Goal: Task Accomplishment & Management: Manage account settings

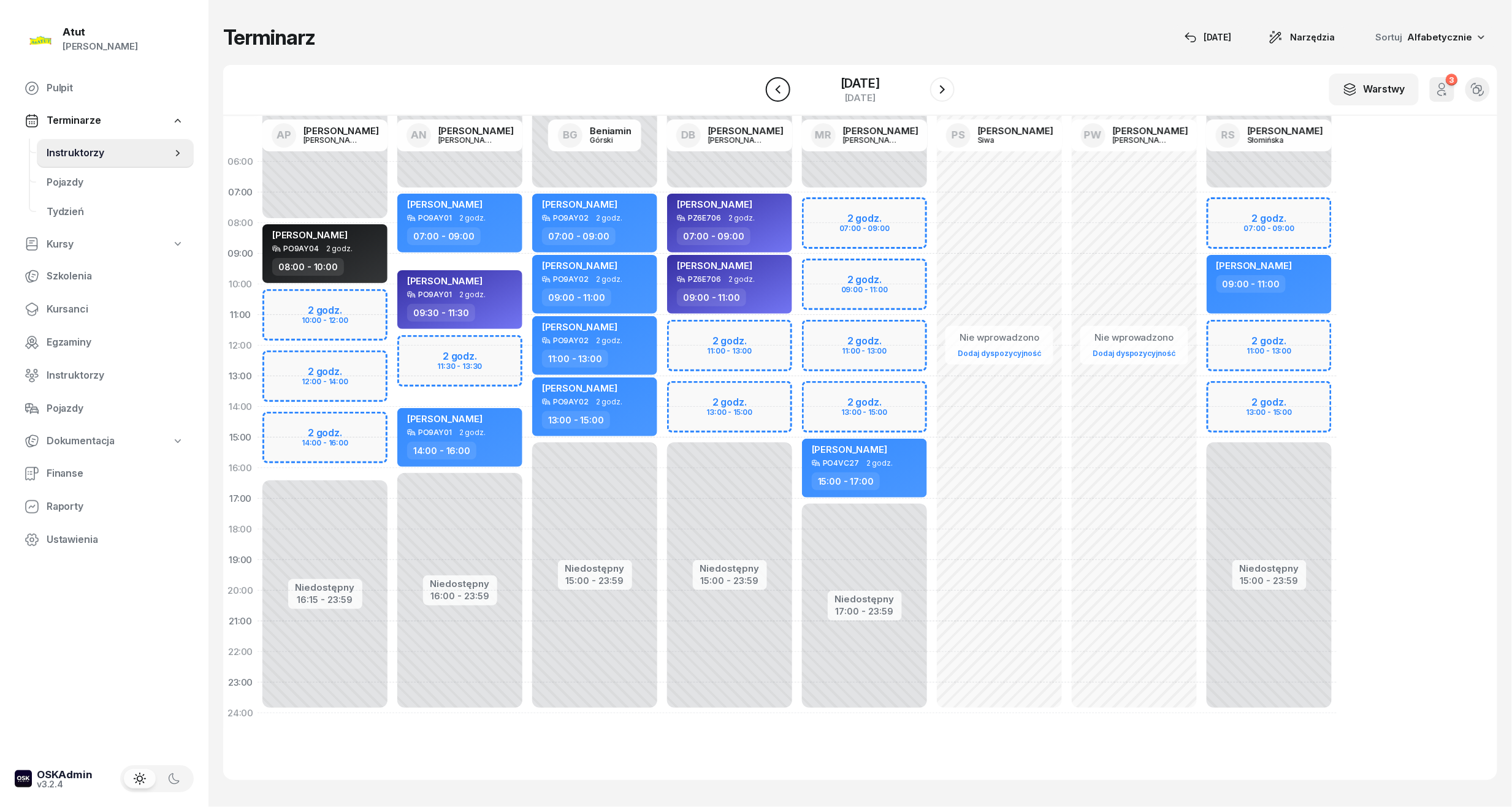
click at [766, 89] on button "button" at bounding box center [778, 90] width 25 height 25
click at [839, 84] on div "9 października 2025" at bounding box center [860, 84] width 43 height 12
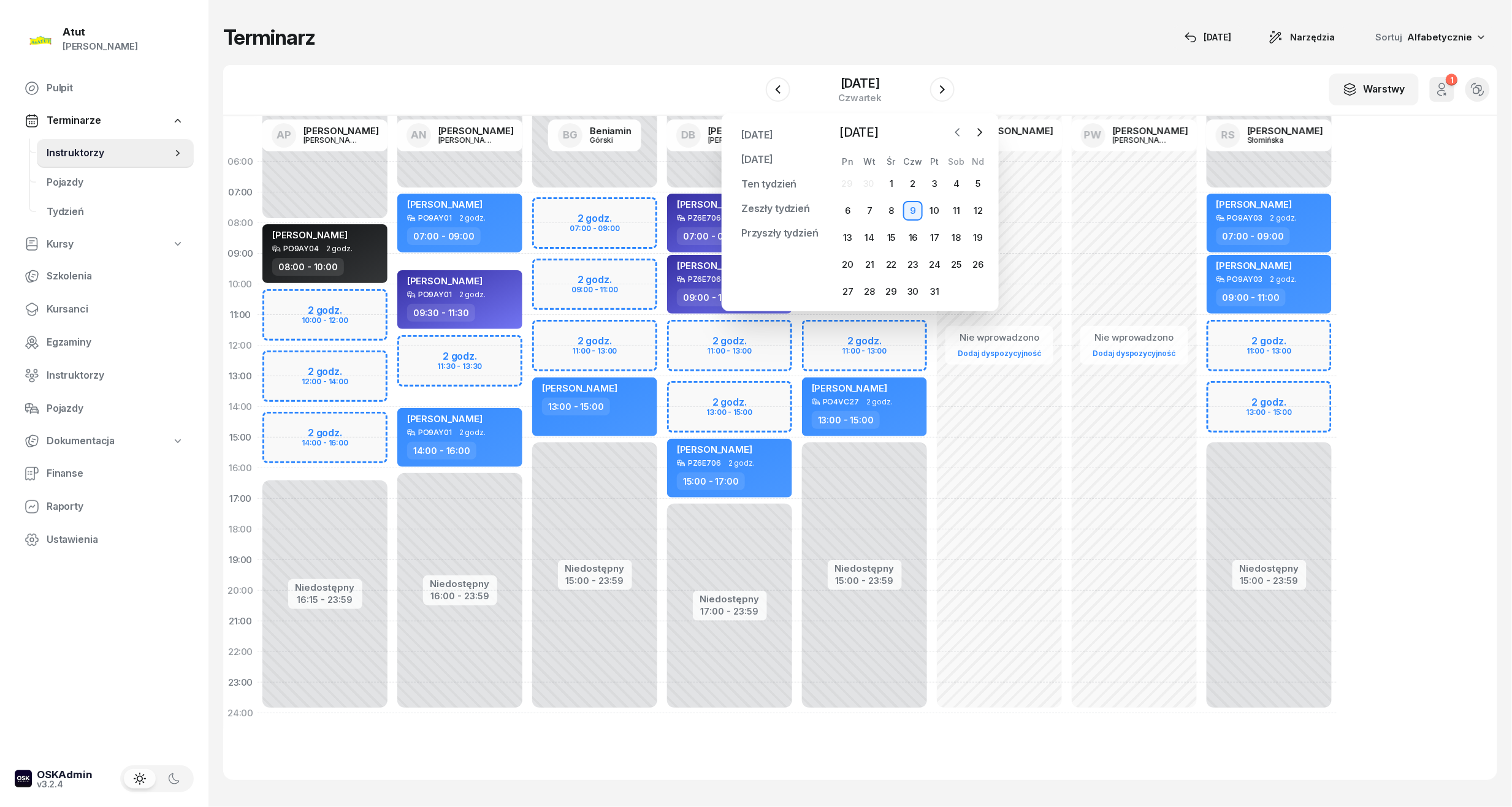
click at [960, 134] on icon "button" at bounding box center [958, 133] width 12 height 12
click at [851, 267] on div "18" at bounding box center [848, 265] width 19 height 19
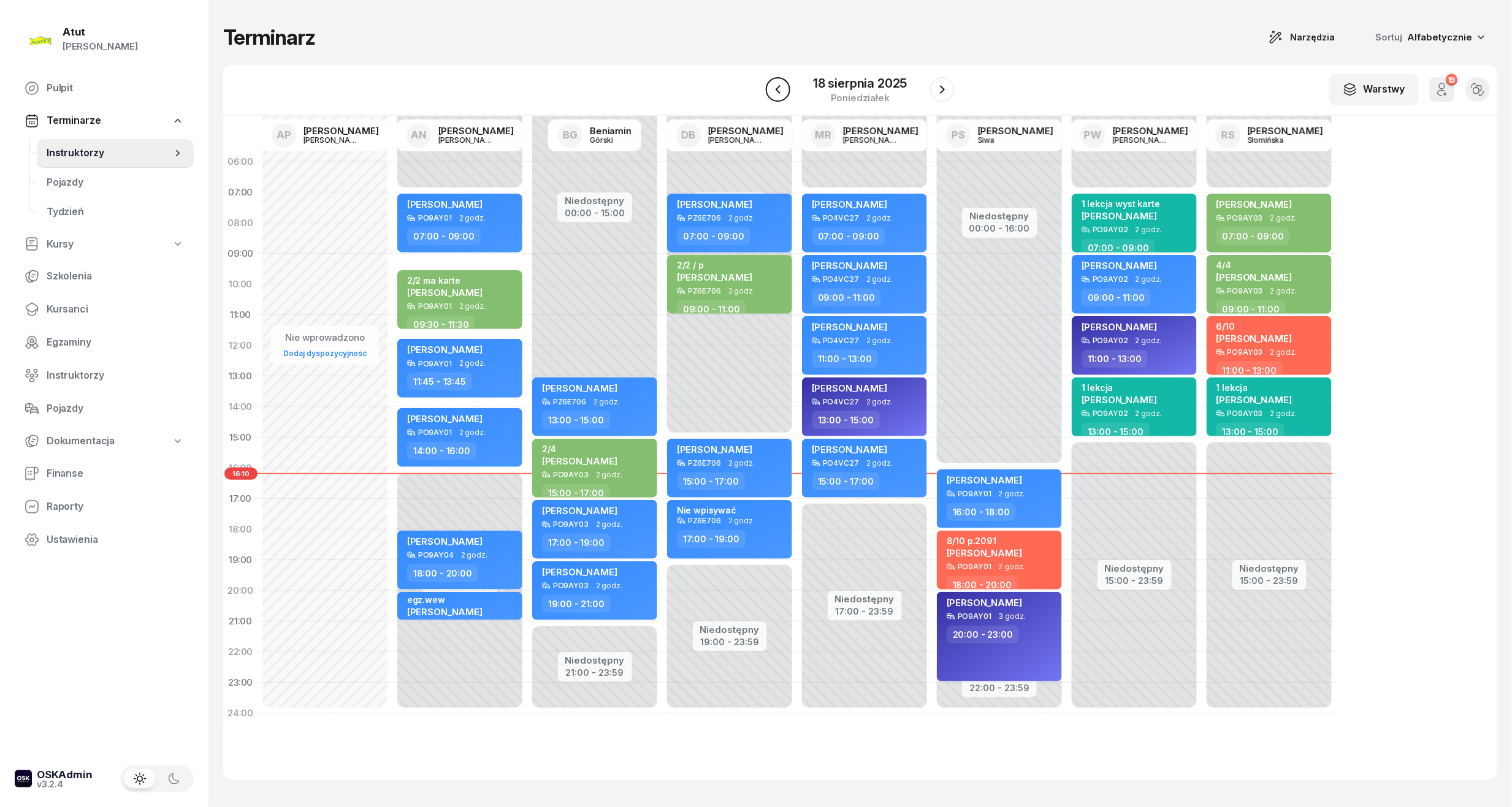
click at [785, 96] on icon "button" at bounding box center [778, 89] width 15 height 15
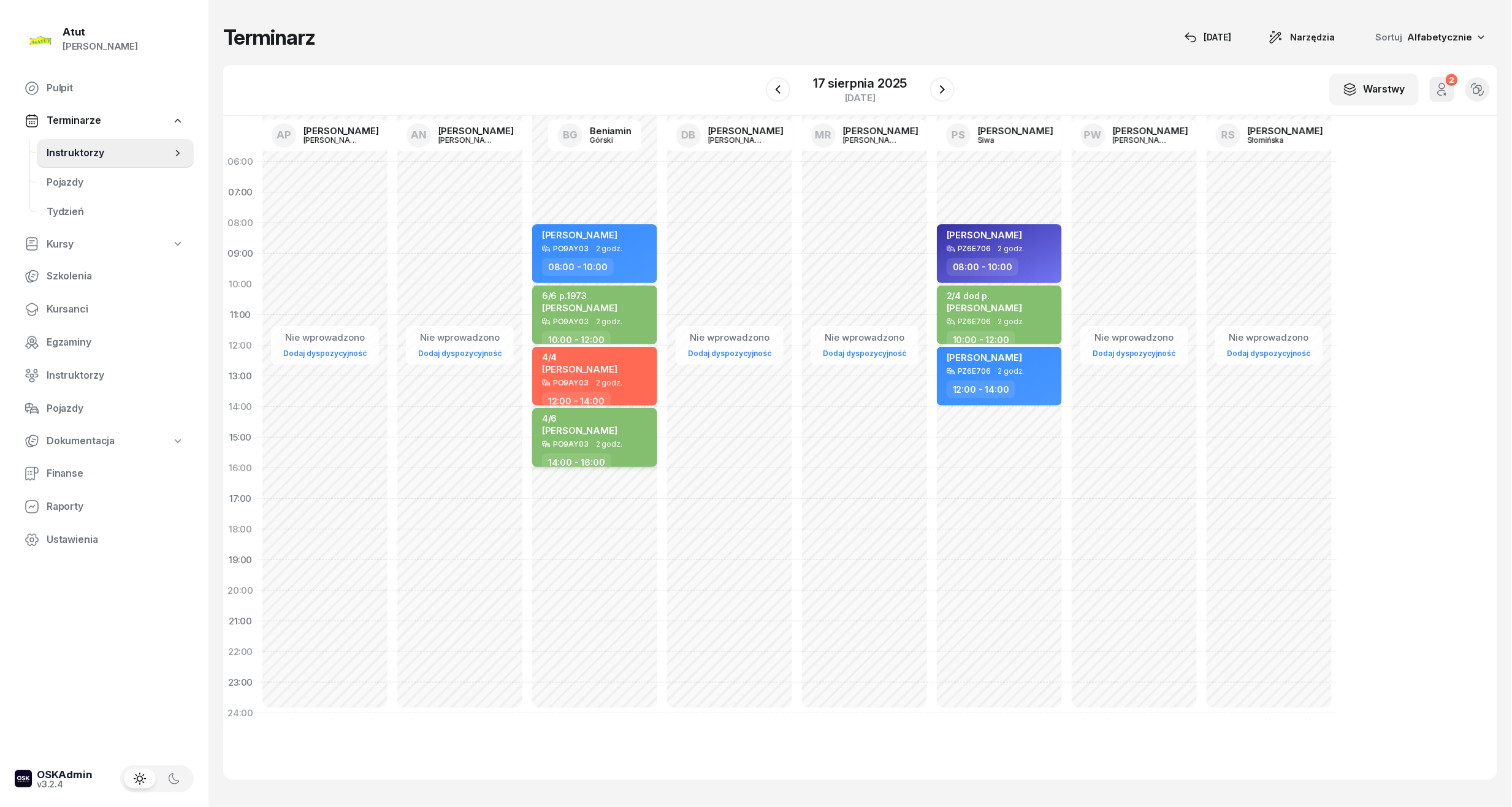
click at [592, 418] on div "4/6" at bounding box center [580, 418] width 76 height 11
select select "14"
select select "16"
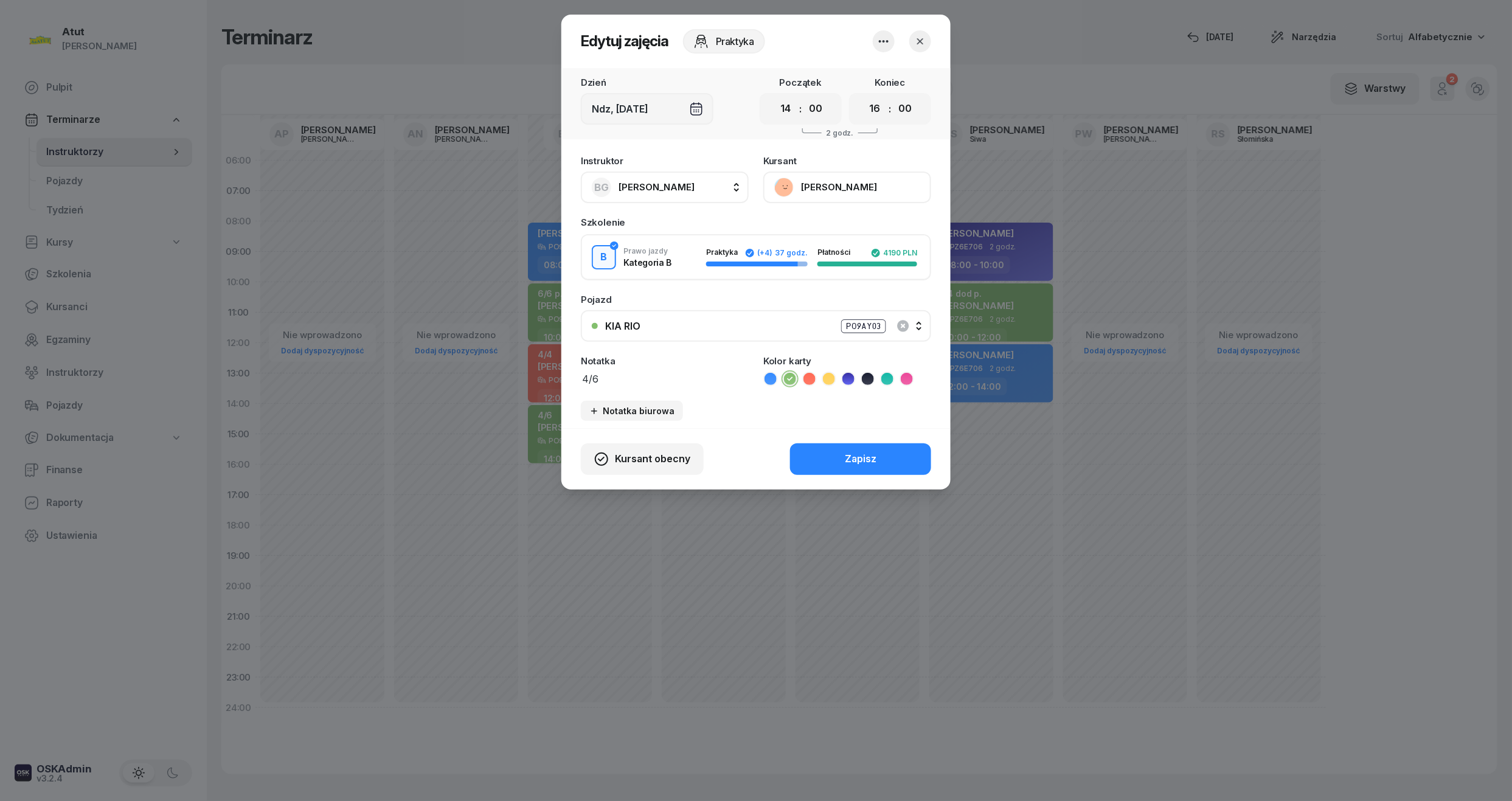
click at [850, 189] on button "[PERSON_NAME]" at bounding box center [847, 188] width 168 height 31
click at [877, 222] on link "Otwórz profil" at bounding box center [846, 229] width 161 height 31
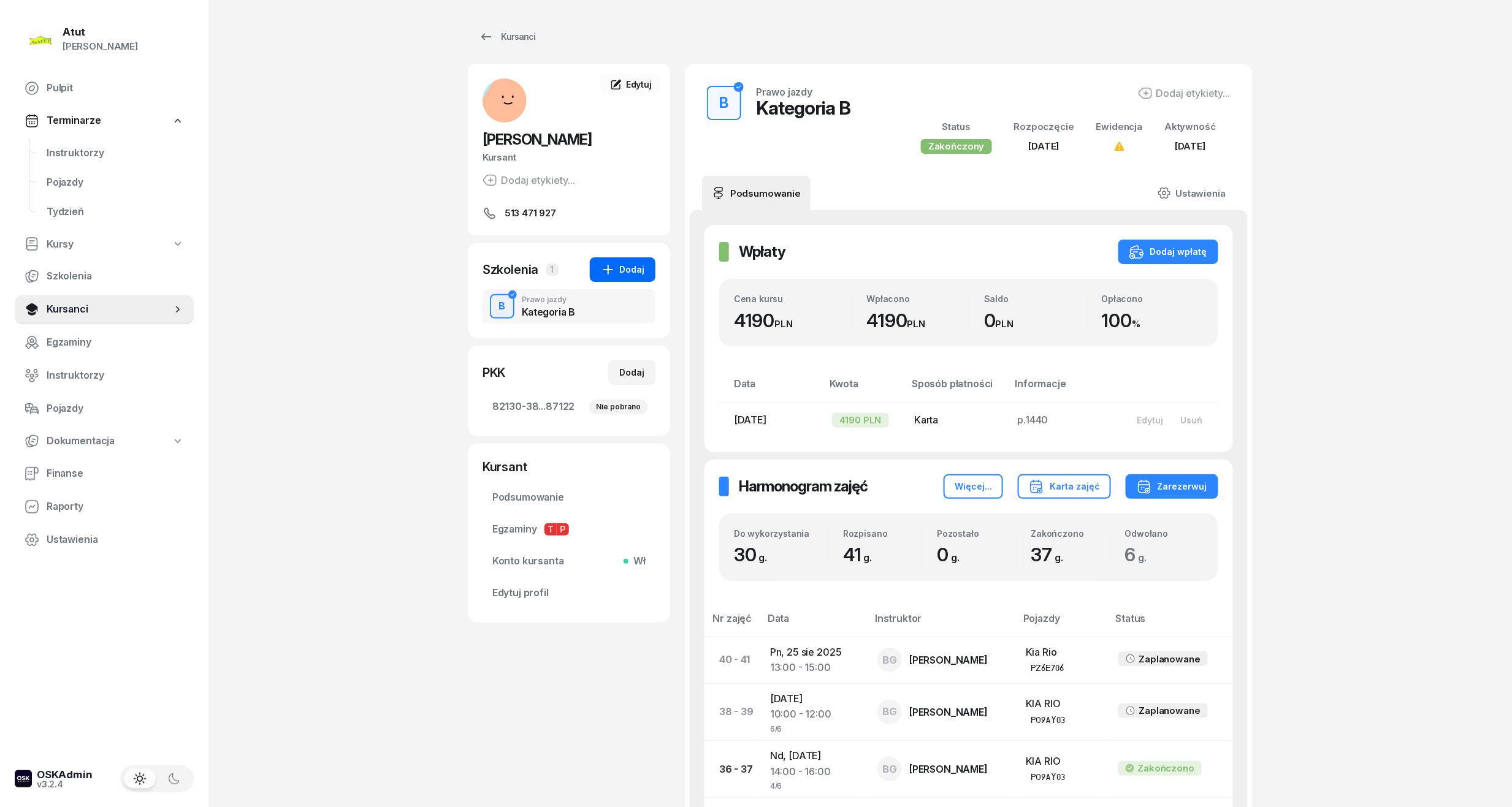
click at [592, 268] on div "Szkolenia 1 Dodaj" at bounding box center [569, 270] width 173 height 25
click at [596, 268] on button "Dodaj" at bounding box center [623, 270] width 66 height 25
click at [766, 294] on div "Jazdy doszkalające" at bounding box center [731, 292] width 115 height 16
select select "B"
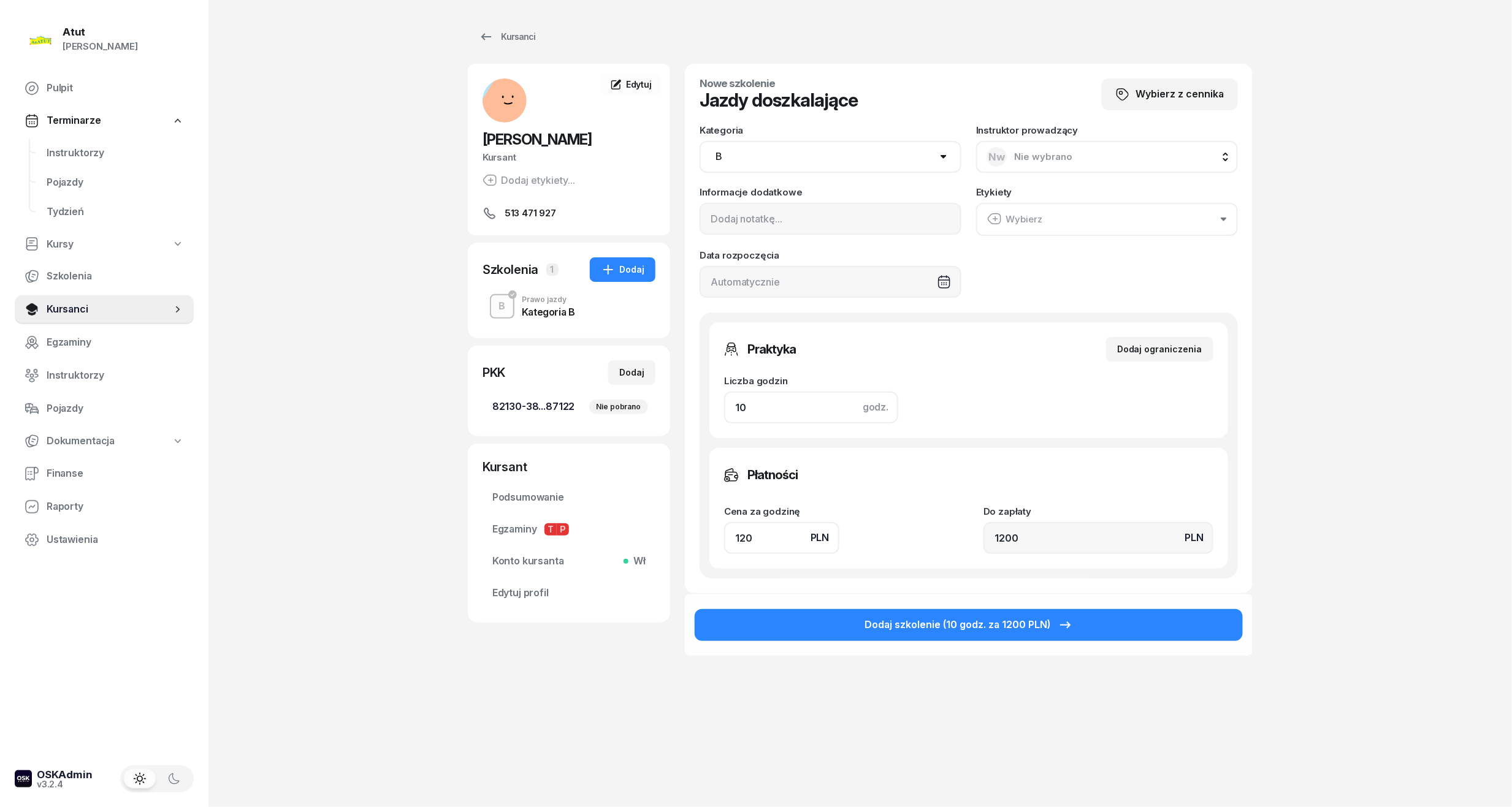
drag, startPoint x: 761, startPoint y: 407, endPoint x: 544, endPoint y: 419, distance: 217.3
click at [544, 419] on div "Vanessa Schubert Kursant Dodaj etykiety... 513 471 927 VS Vanessa Schubert Kurs…" at bounding box center [860, 392] width 785 height 658
type input "4"
type input "480"
type input "4"
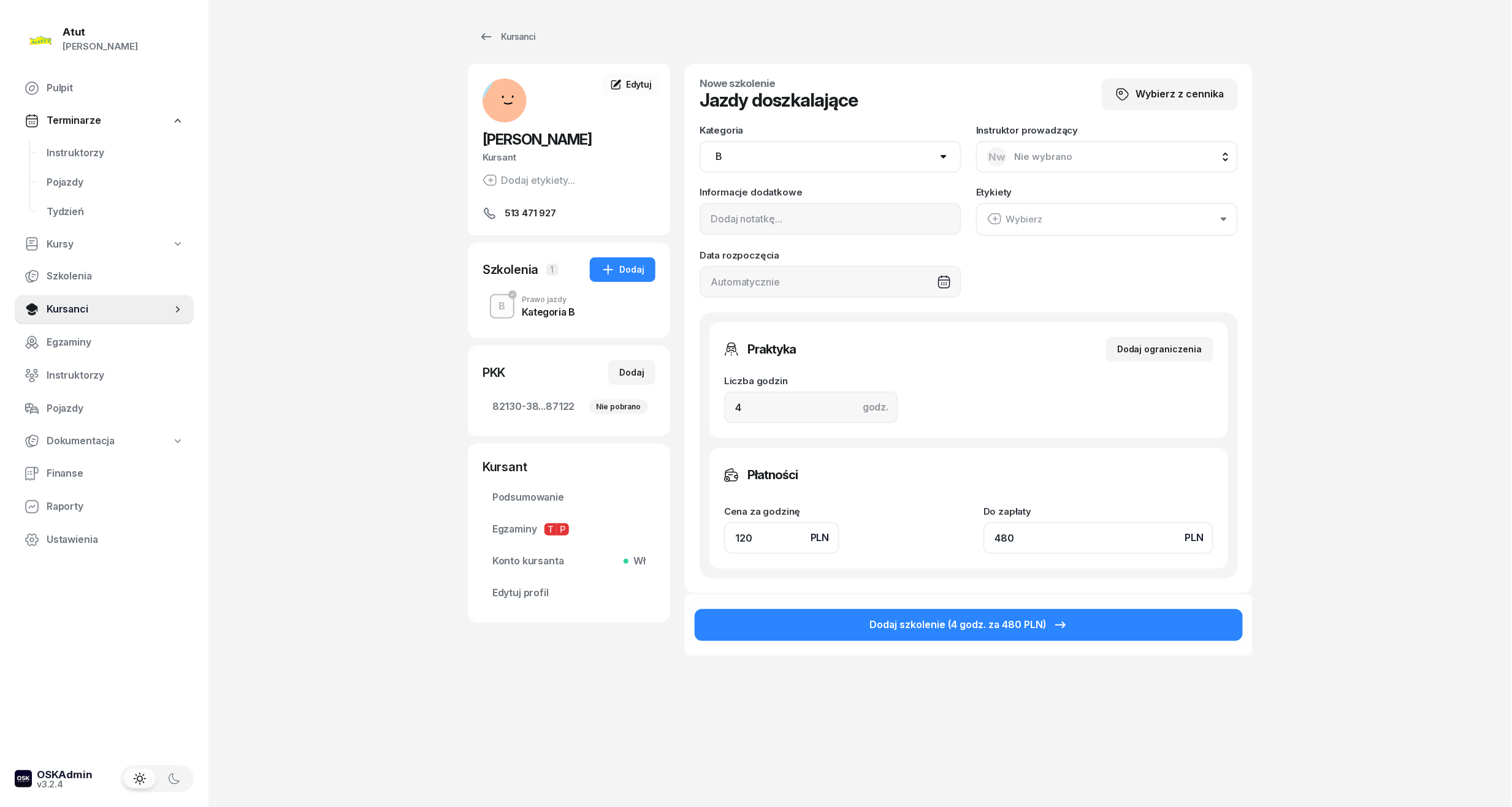
drag, startPoint x: 1025, startPoint y: 535, endPoint x: 936, endPoint y: 547, distance: 89.8
click at [937, 547] on div "Cena za godzinę PLN 120 Do zapłaty PLN 480" at bounding box center [968, 530] width 489 height 47
type input "1.25"
type input "5"
type input "13.75"
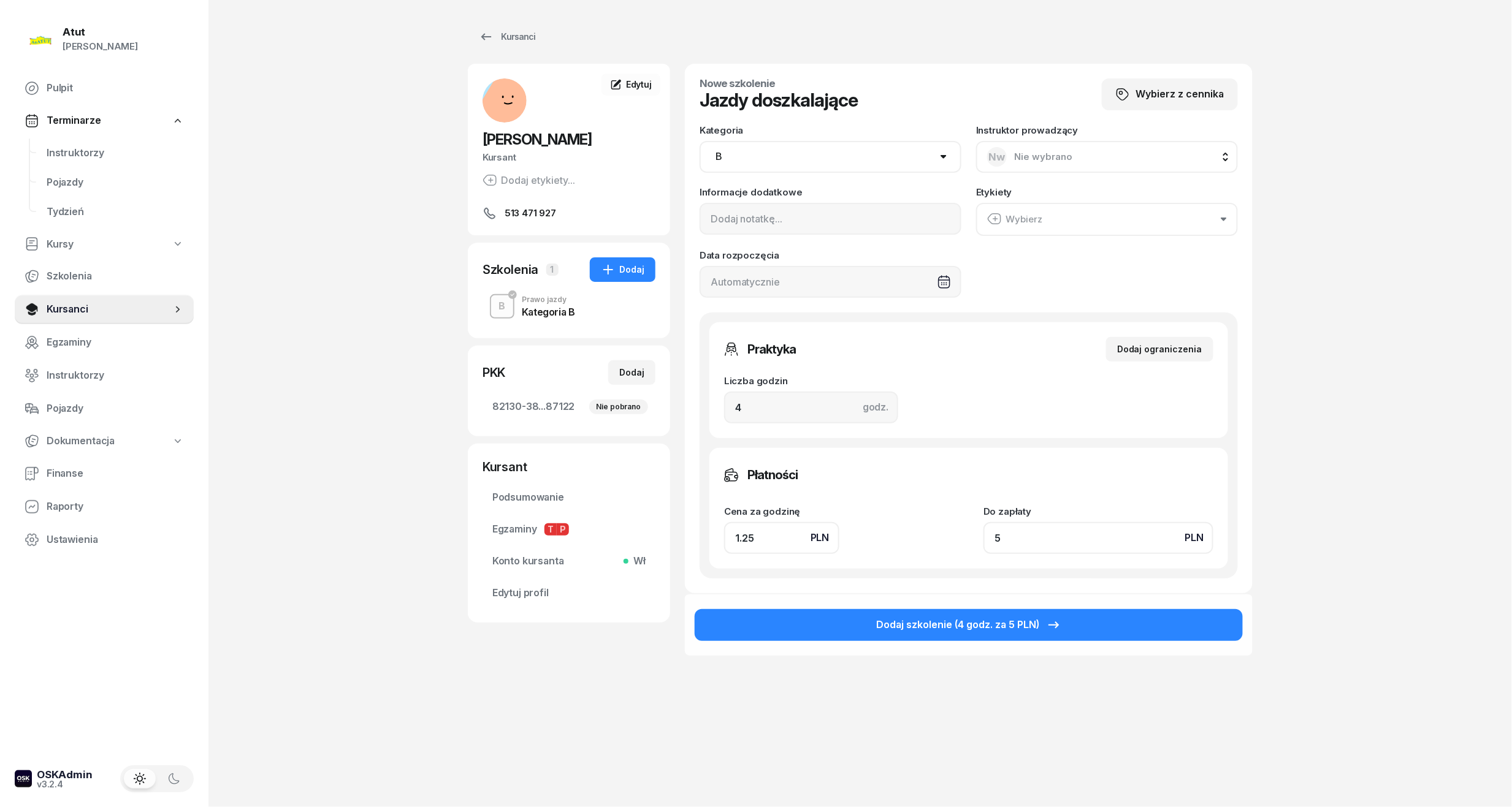
type input "55"
type input "139.75"
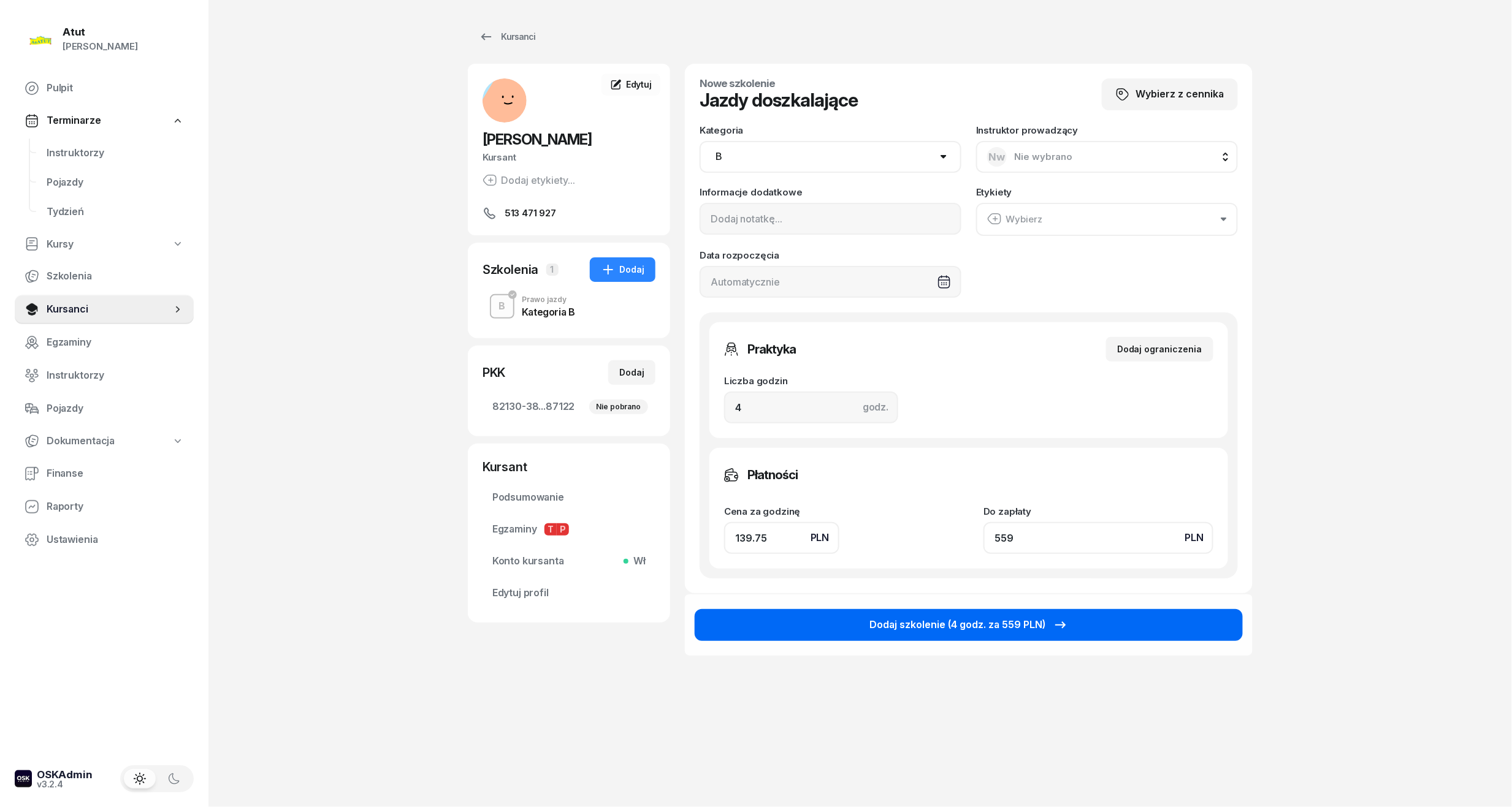
type input "559"
click at [1011, 626] on div "Dodaj szkolenie (4 godz. za 559 PLN)" at bounding box center [968, 625] width 198 height 16
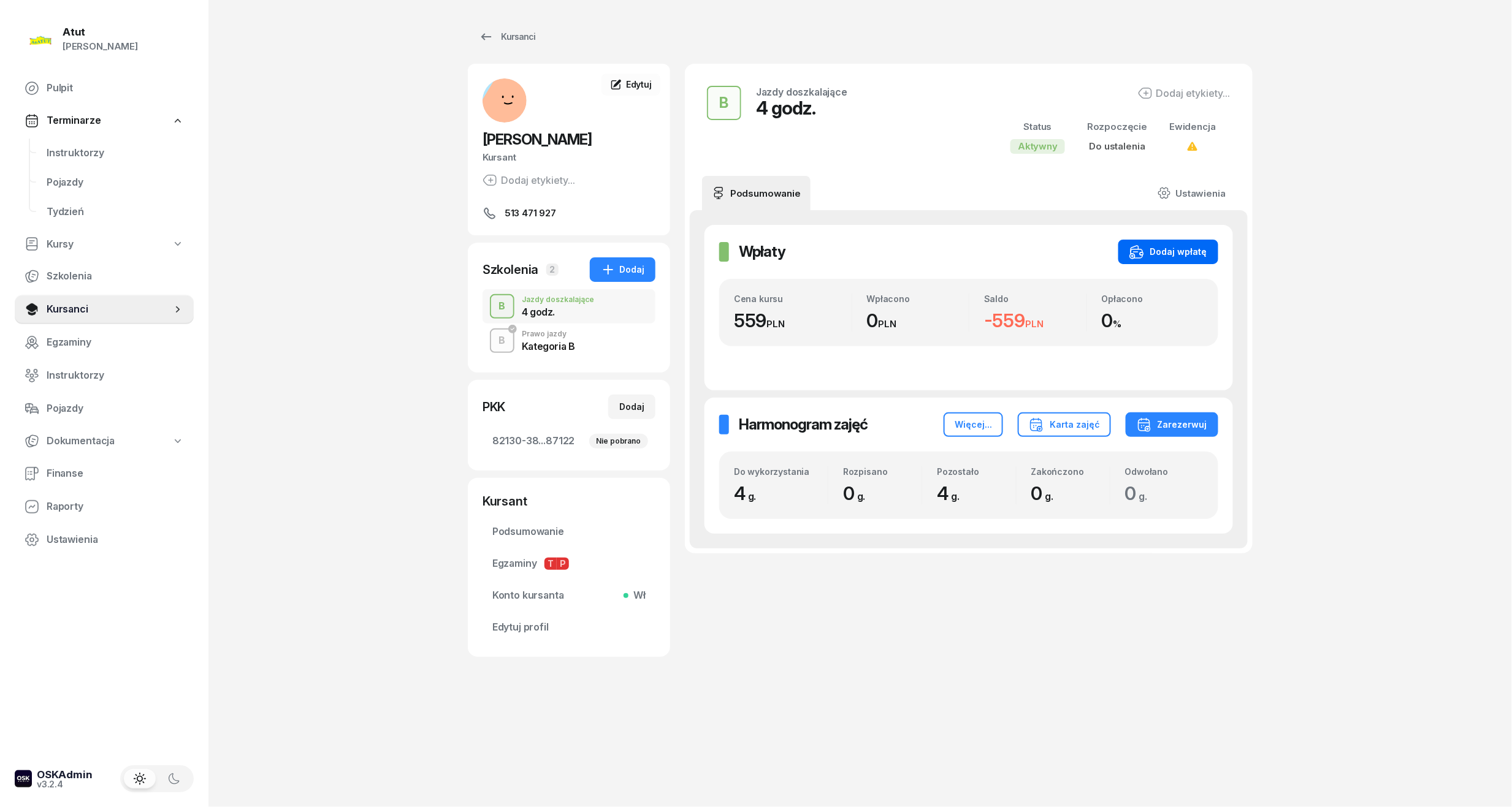
click at [1160, 256] on div "Dodaj wpłatę" at bounding box center [1168, 251] width 78 height 15
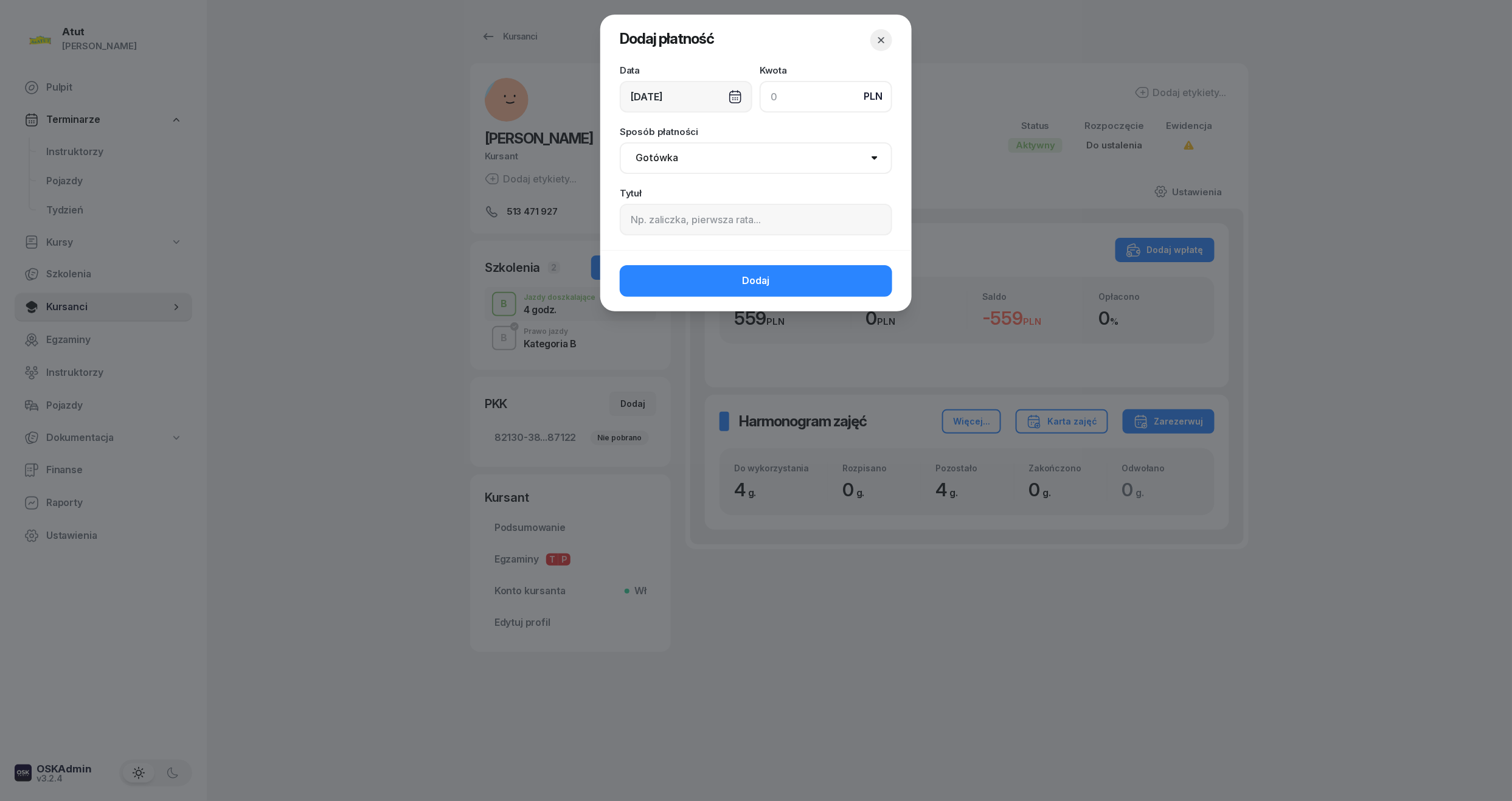
click at [811, 103] on input at bounding box center [826, 97] width 133 height 31
type input "559"
click at [768, 283] on span "Dodaj" at bounding box center [756, 281] width 27 height 16
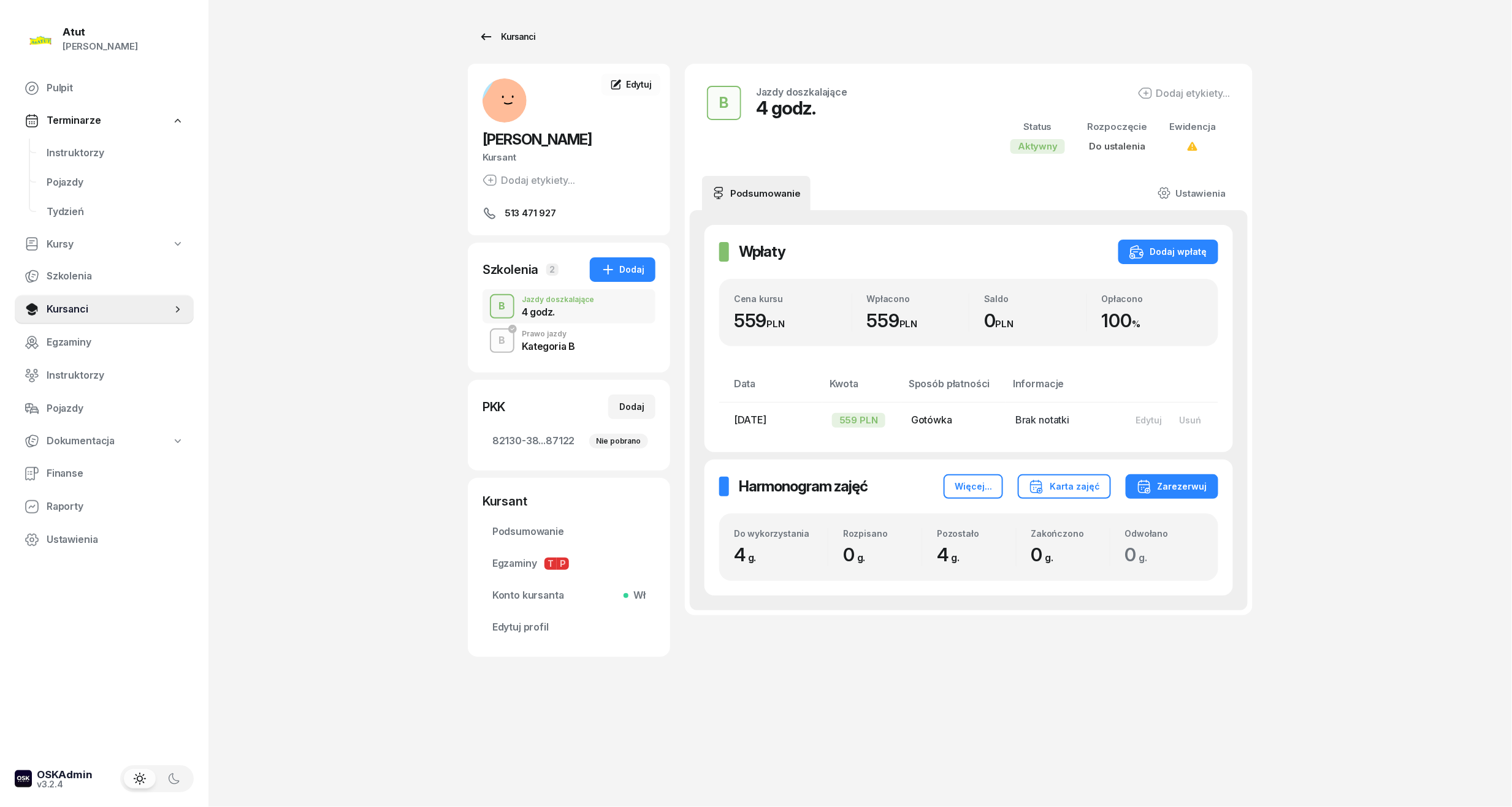
click at [508, 33] on div "Kursanci" at bounding box center [507, 36] width 56 height 15
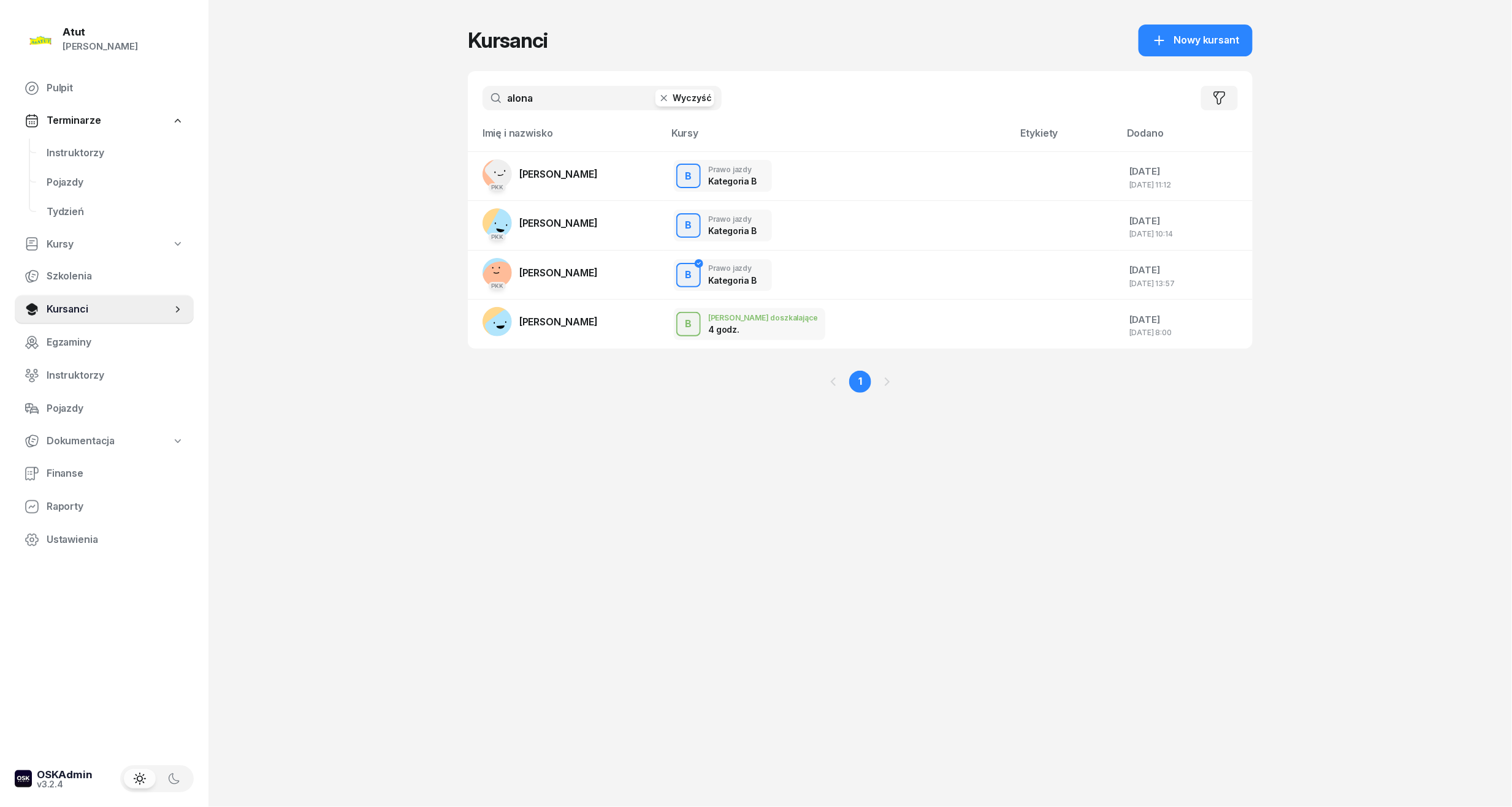
click at [681, 98] on button "Wyczyść" at bounding box center [684, 98] width 59 height 18
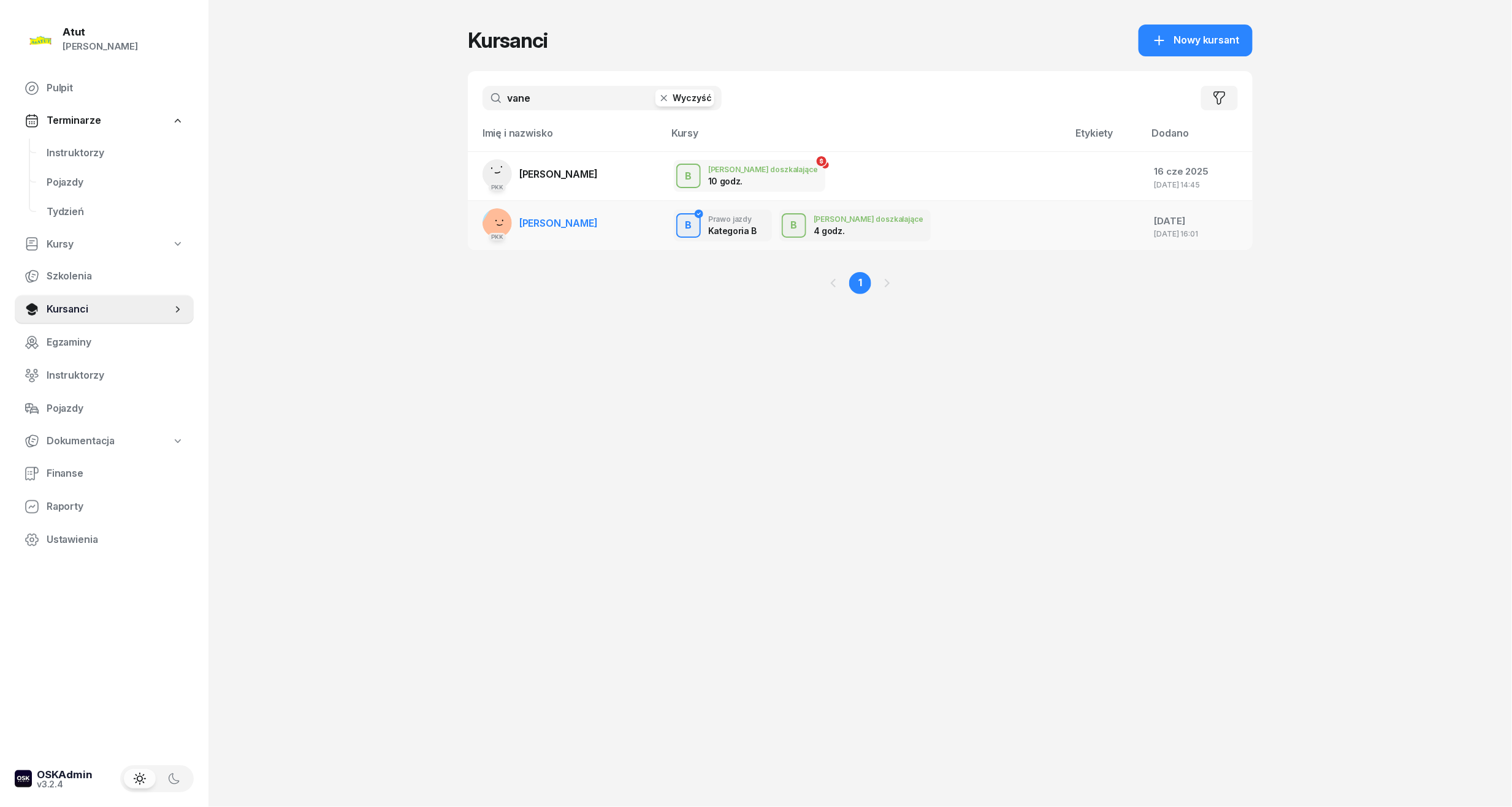
type input "vane"
drag, startPoint x: 579, startPoint y: 229, endPoint x: 562, endPoint y: 222, distance: 18.4
click at [562, 222] on span "[PERSON_NAME]" at bounding box center [558, 223] width 78 height 12
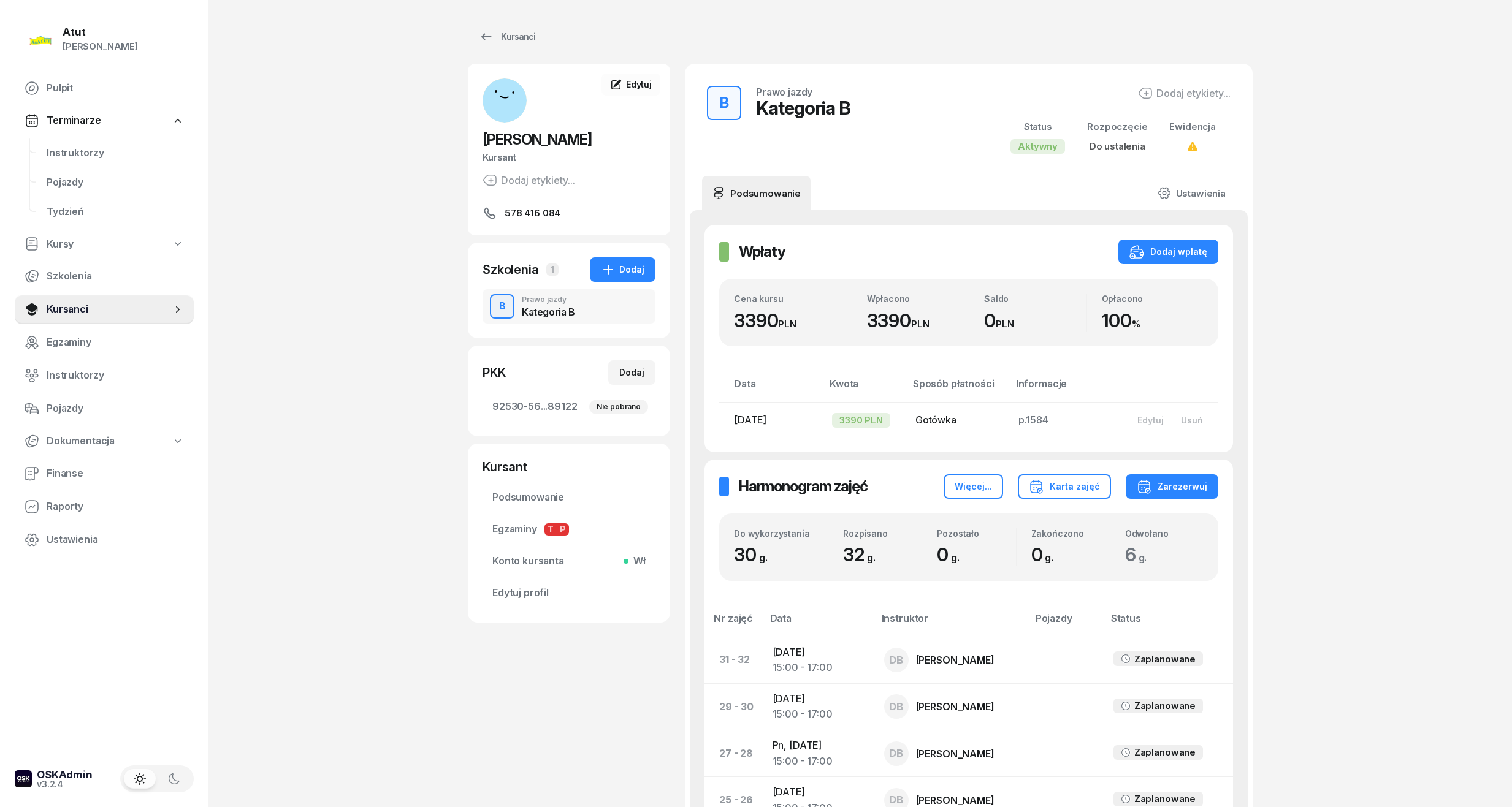
scroll to position [571, 0]
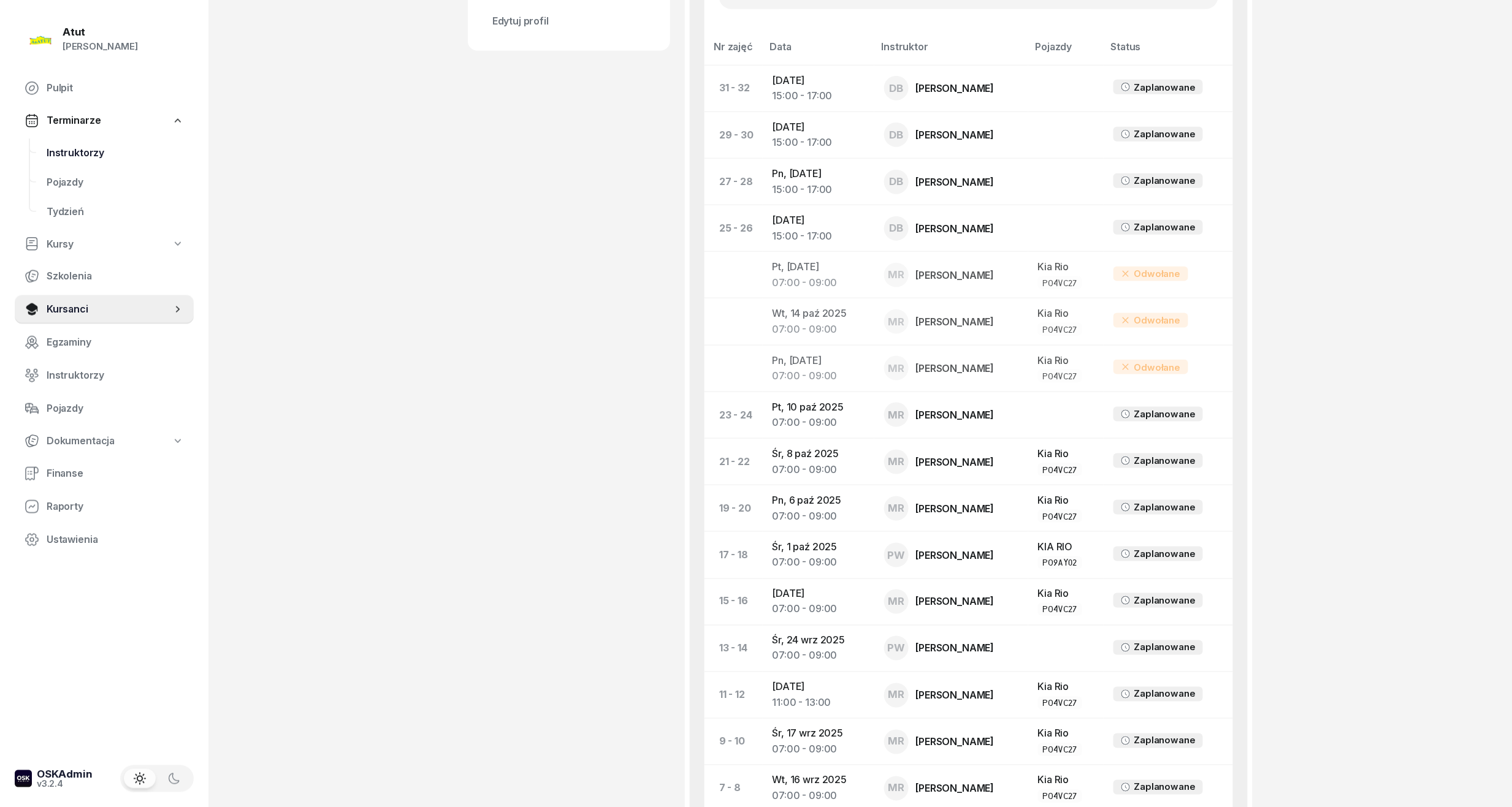
click at [54, 164] on link "Instruktorzy" at bounding box center [115, 153] width 157 height 29
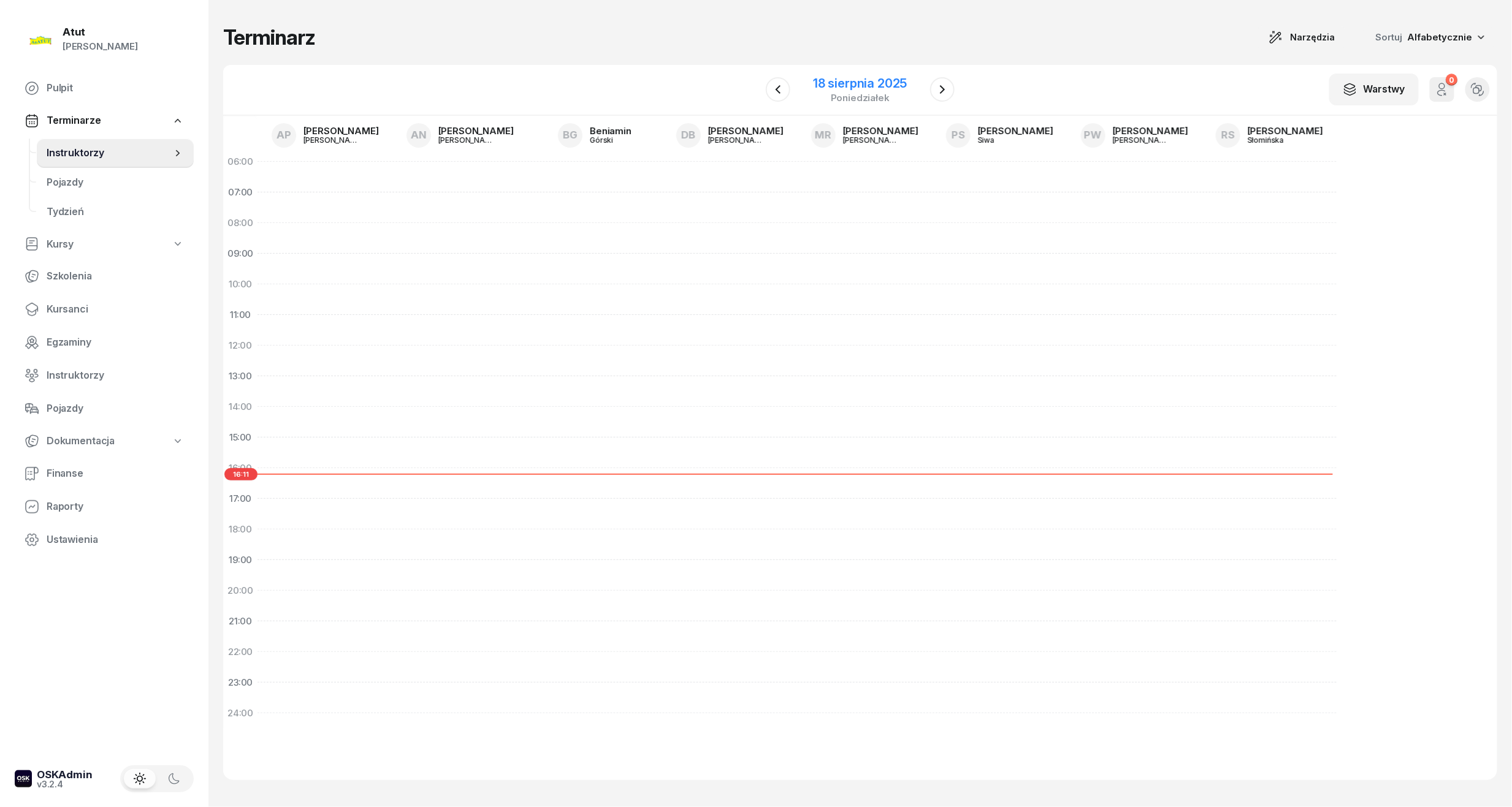
click at [852, 82] on div "18 sierpnia 2025" at bounding box center [859, 84] width 94 height 12
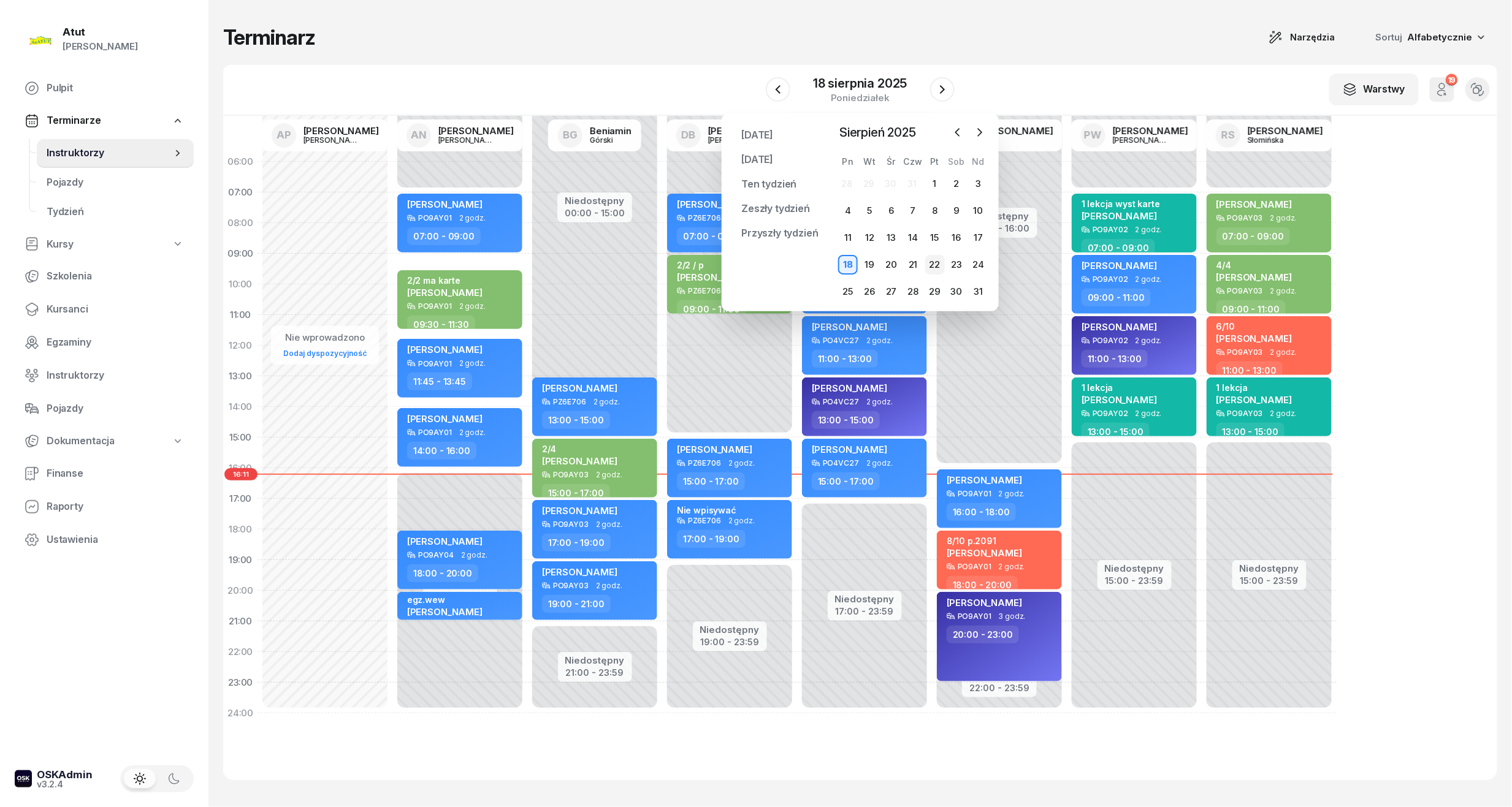
click at [928, 266] on div "22" at bounding box center [935, 265] width 19 height 19
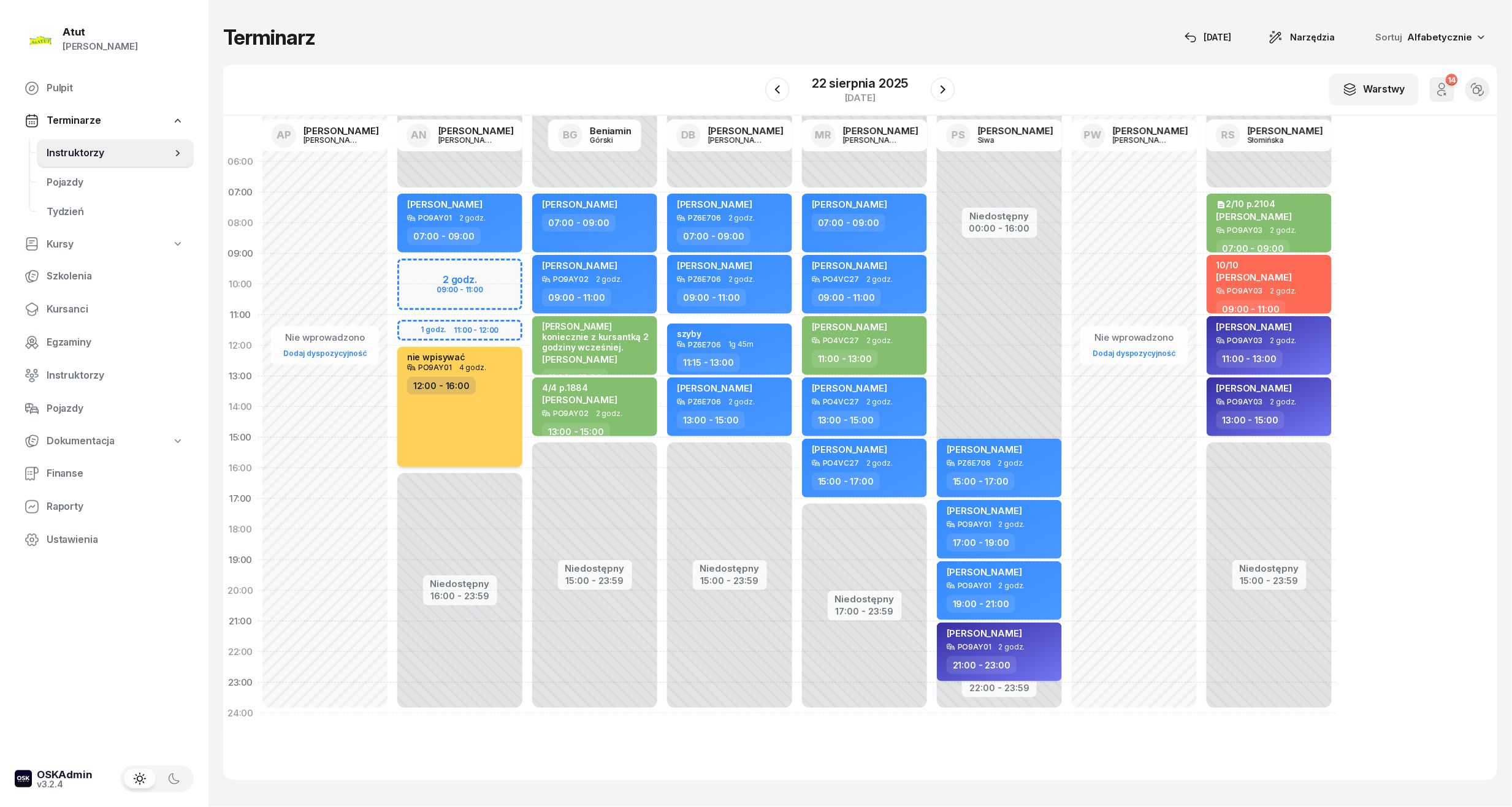
click at [477, 352] on div "nie wpisywać" at bounding box center [461, 357] width 108 height 11
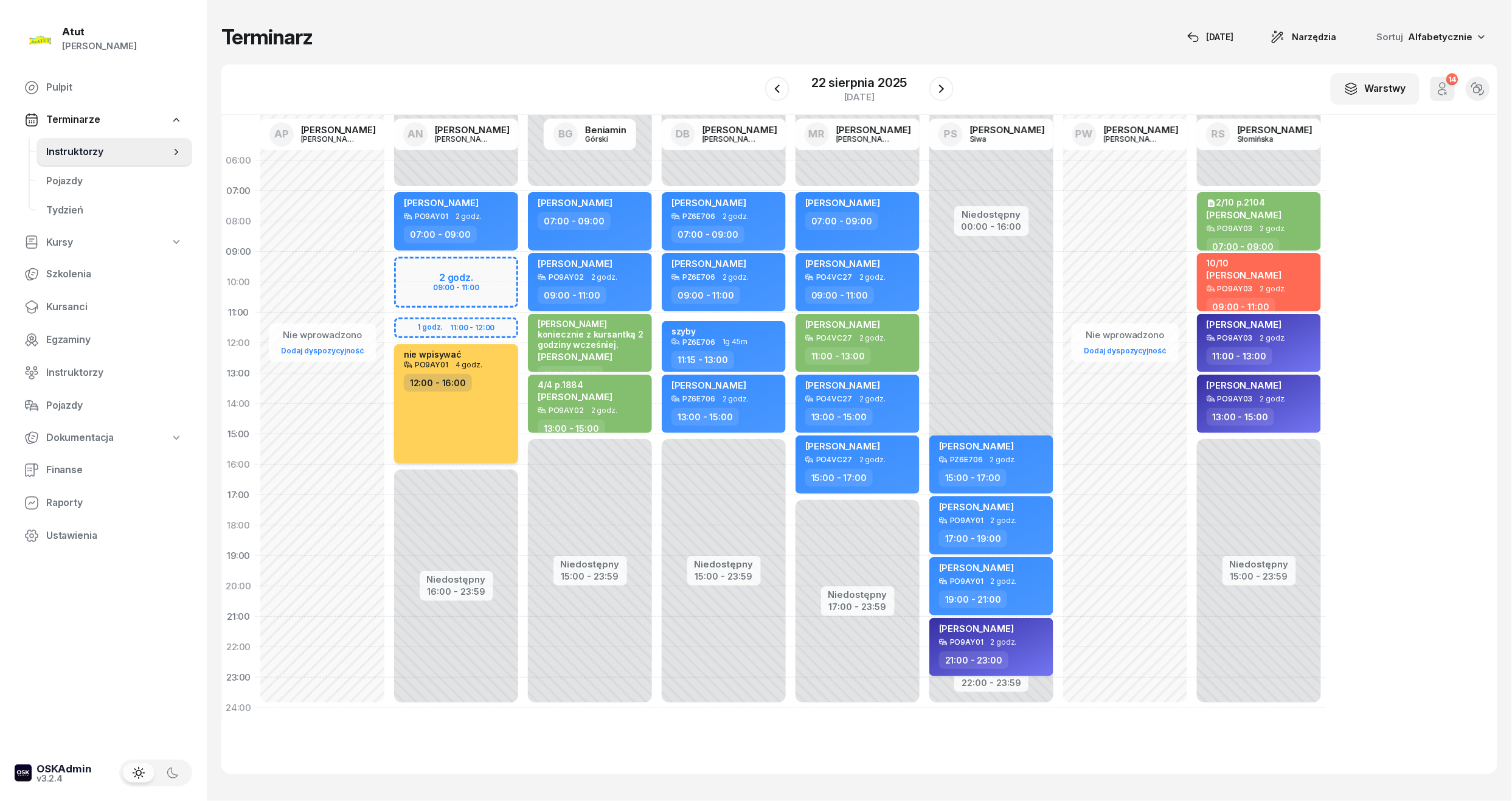
select select "12"
select select "16"
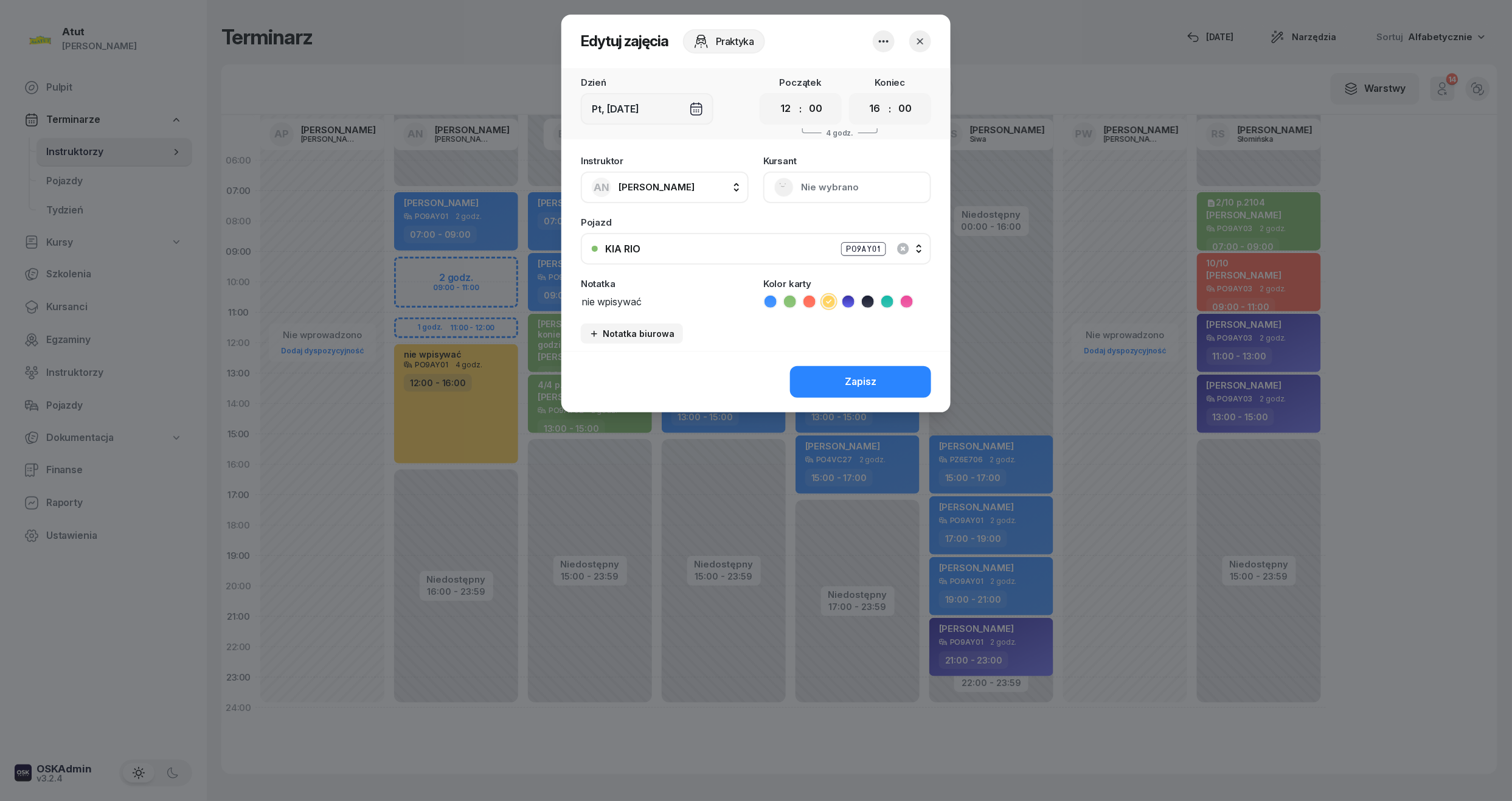
click at [879, 42] on icon "button" at bounding box center [883, 41] width 15 height 15
click at [846, 81] on div "Usuń" at bounding box center [838, 79] width 23 height 16
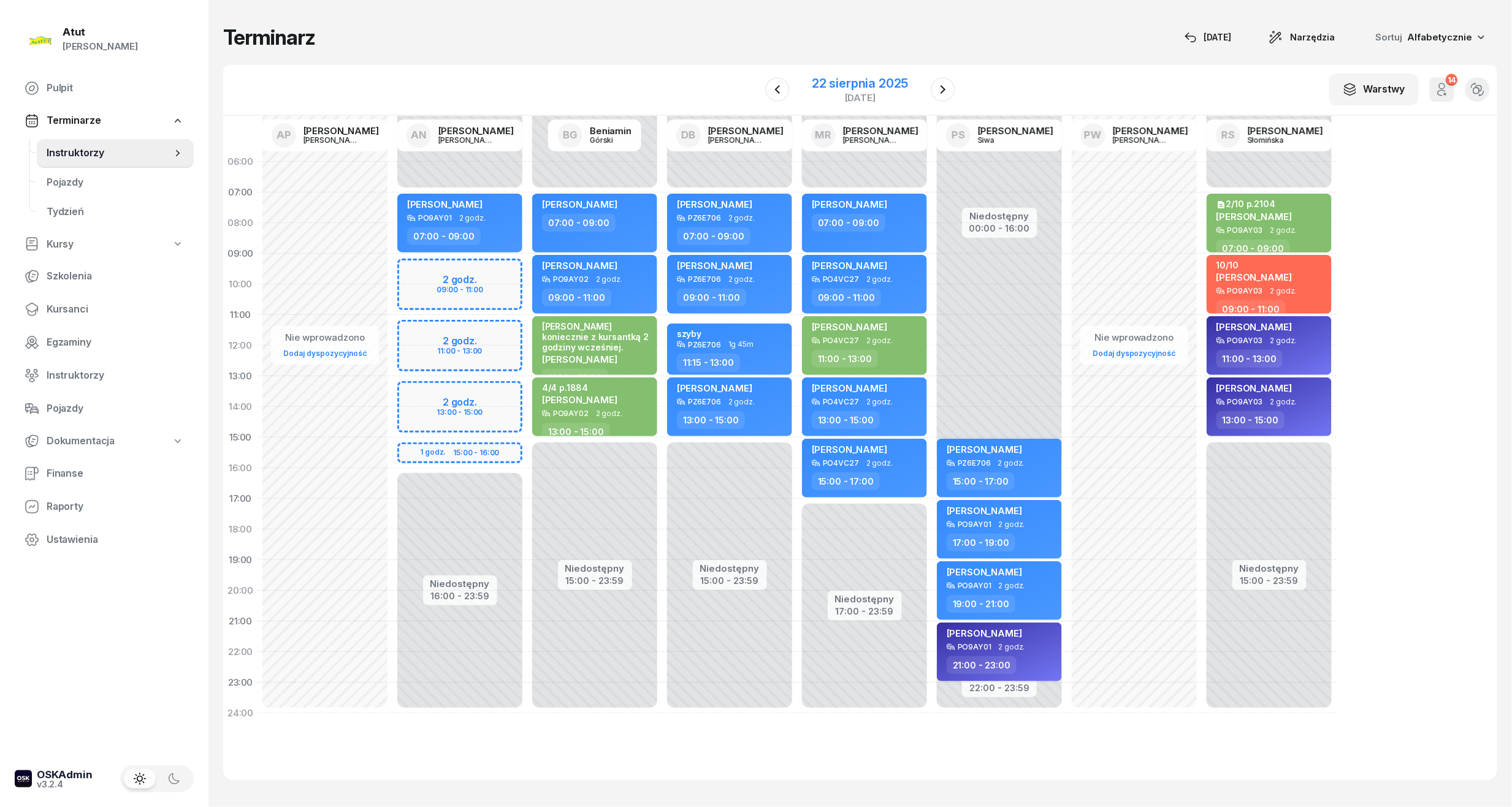
click at [890, 84] on div "22 sierpnia 2025" at bounding box center [859, 84] width 96 height 12
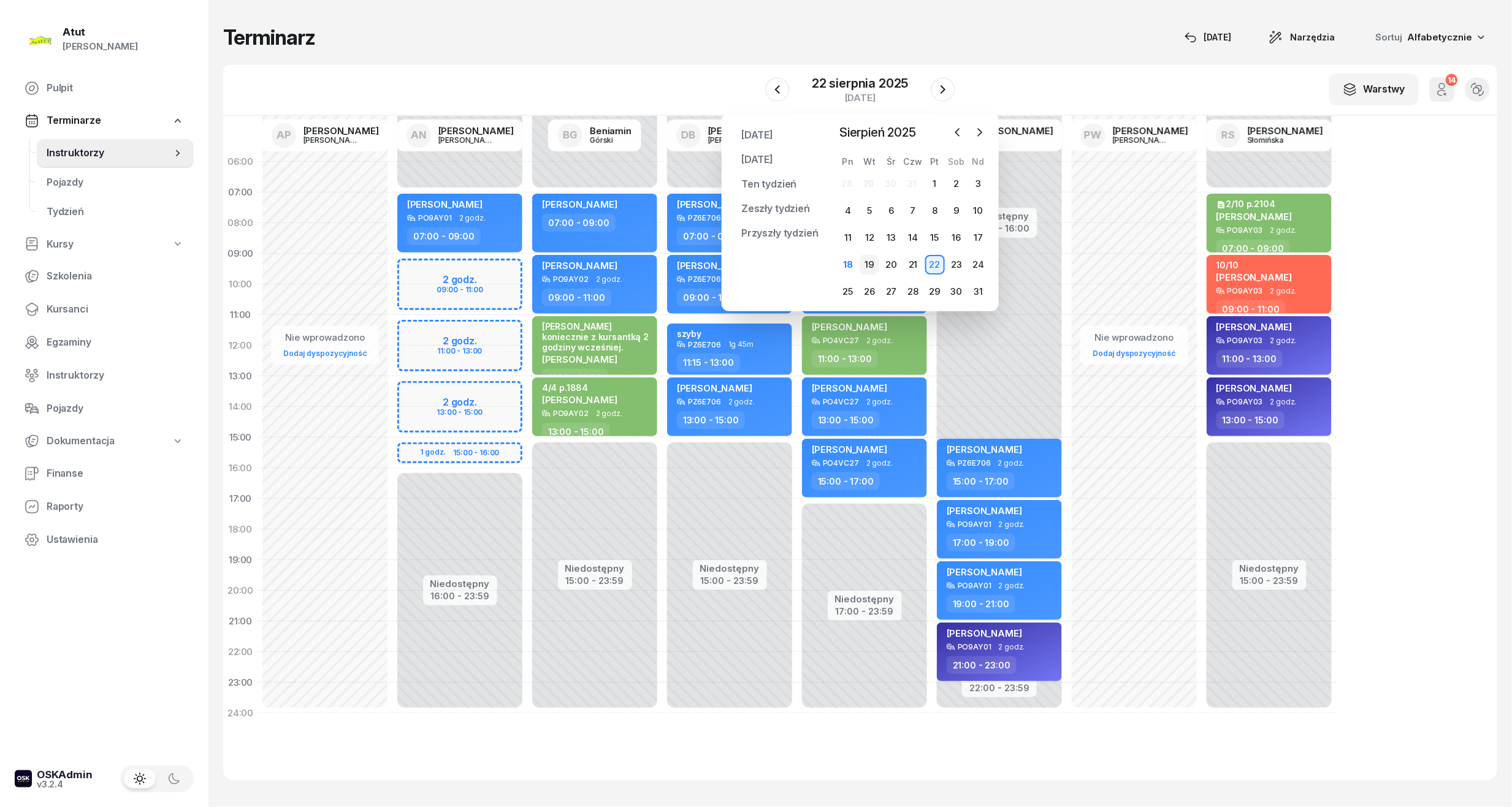
click at [873, 263] on div "19" at bounding box center [869, 265] width 19 height 19
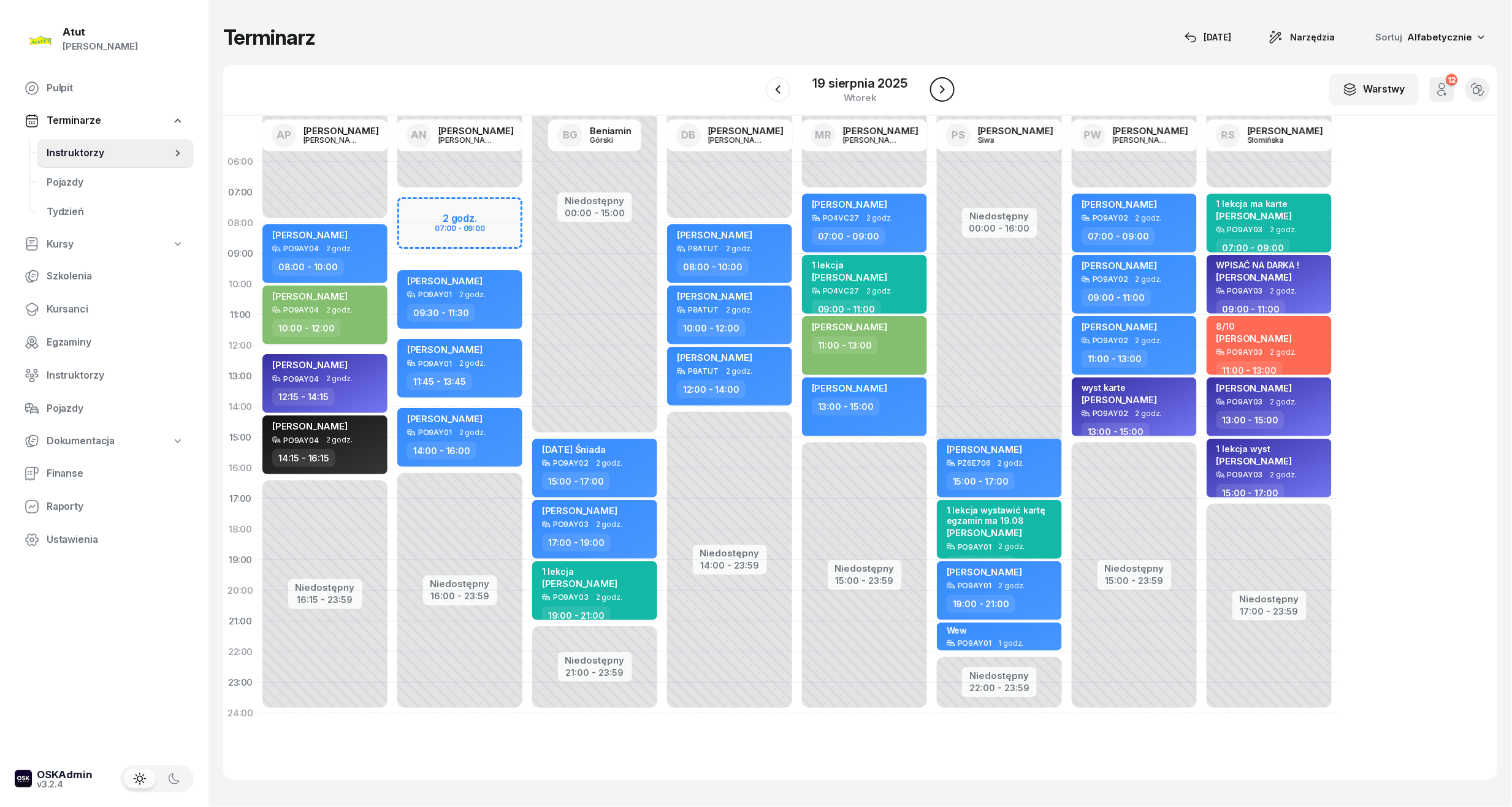
click at [946, 87] on icon "button" at bounding box center [942, 89] width 15 height 15
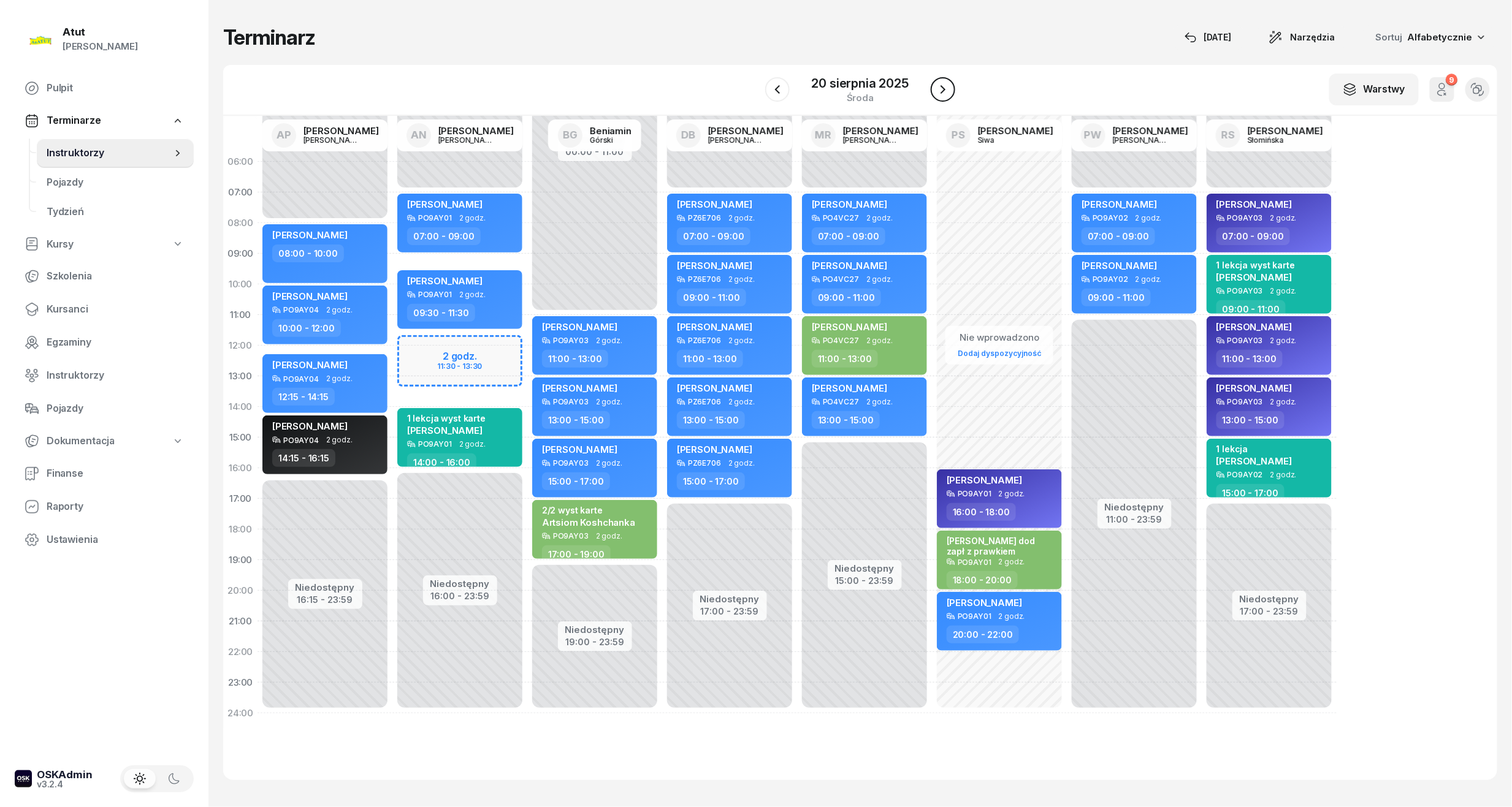
click at [954, 91] on button "button" at bounding box center [943, 90] width 25 height 25
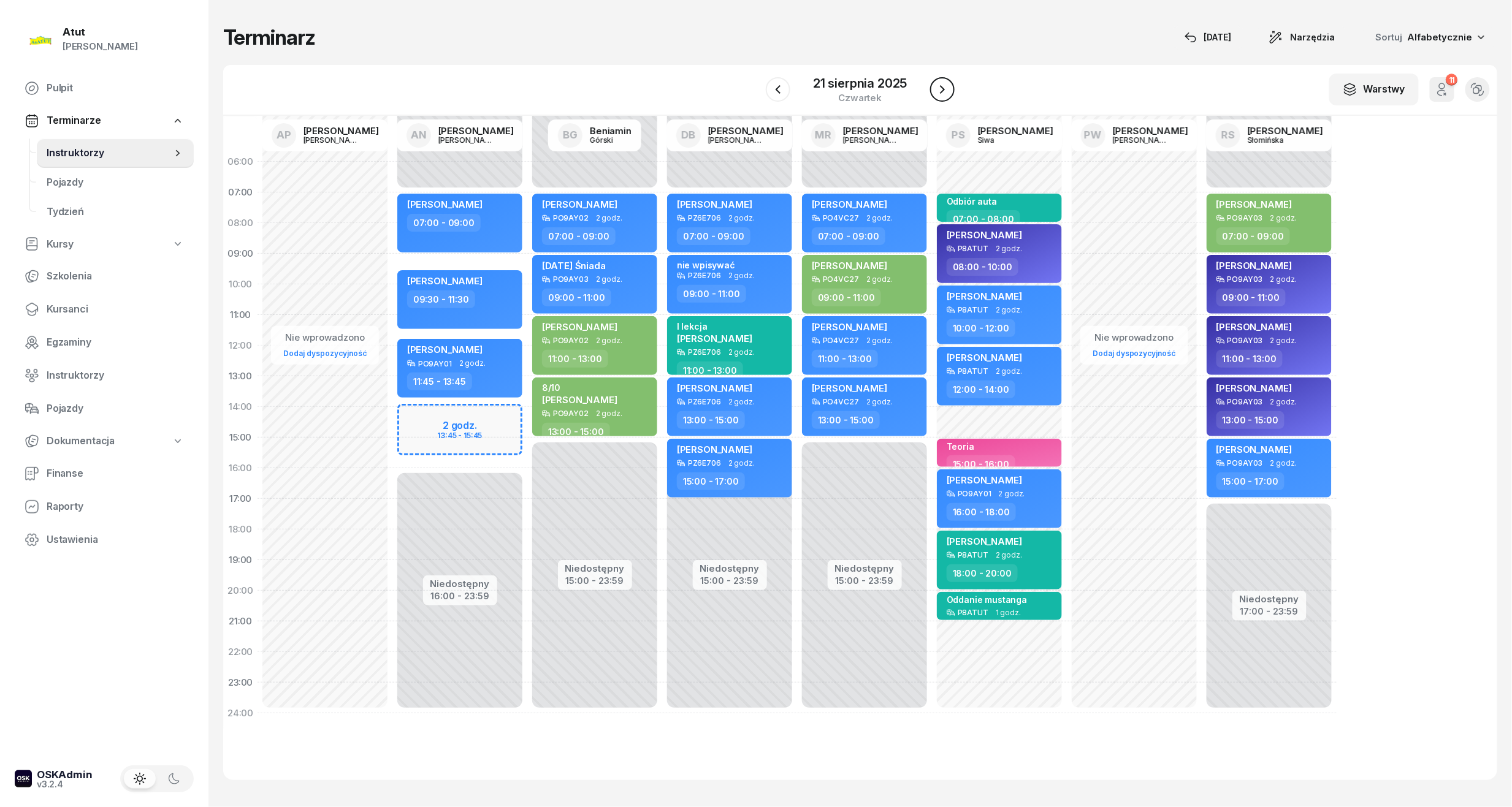
click at [937, 91] on icon "button" at bounding box center [942, 89] width 15 height 15
click at [937, 91] on icon "button" at bounding box center [943, 89] width 15 height 15
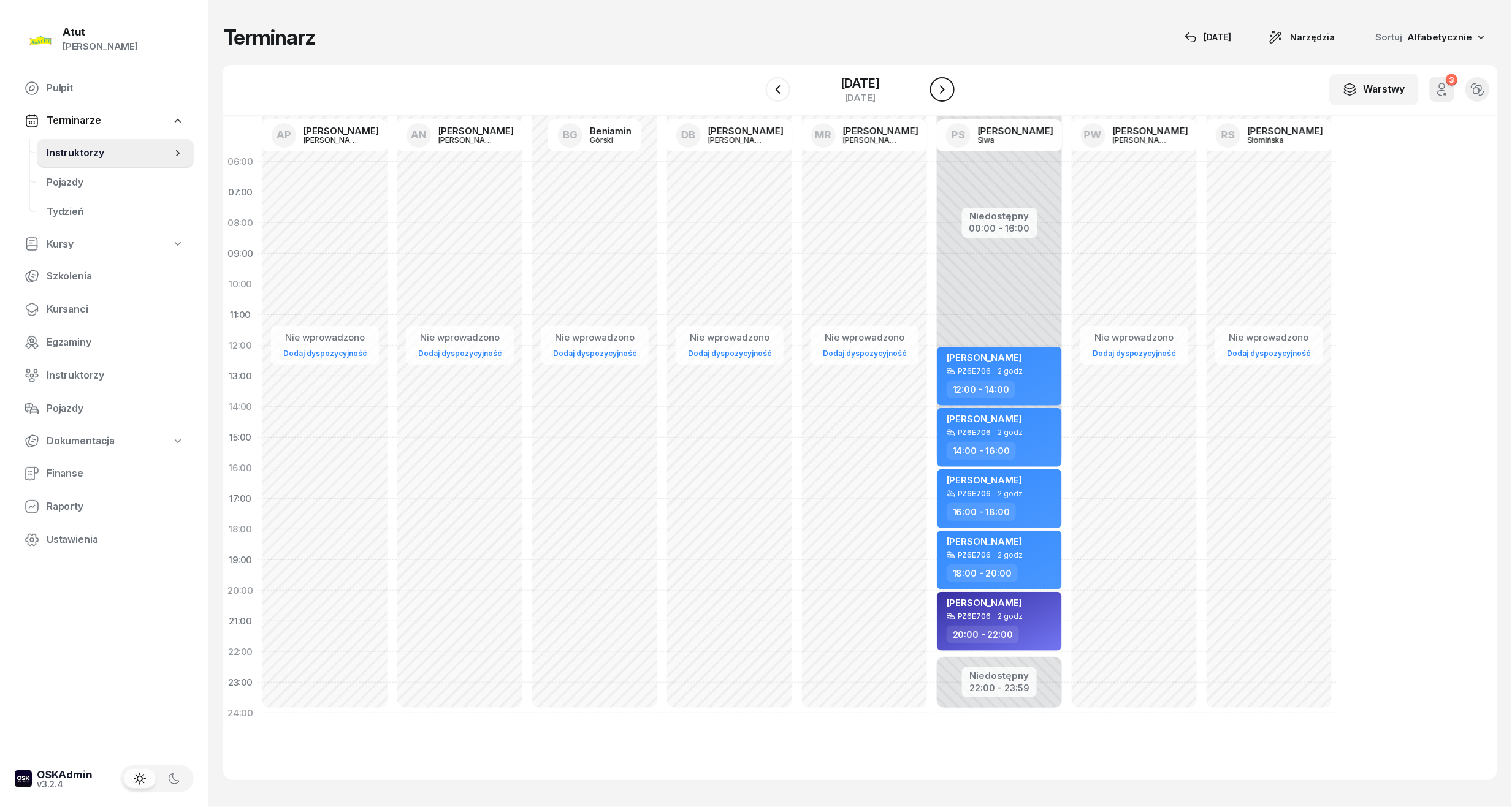
click at [937, 91] on icon "button" at bounding box center [942, 89] width 15 height 15
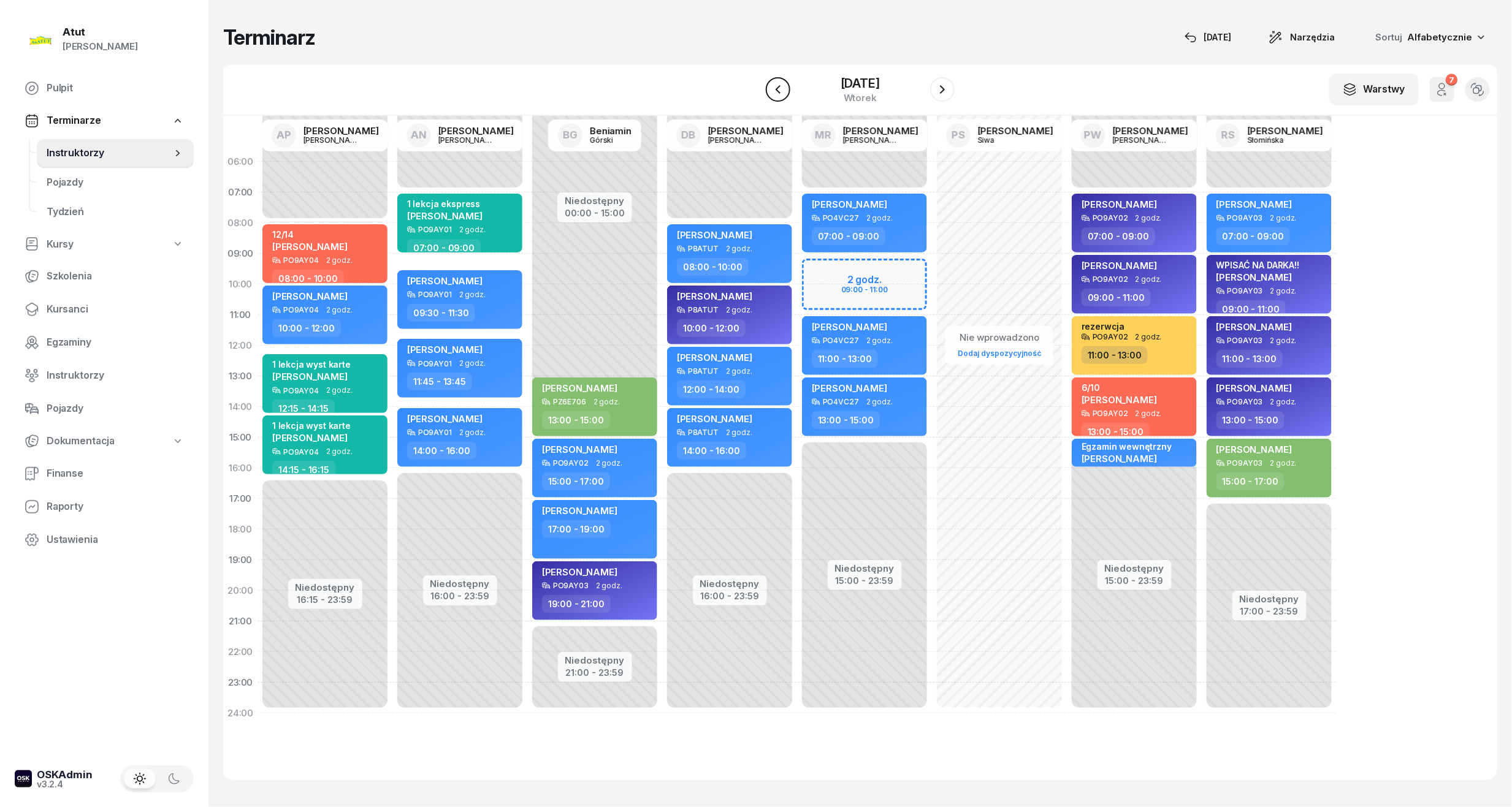
click at [772, 91] on icon "button" at bounding box center [778, 89] width 15 height 15
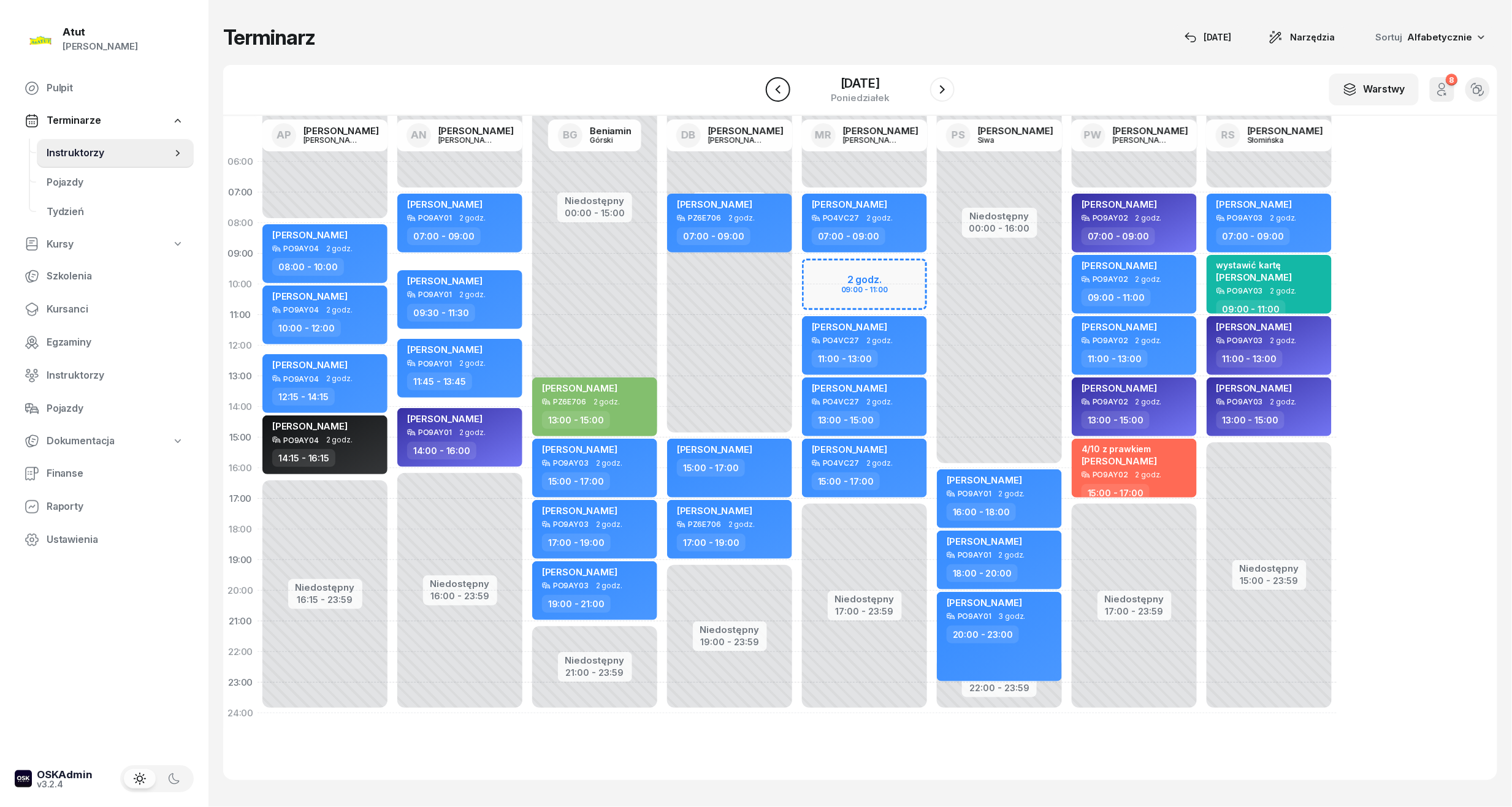
click at [785, 92] on button "button" at bounding box center [778, 90] width 25 height 25
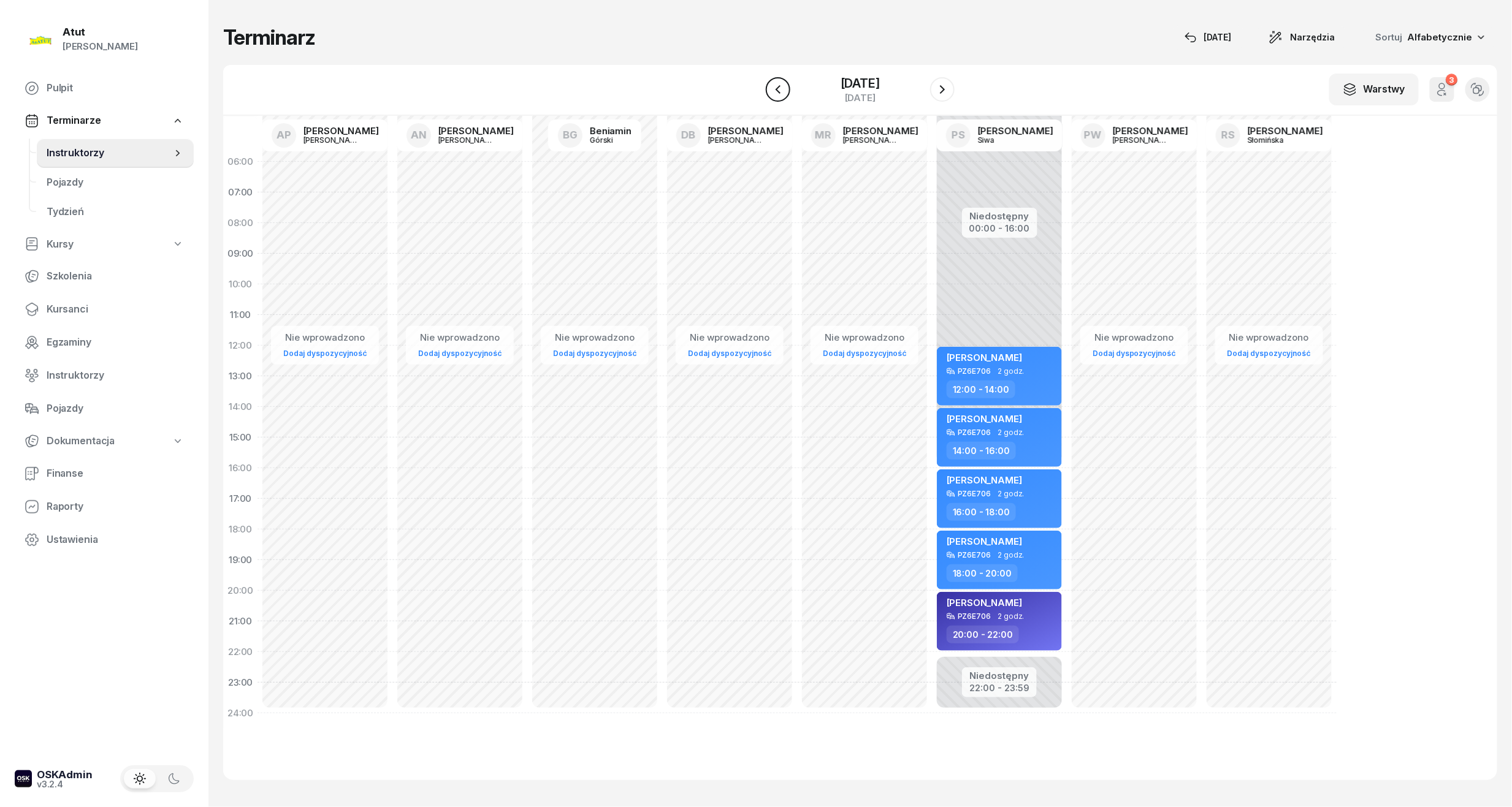
click at [785, 92] on button "button" at bounding box center [778, 90] width 25 height 25
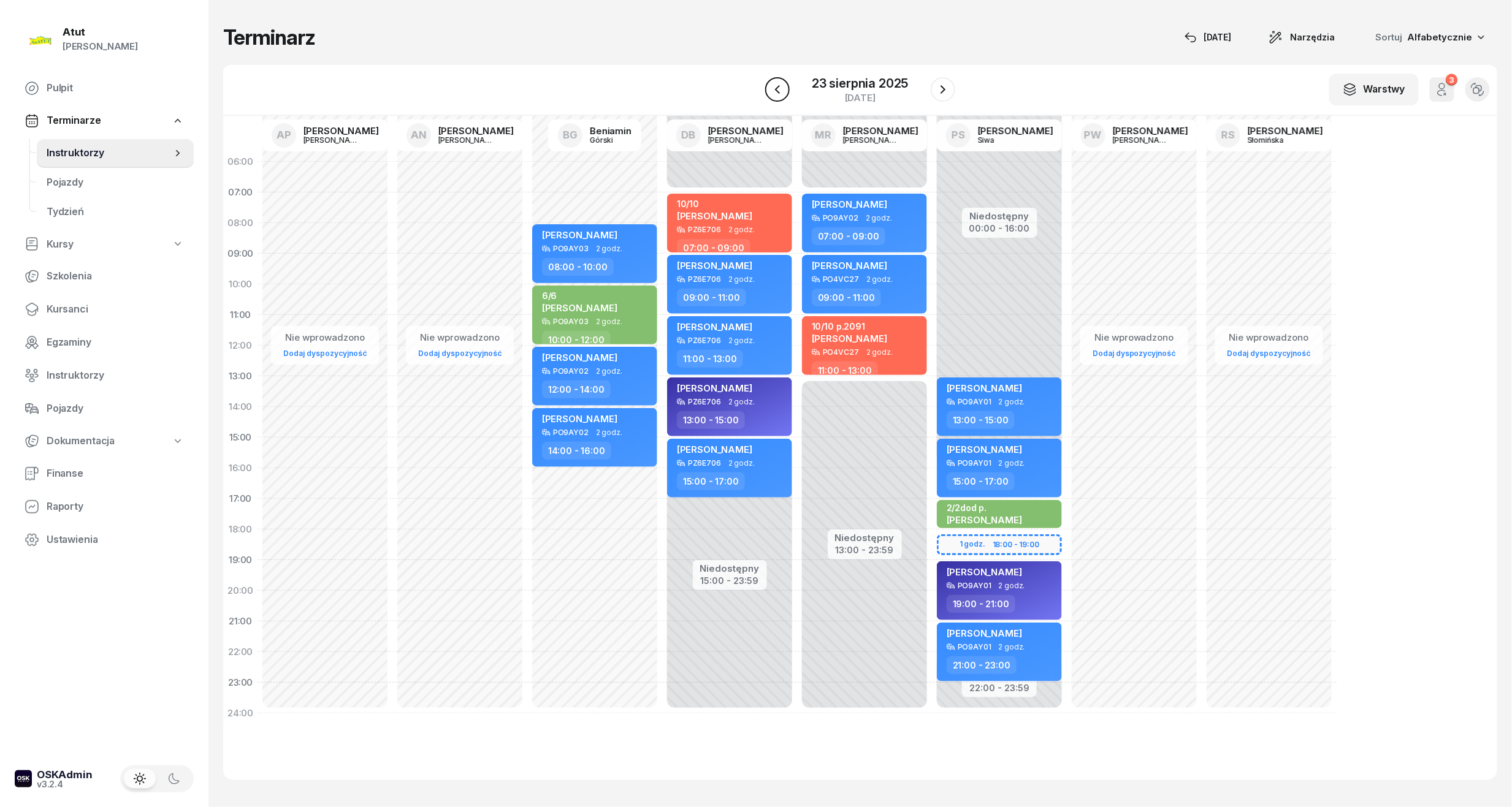
click at [785, 92] on button "button" at bounding box center [778, 90] width 25 height 25
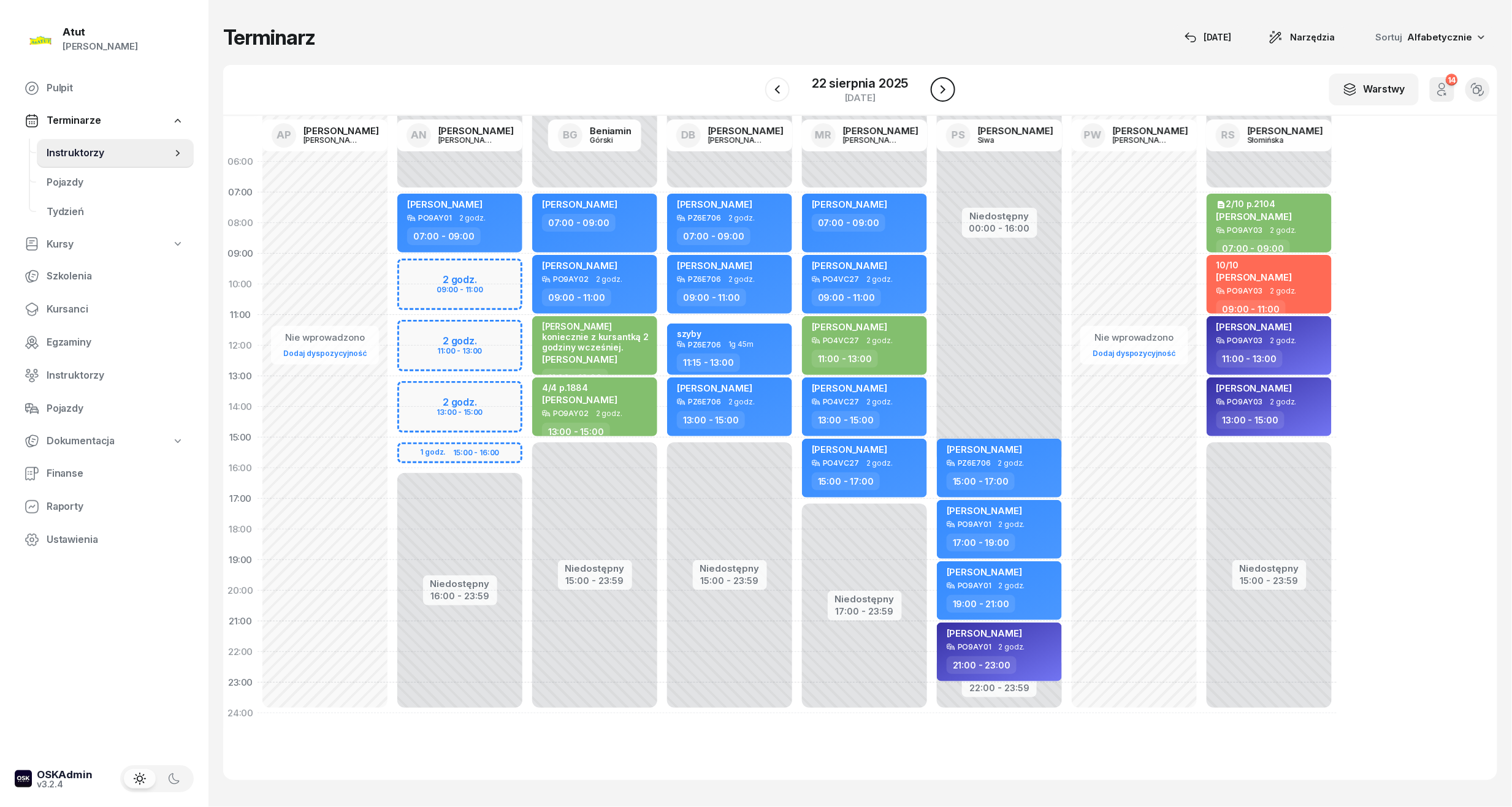
click at [942, 96] on icon "button" at bounding box center [943, 89] width 15 height 15
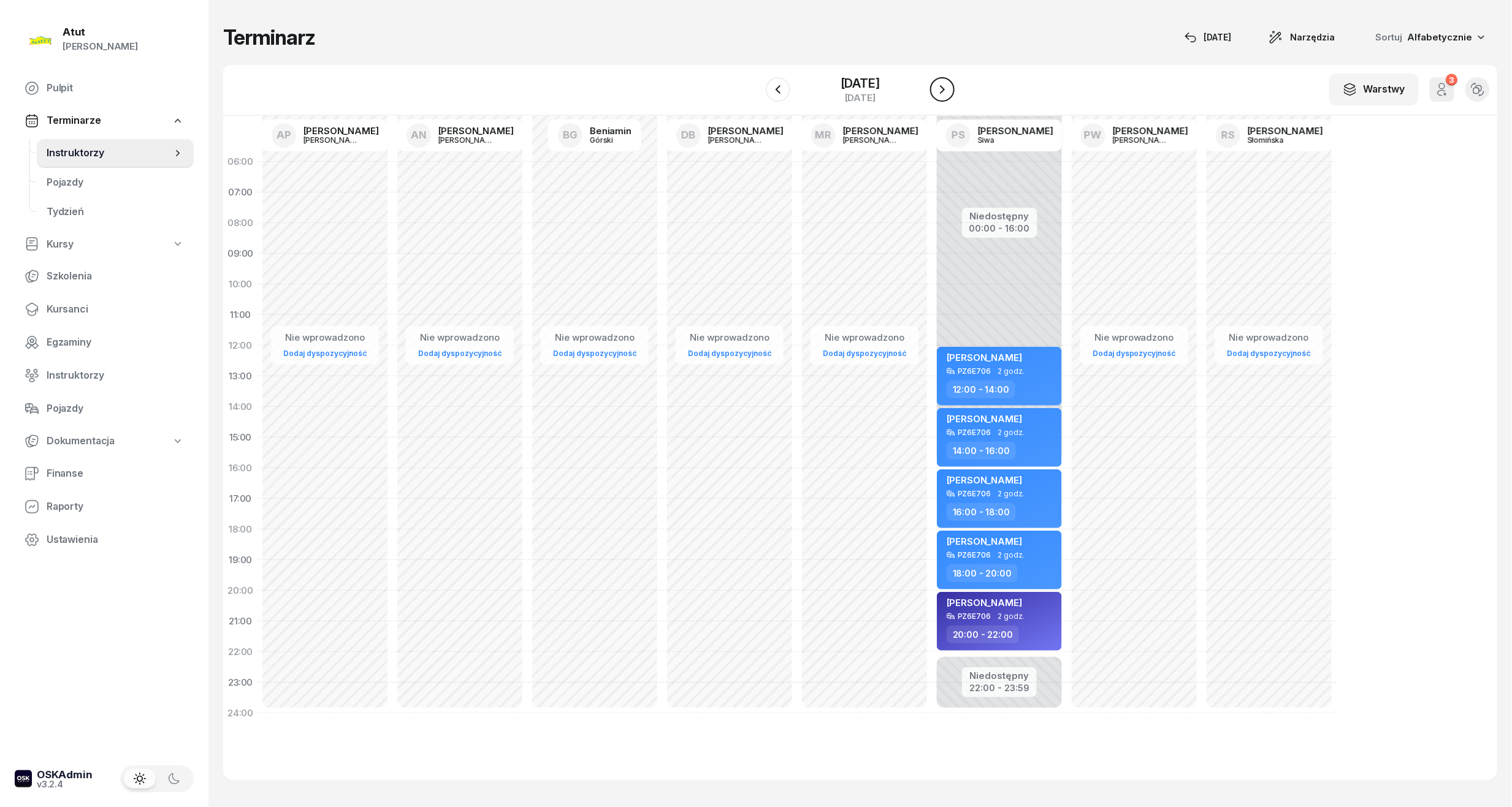
click at [933, 89] on button "button" at bounding box center [942, 90] width 25 height 25
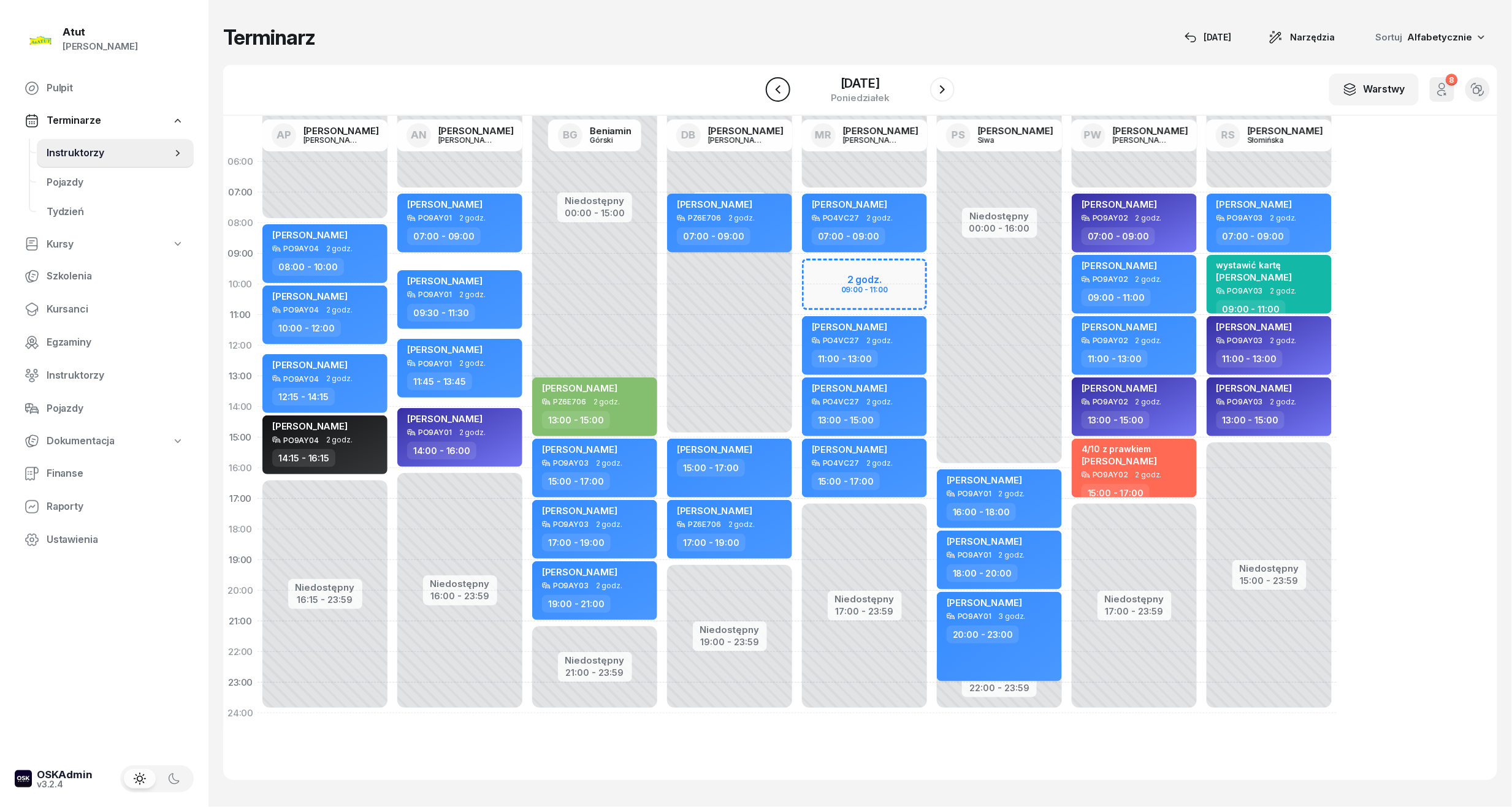
click at [778, 98] on button "button" at bounding box center [778, 90] width 25 height 25
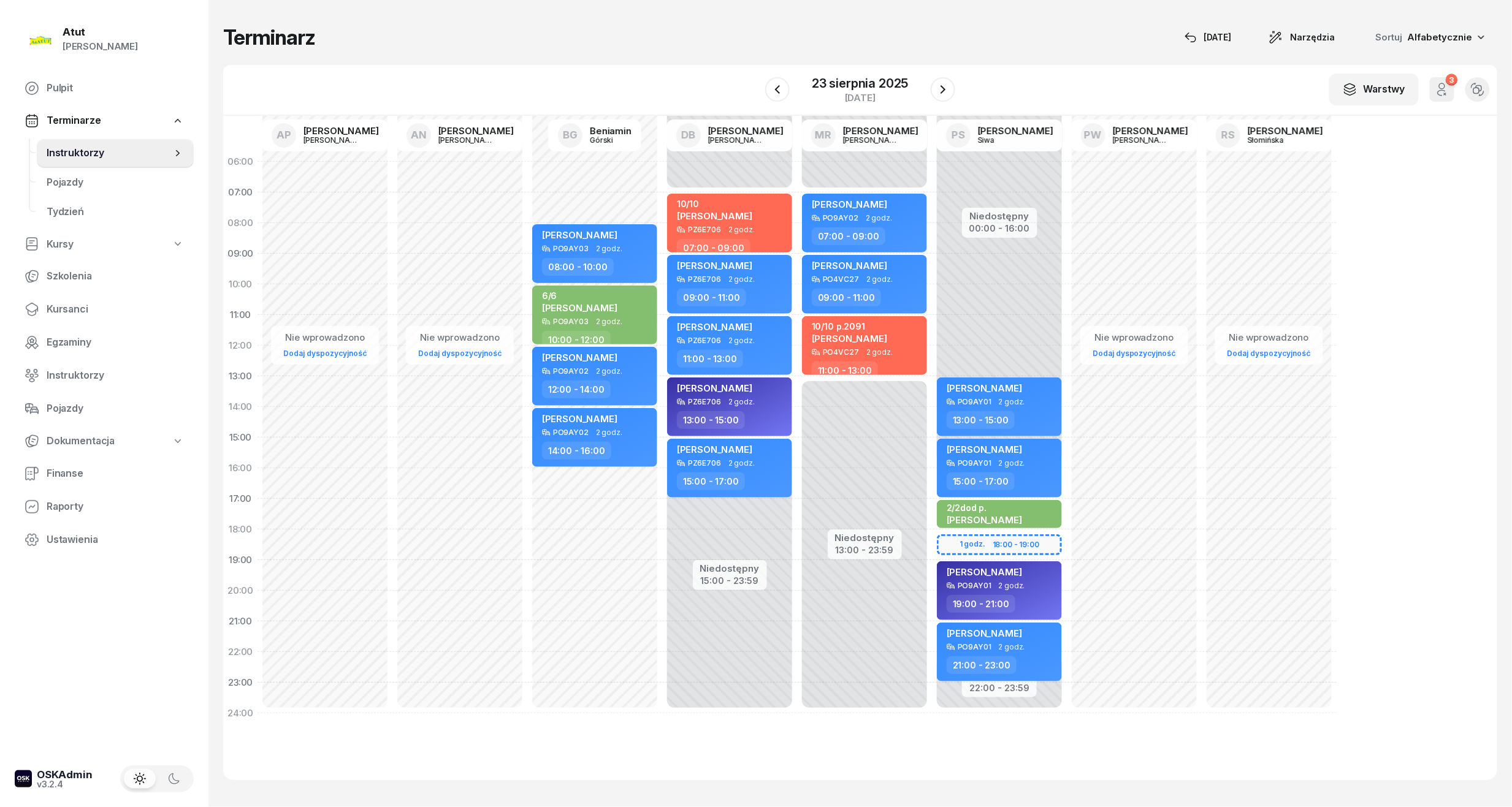
click at [794, 91] on div "[DATE]" at bounding box center [859, 90] width 189 height 35
click at [785, 91] on button "button" at bounding box center [778, 90] width 25 height 25
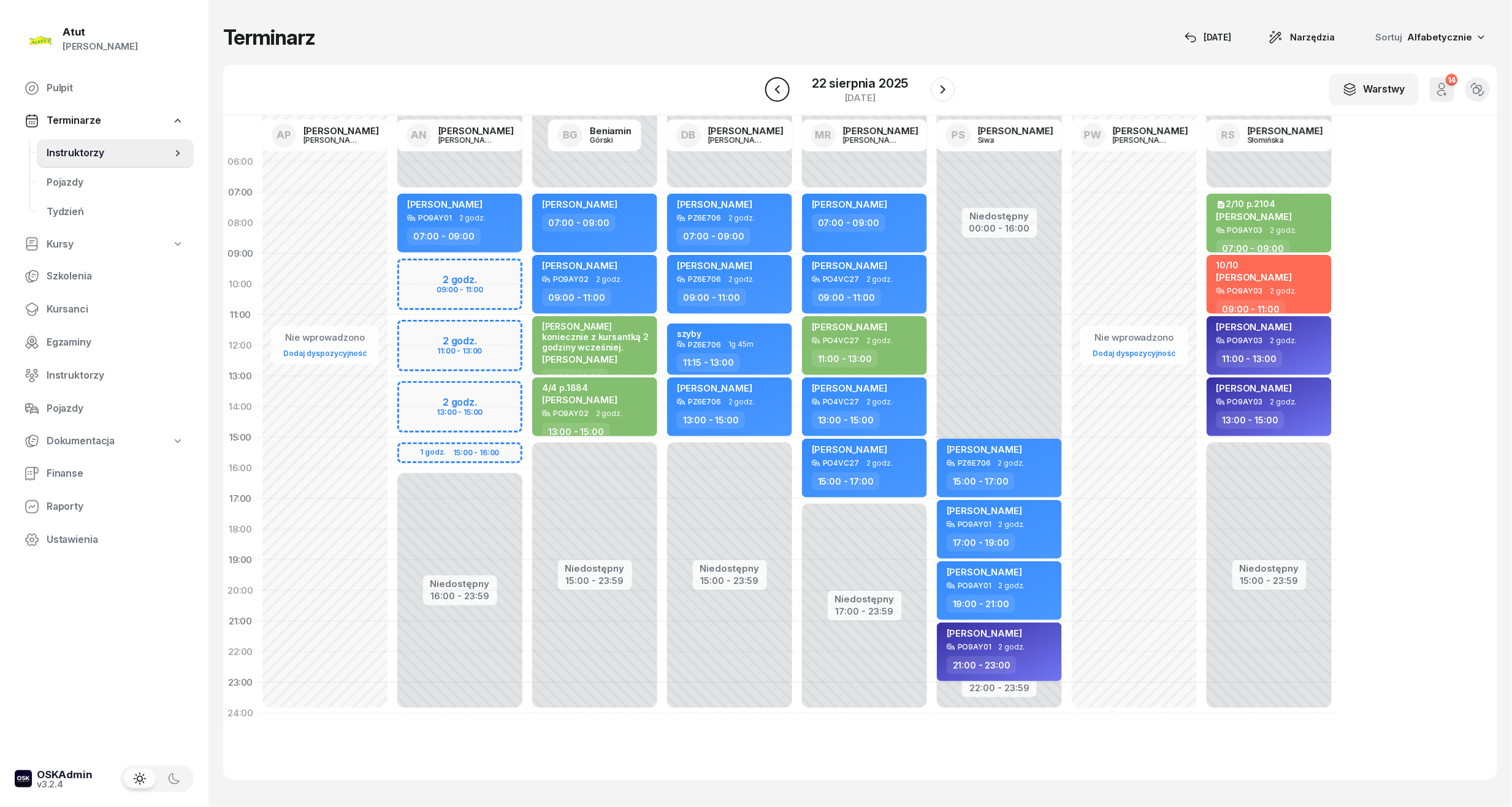
click at [774, 88] on icon "button" at bounding box center [777, 89] width 15 height 15
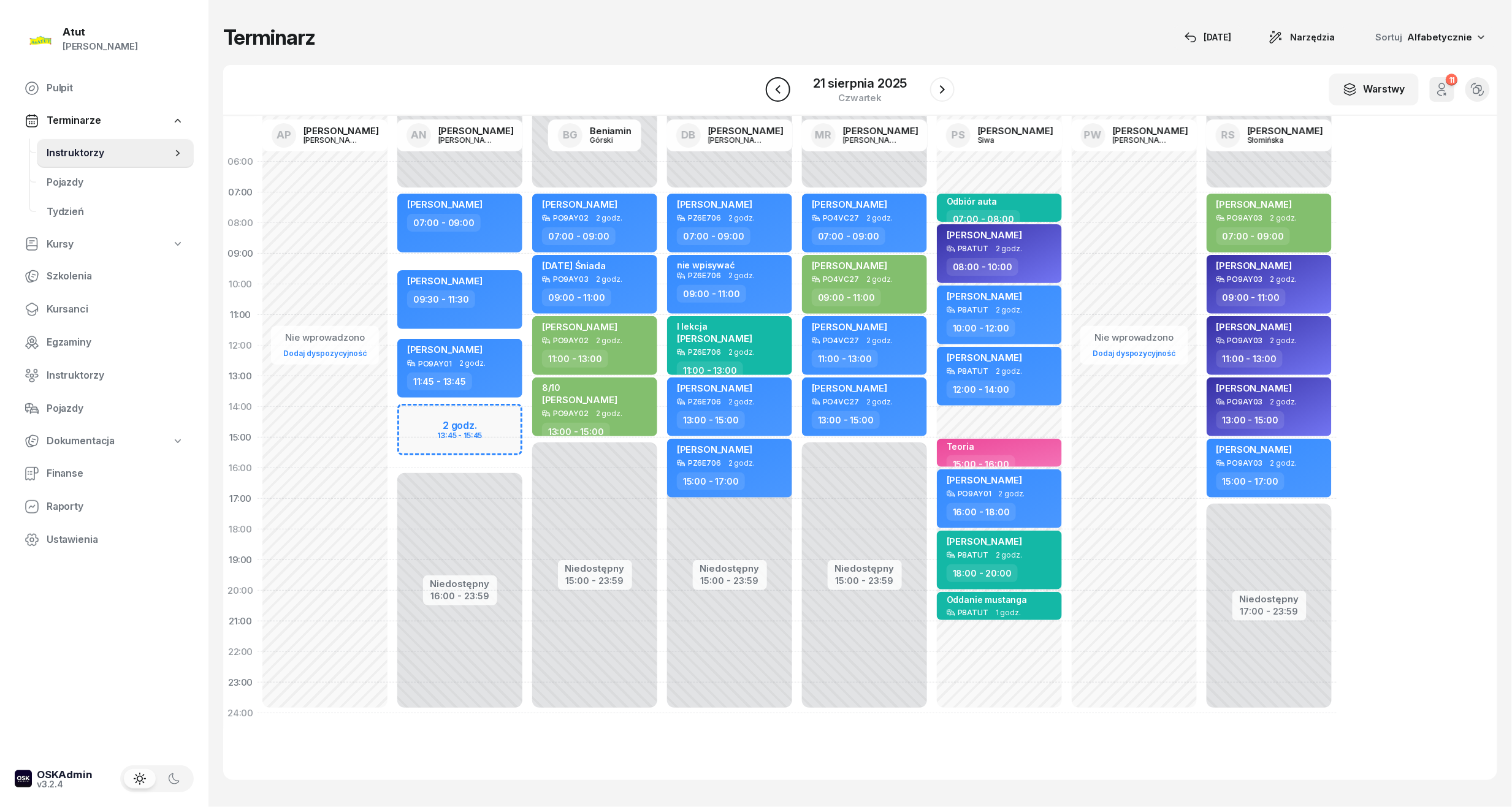
click at [785, 92] on icon "button" at bounding box center [778, 89] width 15 height 15
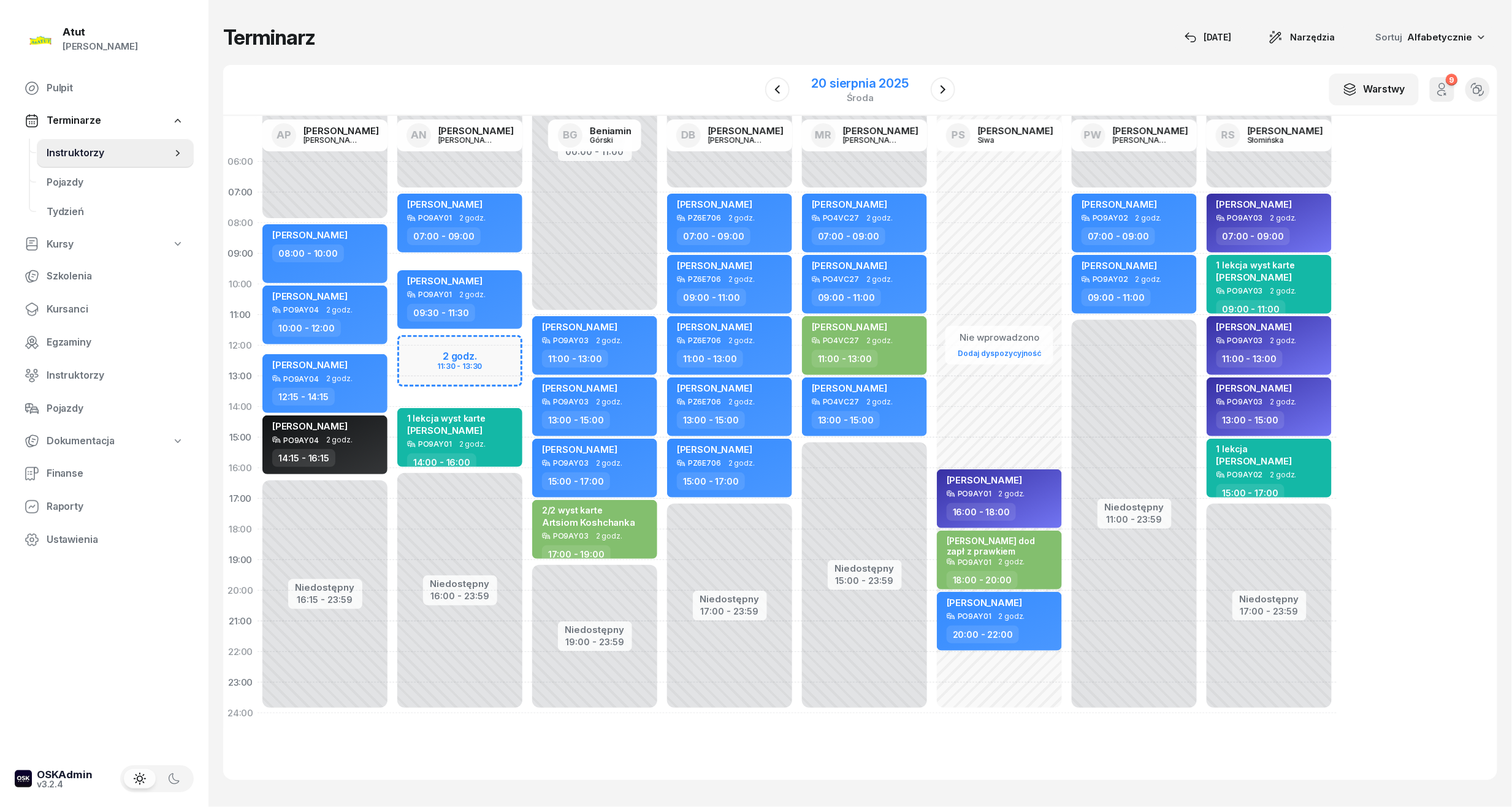
click at [828, 84] on div "20 sierpnia 2025" at bounding box center [860, 84] width 97 height 12
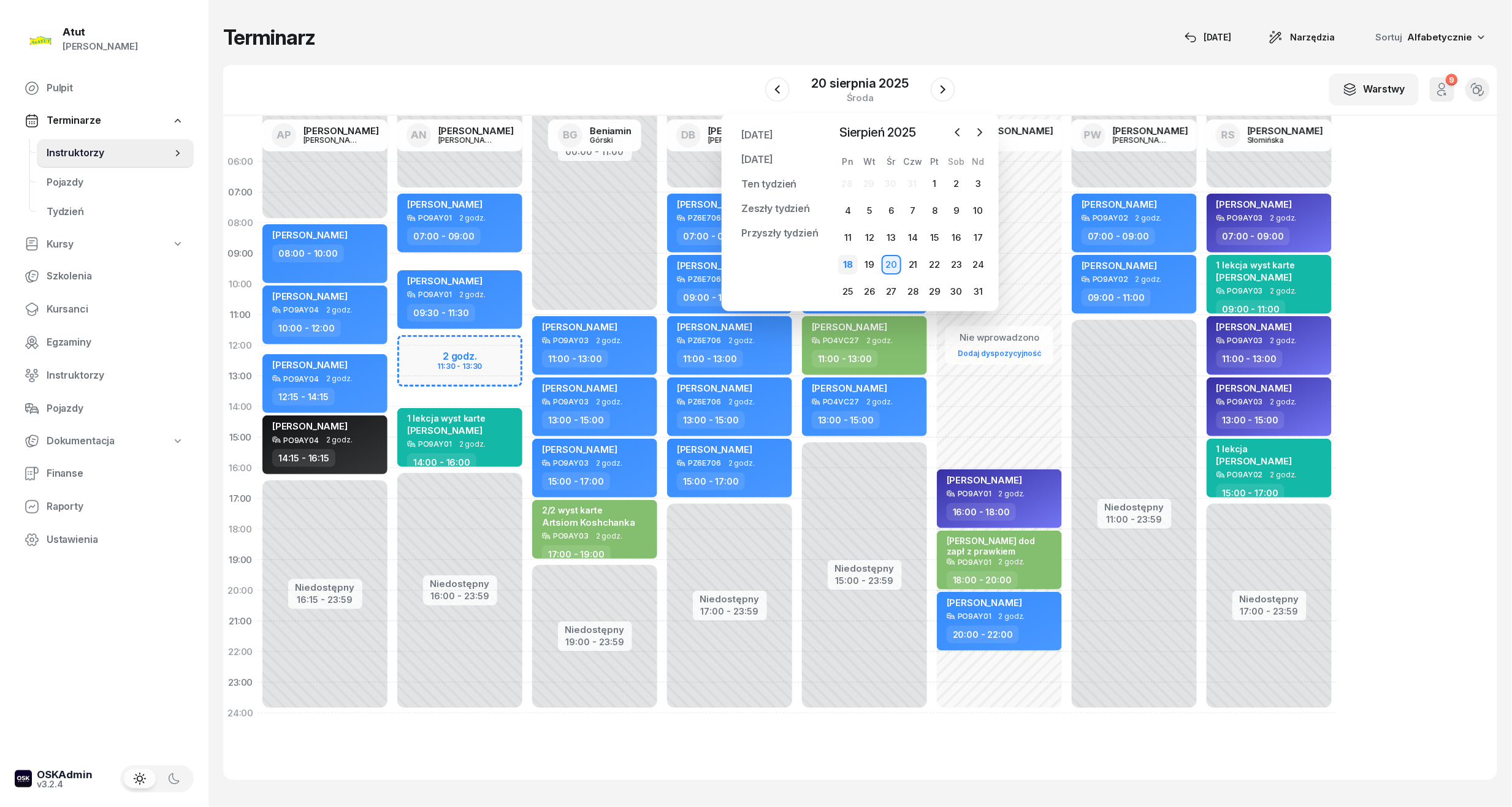
click at [844, 270] on div "18" at bounding box center [848, 265] width 19 height 19
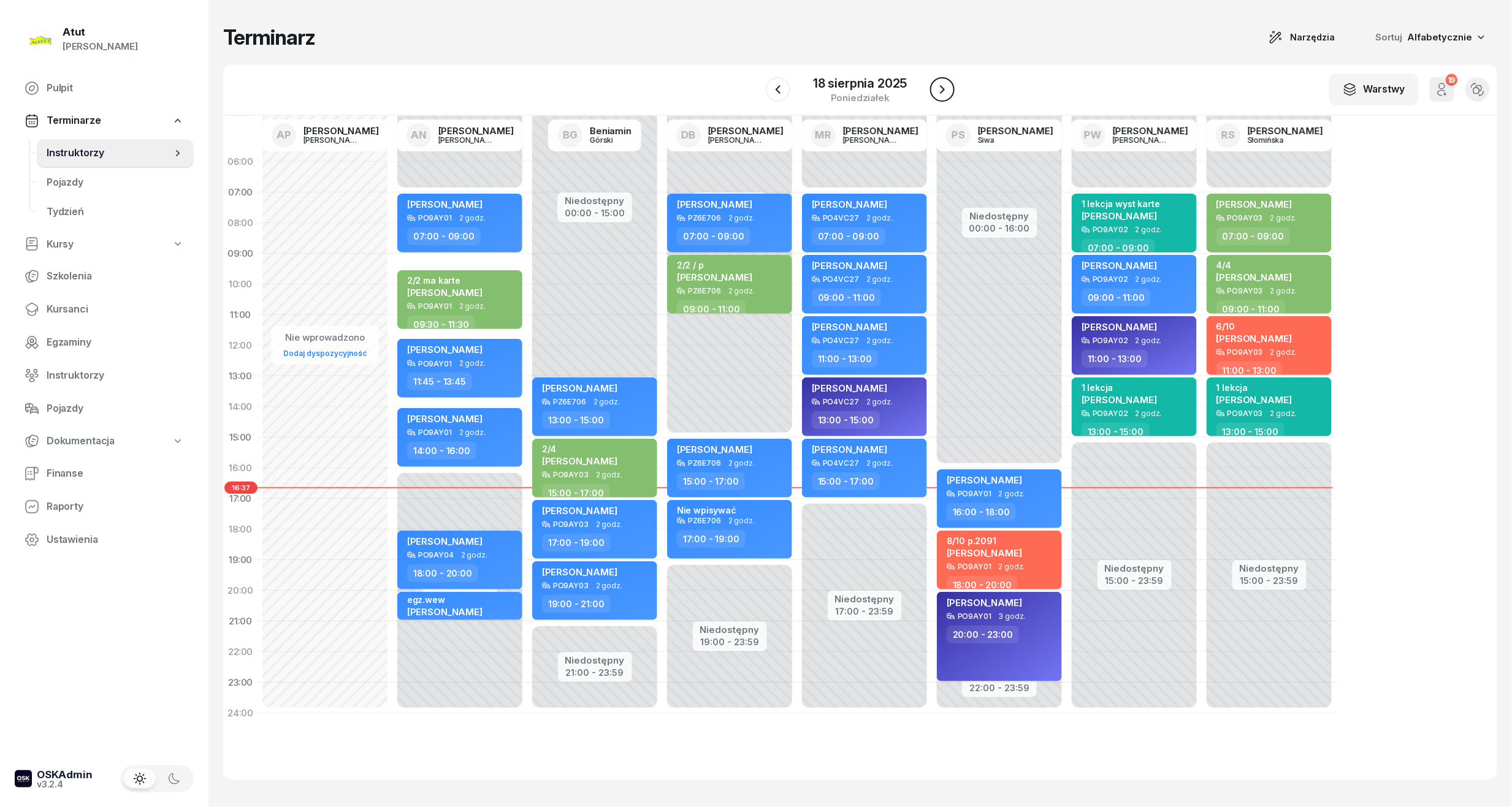
click at [946, 87] on icon "button" at bounding box center [942, 89] width 15 height 15
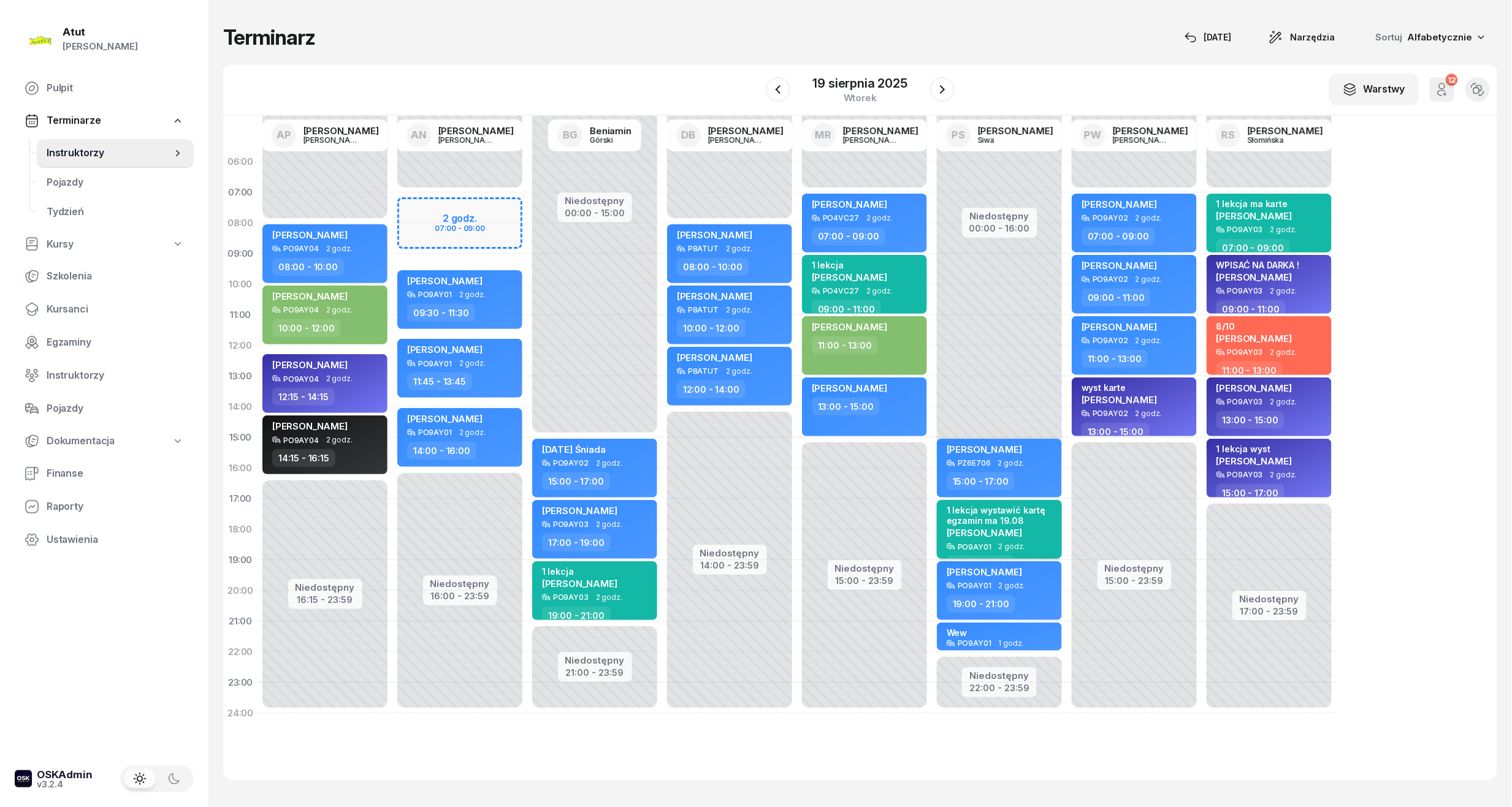
click at [1033, 513] on div "1 lekcja wystawić kartę egzamin ma 19.08" at bounding box center [1000, 515] width 108 height 21
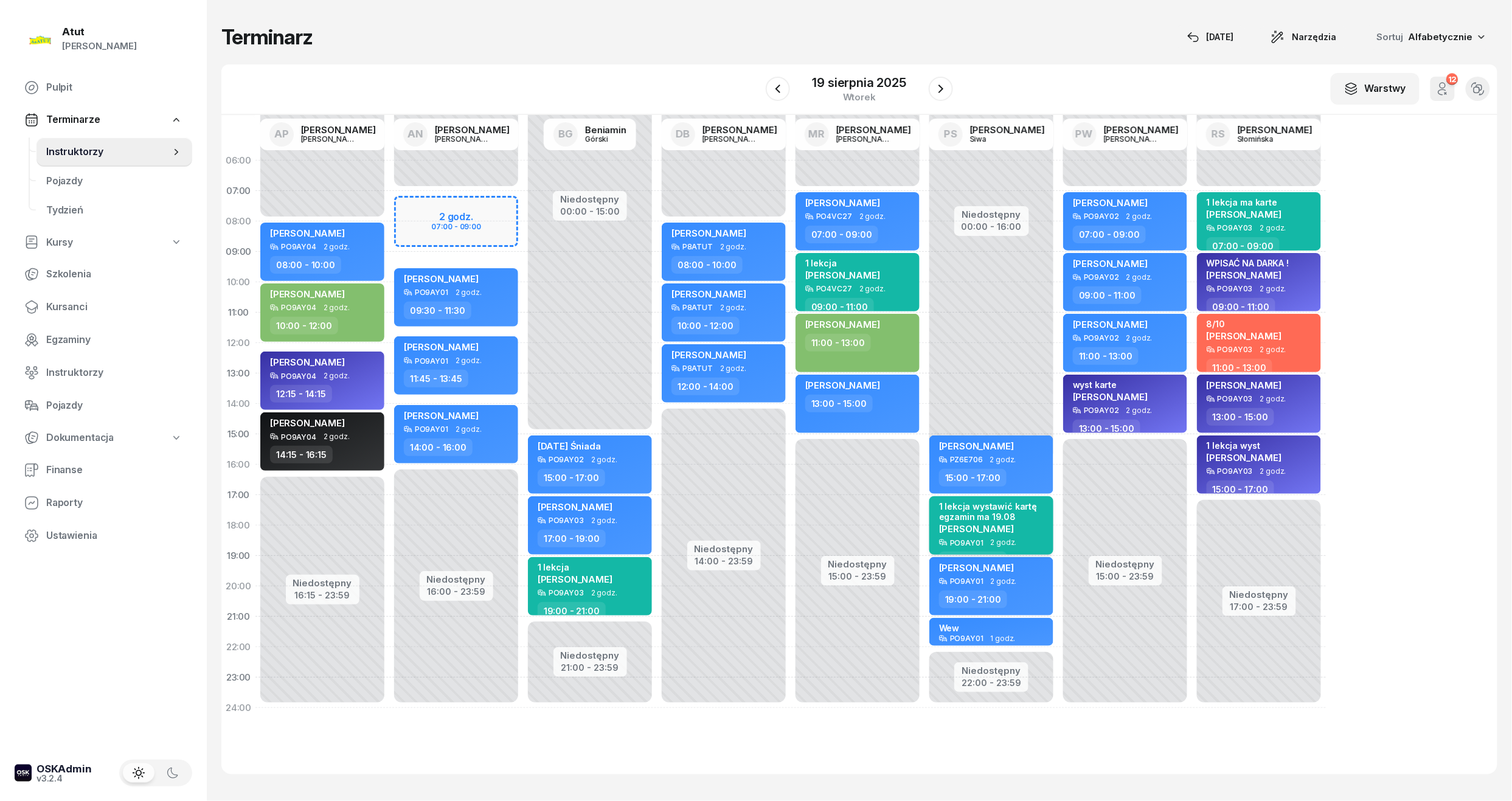
select select "17"
select select "19"
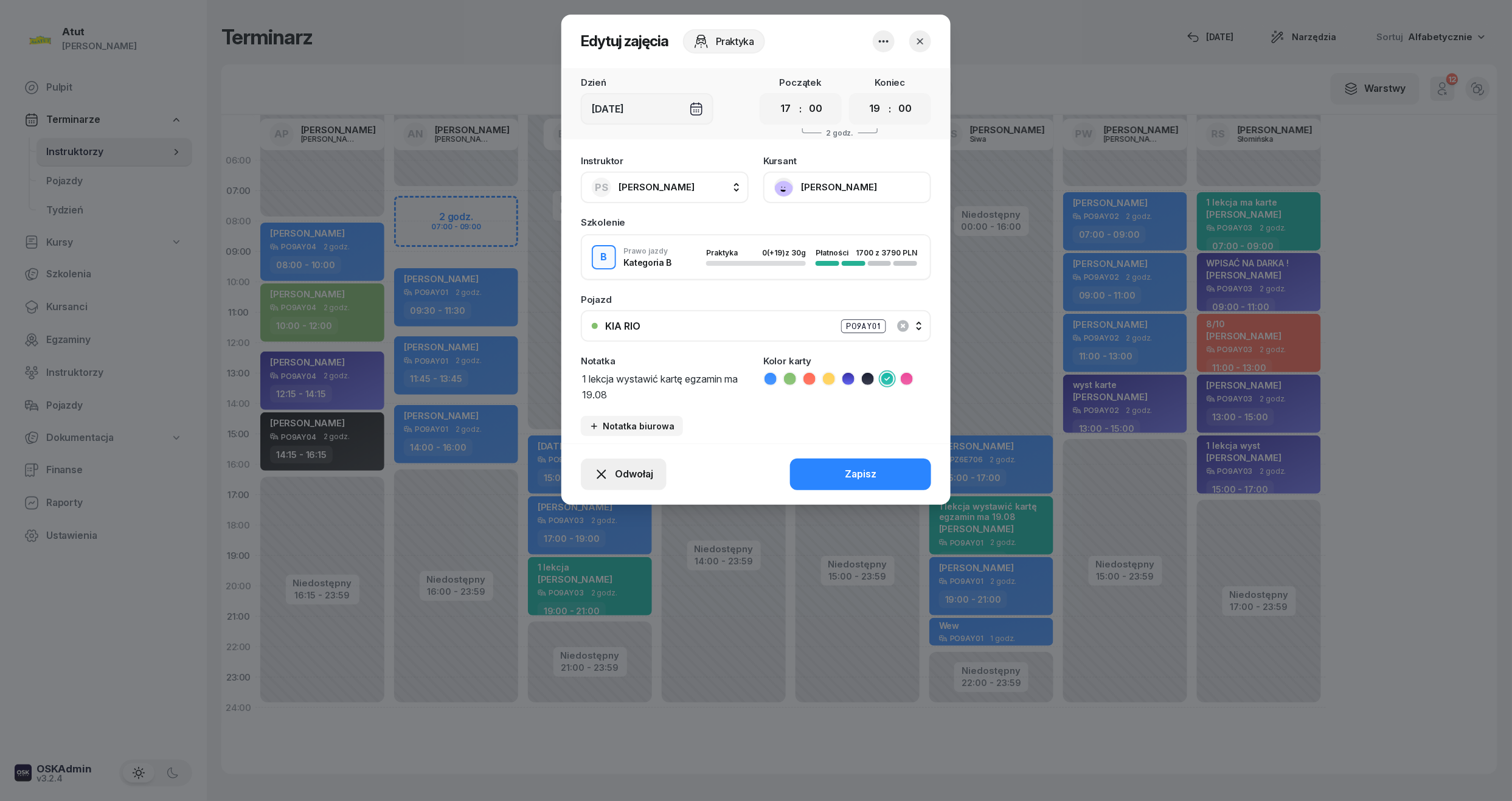
click at [646, 477] on span "Odwołaj" at bounding box center [634, 475] width 38 height 16
click at [607, 396] on div "Kursant odwołał" at bounding box center [602, 400] width 72 height 16
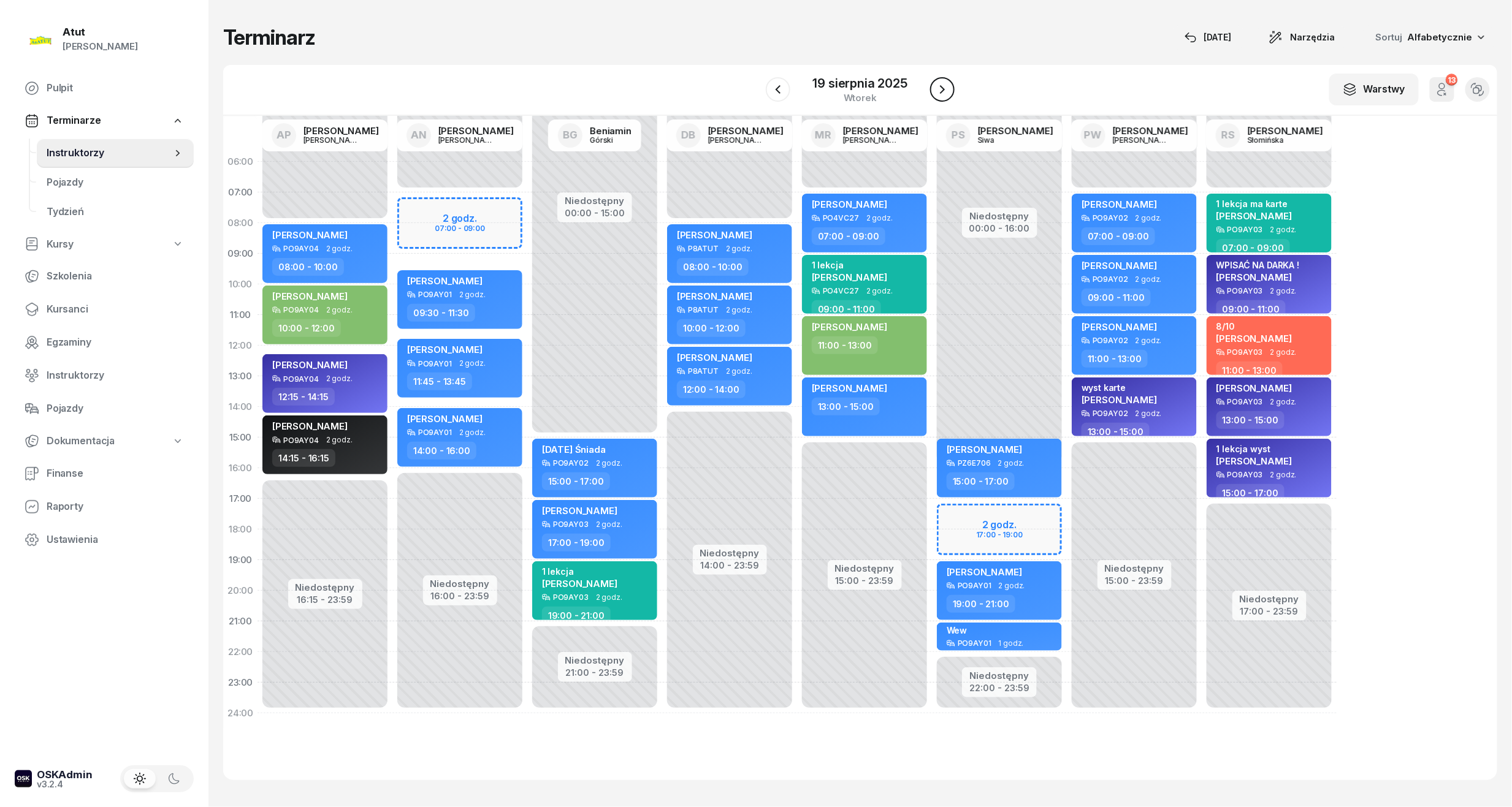
click at [940, 87] on icon "button" at bounding box center [942, 89] width 15 height 15
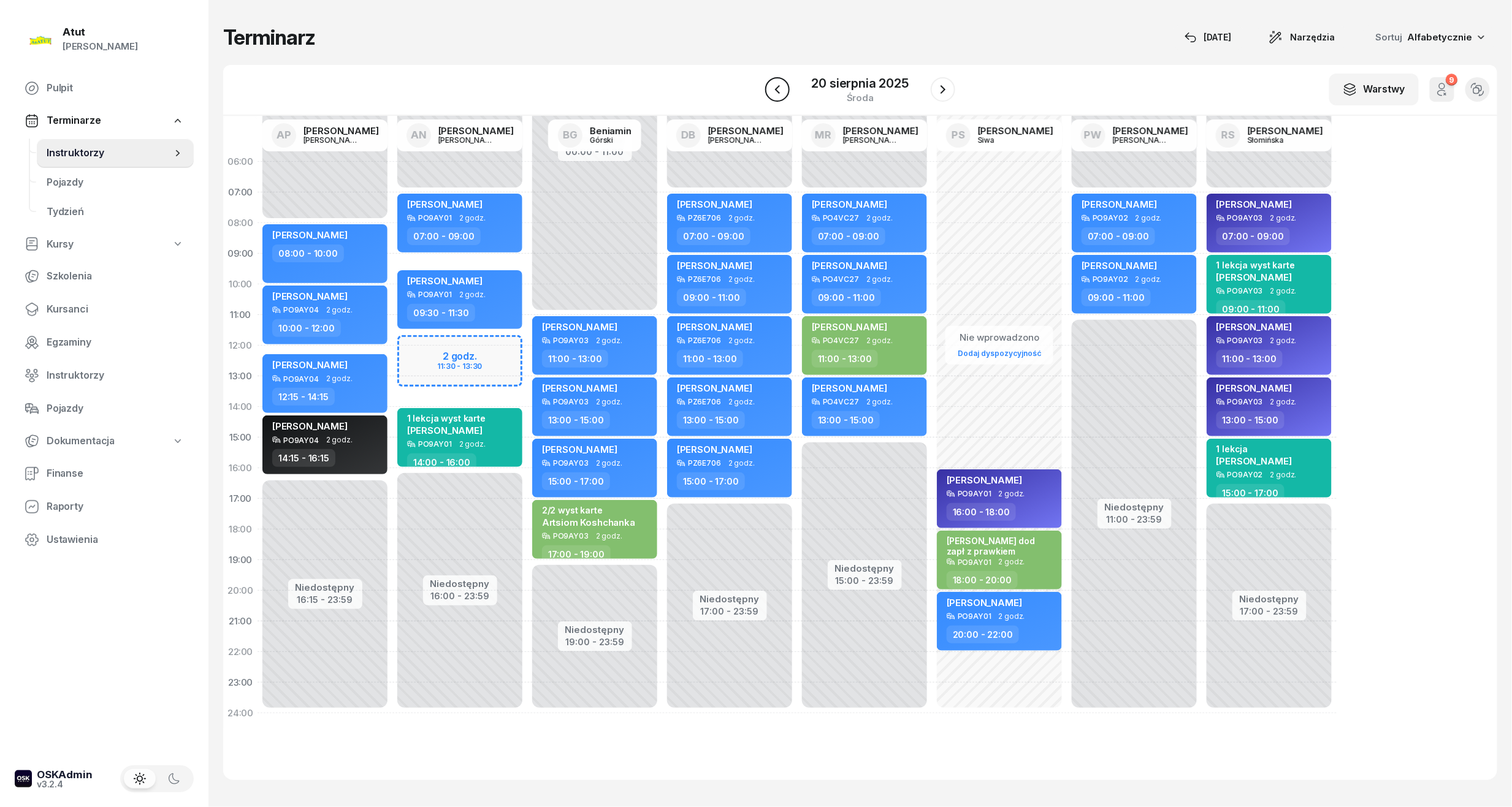
click at [771, 84] on icon "button" at bounding box center [777, 89] width 15 height 15
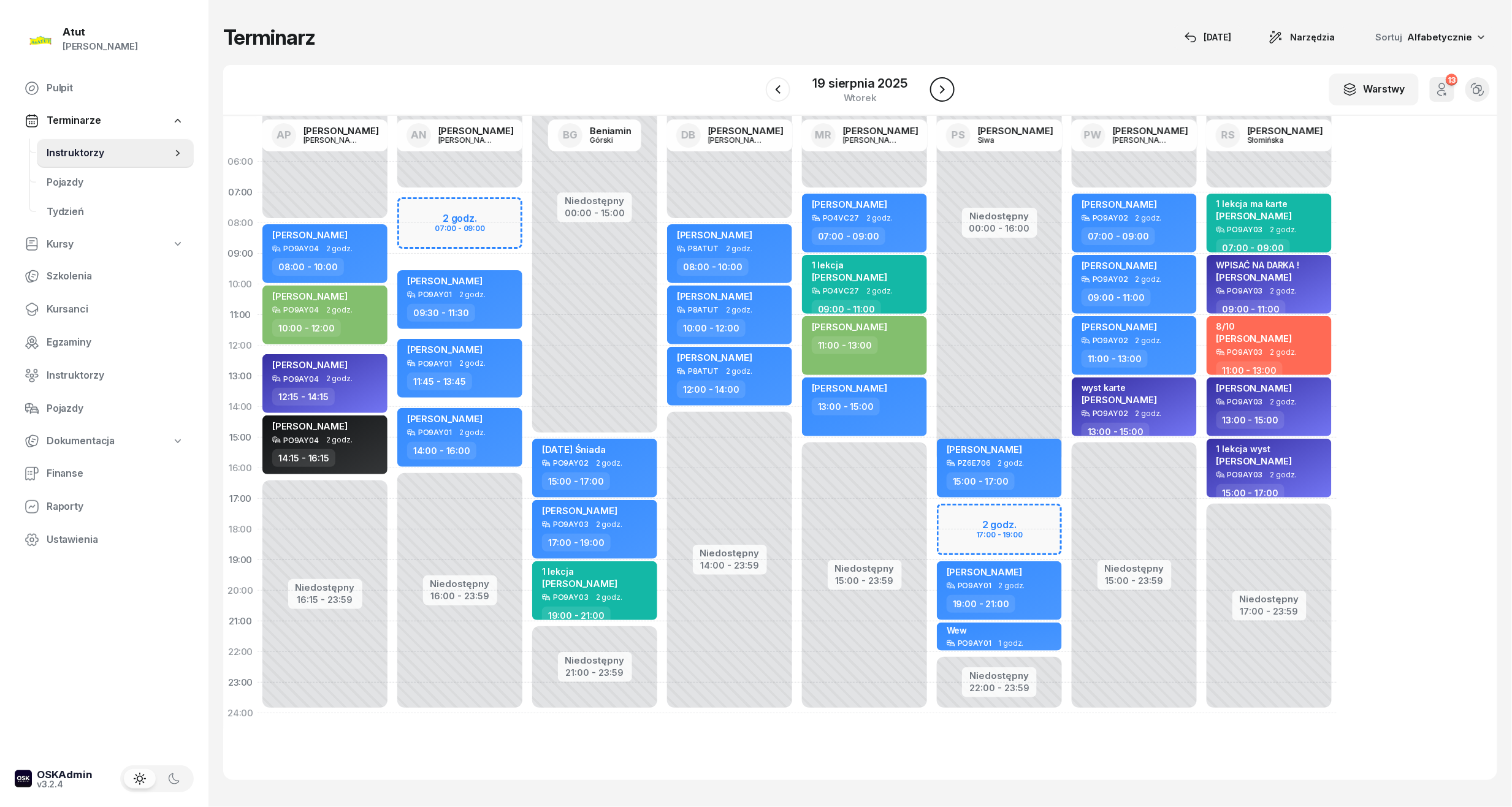
click at [946, 89] on icon "button" at bounding box center [942, 89] width 15 height 15
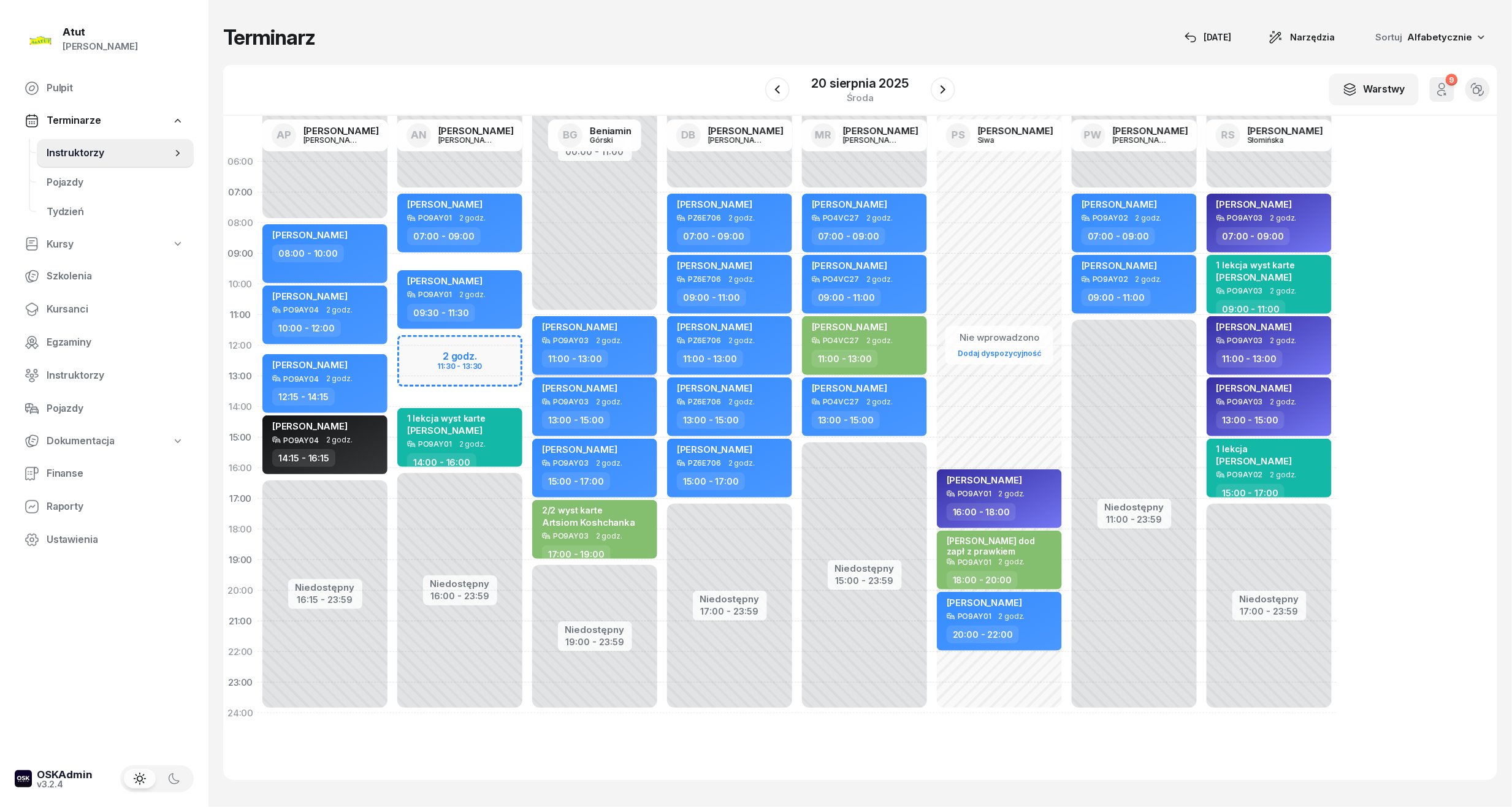
click at [597, 321] on span "[PERSON_NAME]" at bounding box center [580, 326] width 76 height 11
select select "11"
select select "13"
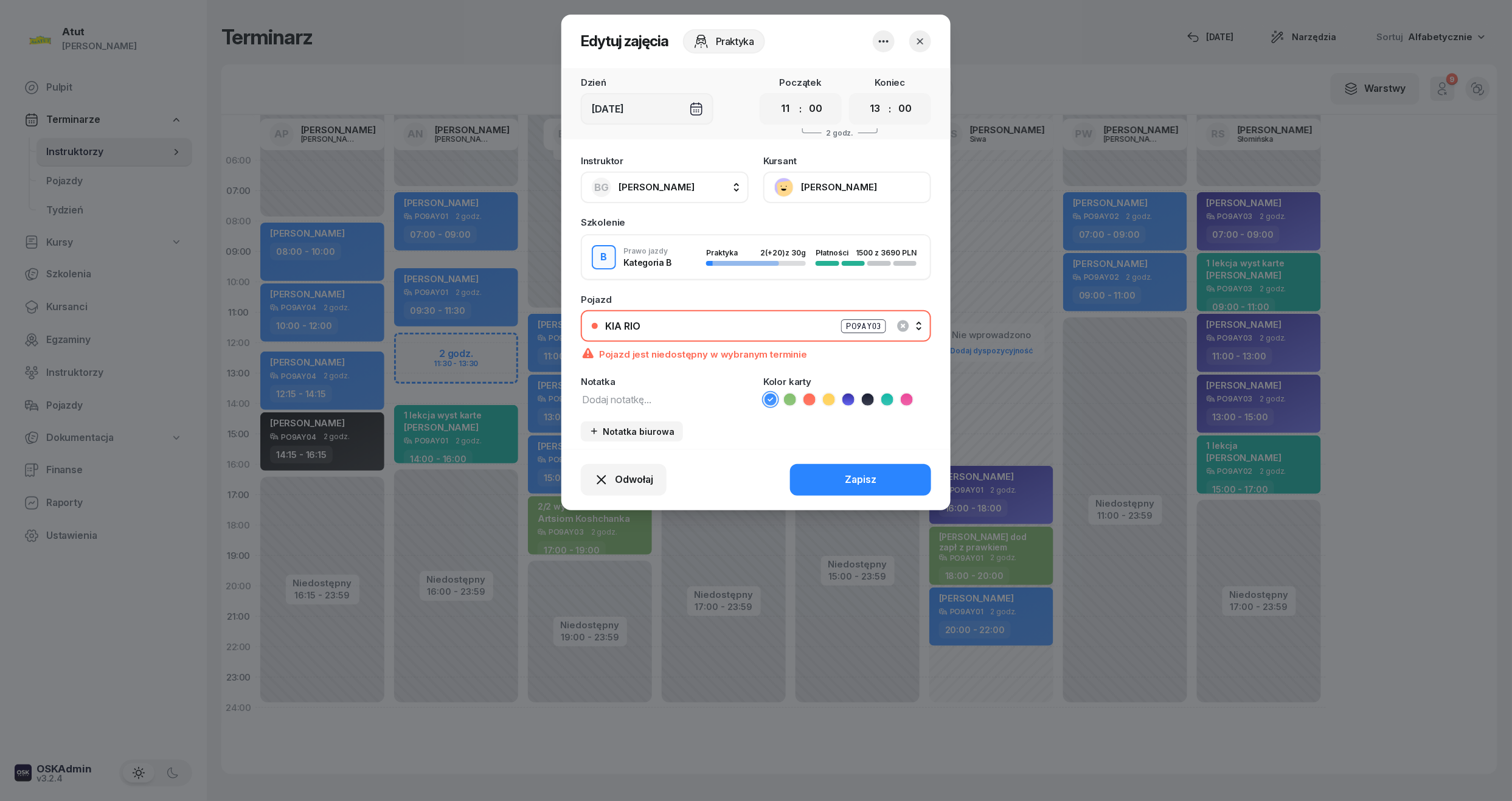
click at [814, 188] on button "[PERSON_NAME]" at bounding box center [847, 188] width 168 height 31
click at [926, 47] on button "button" at bounding box center [920, 41] width 22 height 22
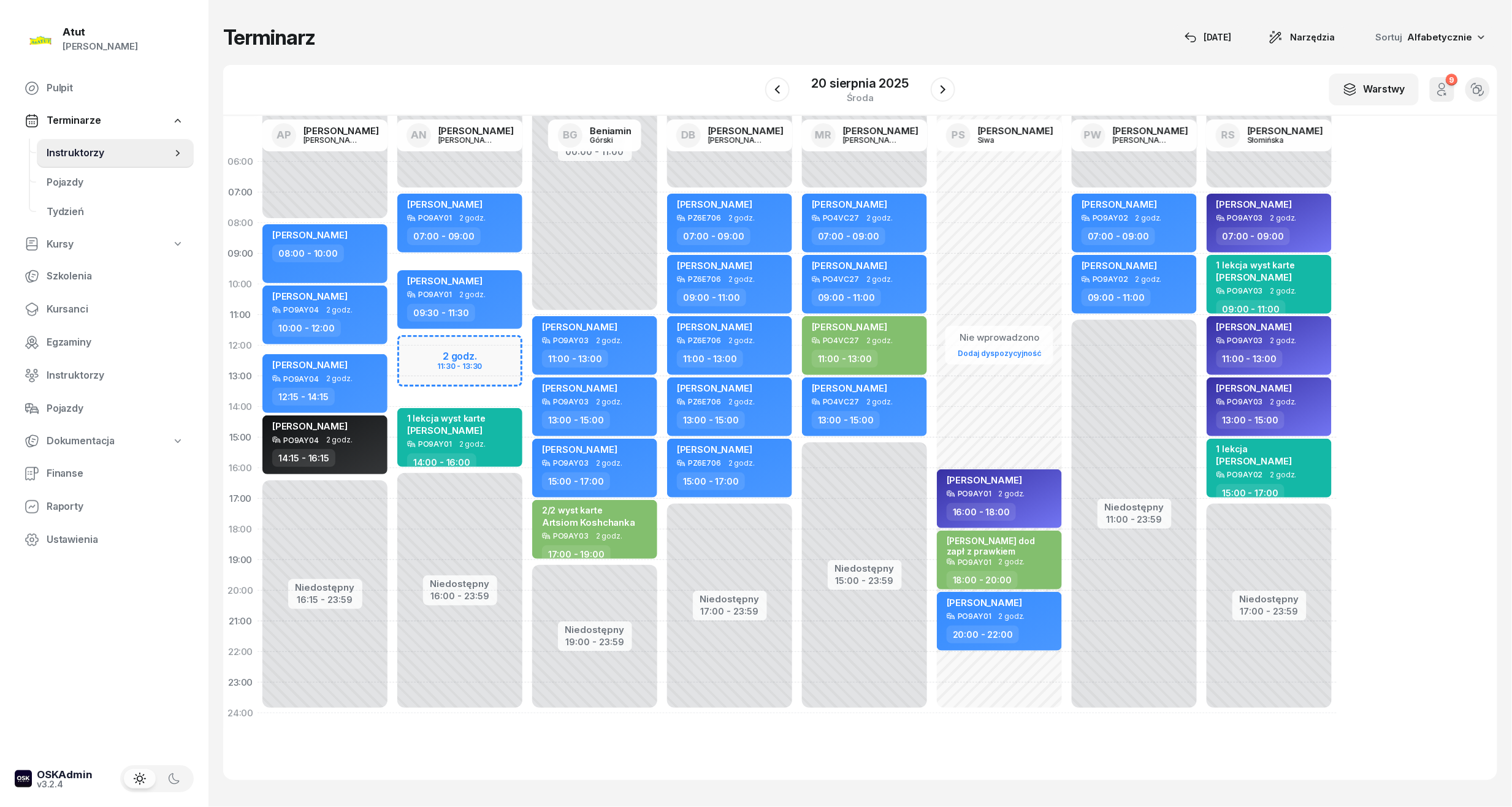
click at [756, 88] on div "W Wybierz AP [PERSON_NAME] AN [PERSON_NAME] BG [PERSON_NAME] DB [PERSON_NAME] M…" at bounding box center [860, 91] width 1274 height 51
click at [760, 93] on div "W Wybierz AP [PERSON_NAME] AN [PERSON_NAME] BG [PERSON_NAME] DB [PERSON_NAME] M…" at bounding box center [860, 91] width 1274 height 51
click at [768, 96] on button "button" at bounding box center [778, 90] width 25 height 25
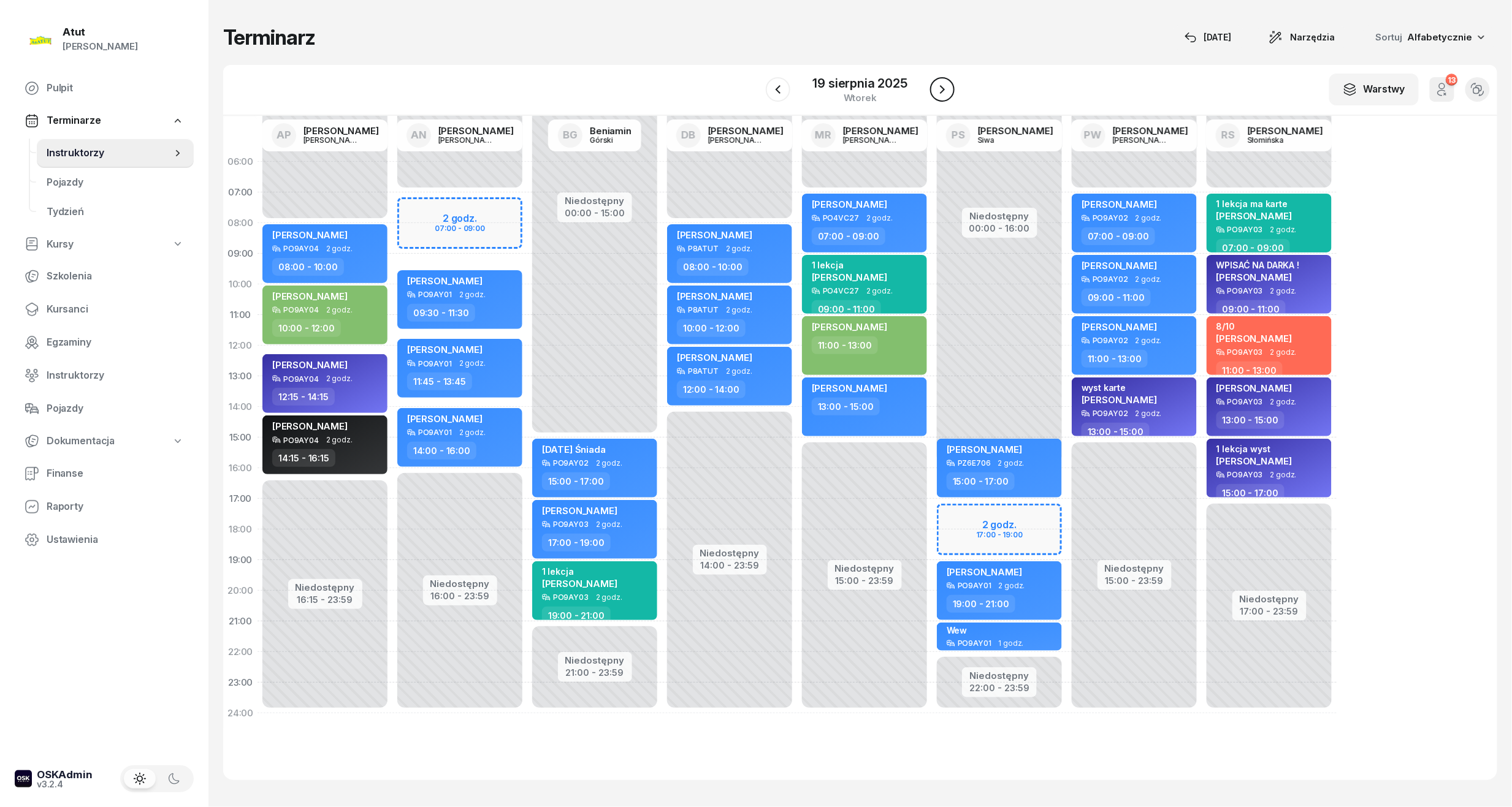
click at [940, 91] on icon "button" at bounding box center [942, 89] width 15 height 15
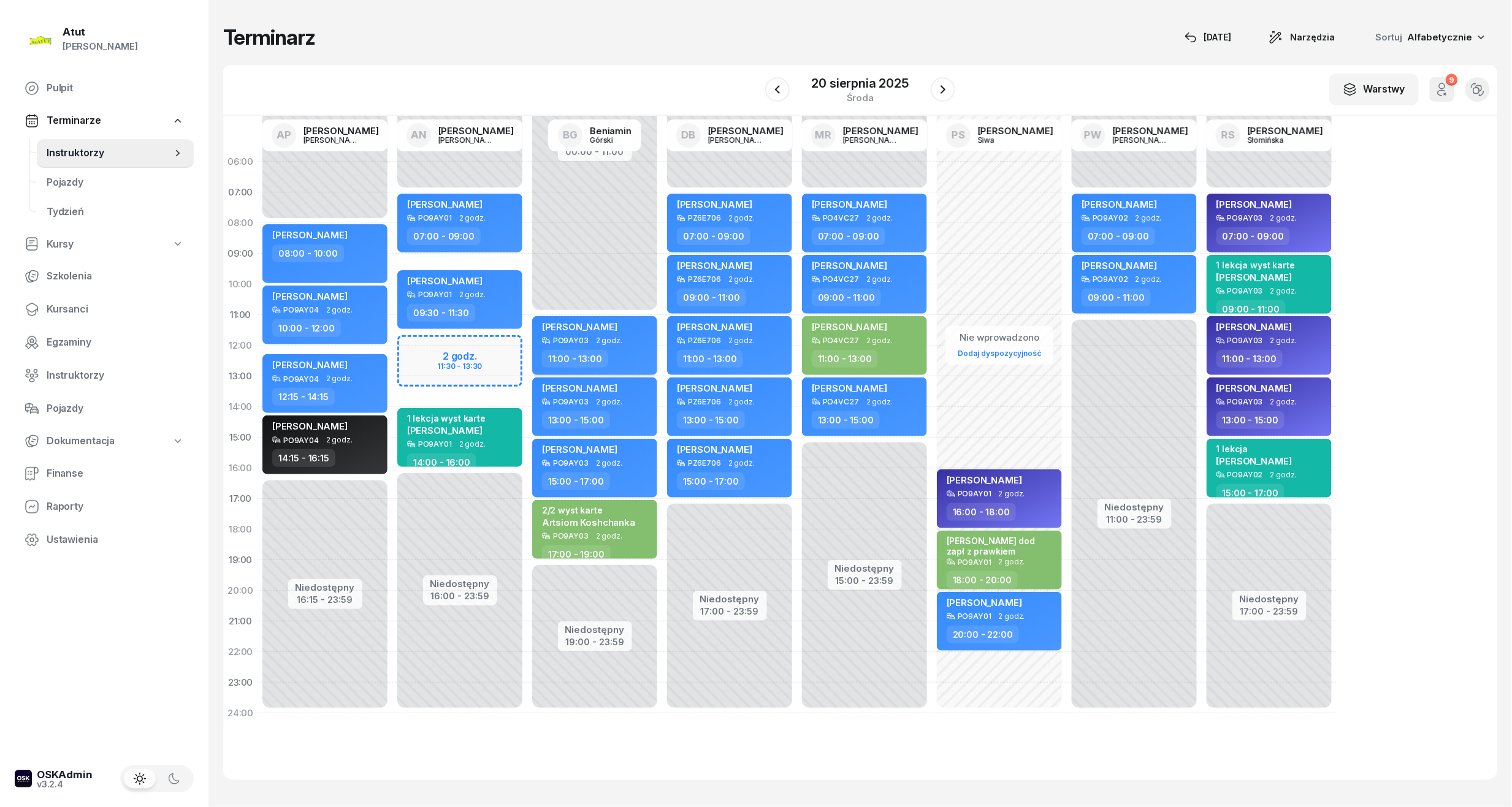
click at [617, 322] on span "[PERSON_NAME]" at bounding box center [580, 326] width 76 height 11
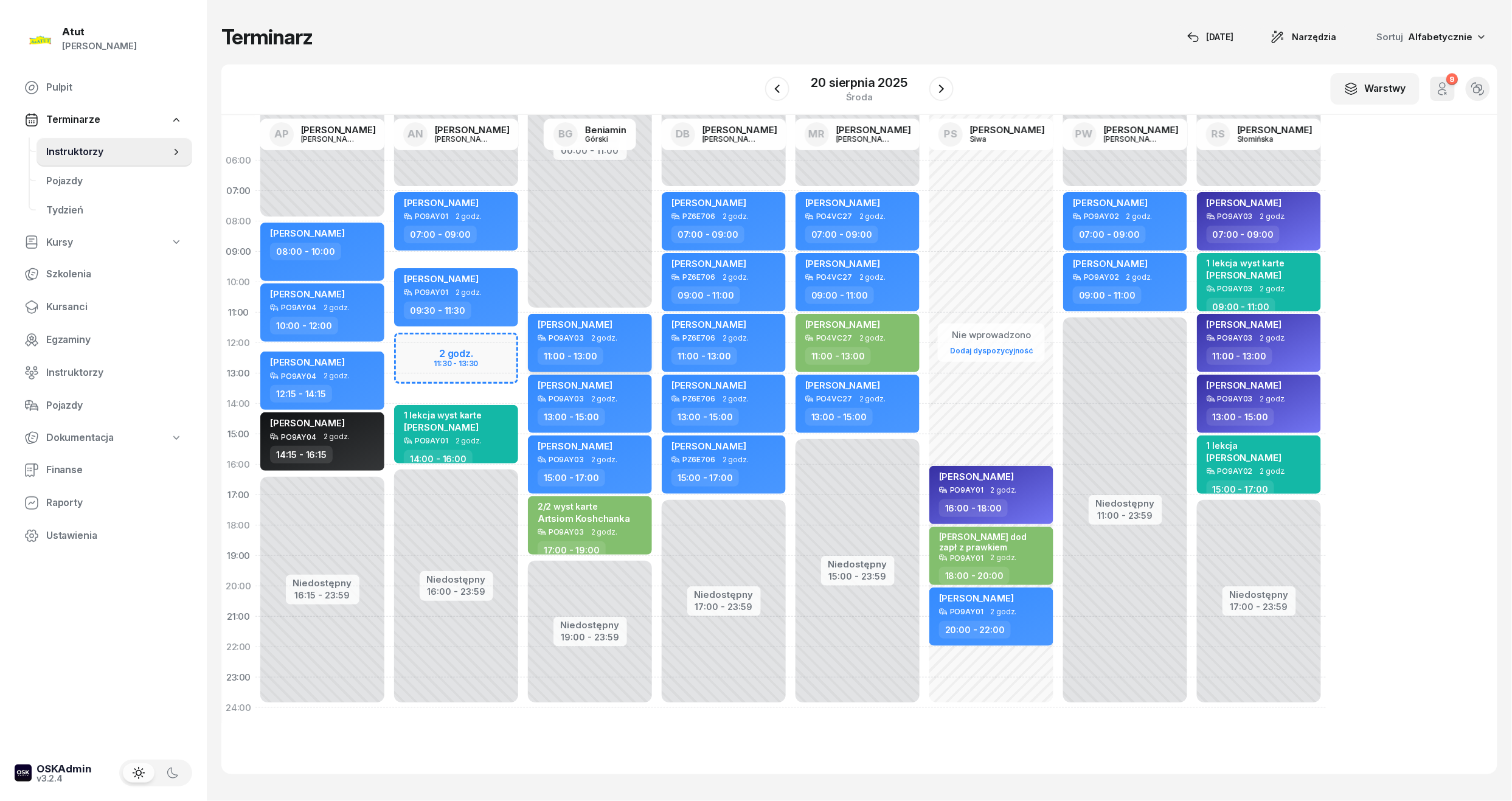
select select "11"
select select "13"
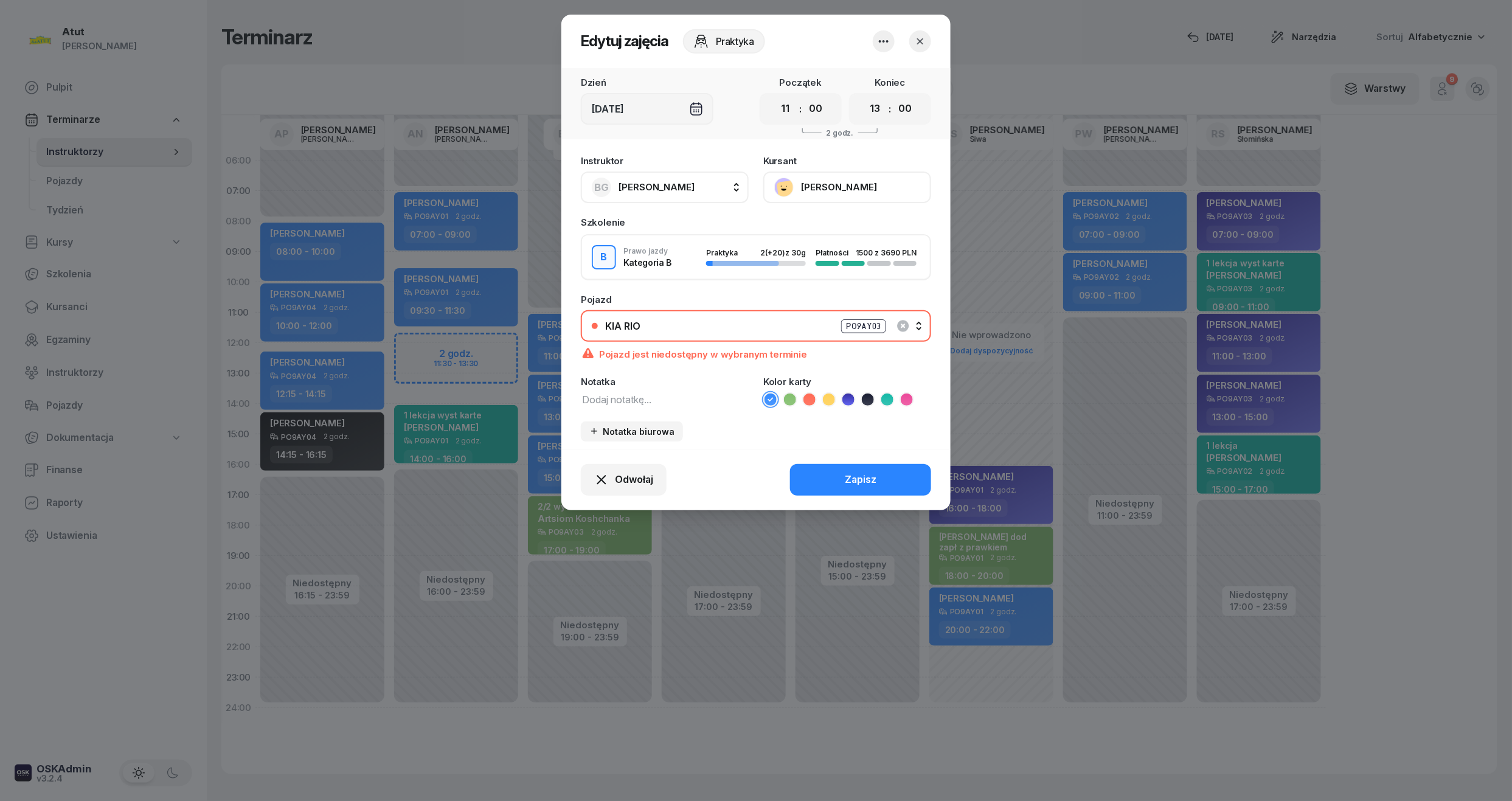
click at [834, 181] on button "[PERSON_NAME]" at bounding box center [847, 188] width 168 height 31
click at [867, 226] on link "Otwórz profil" at bounding box center [846, 229] width 161 height 31
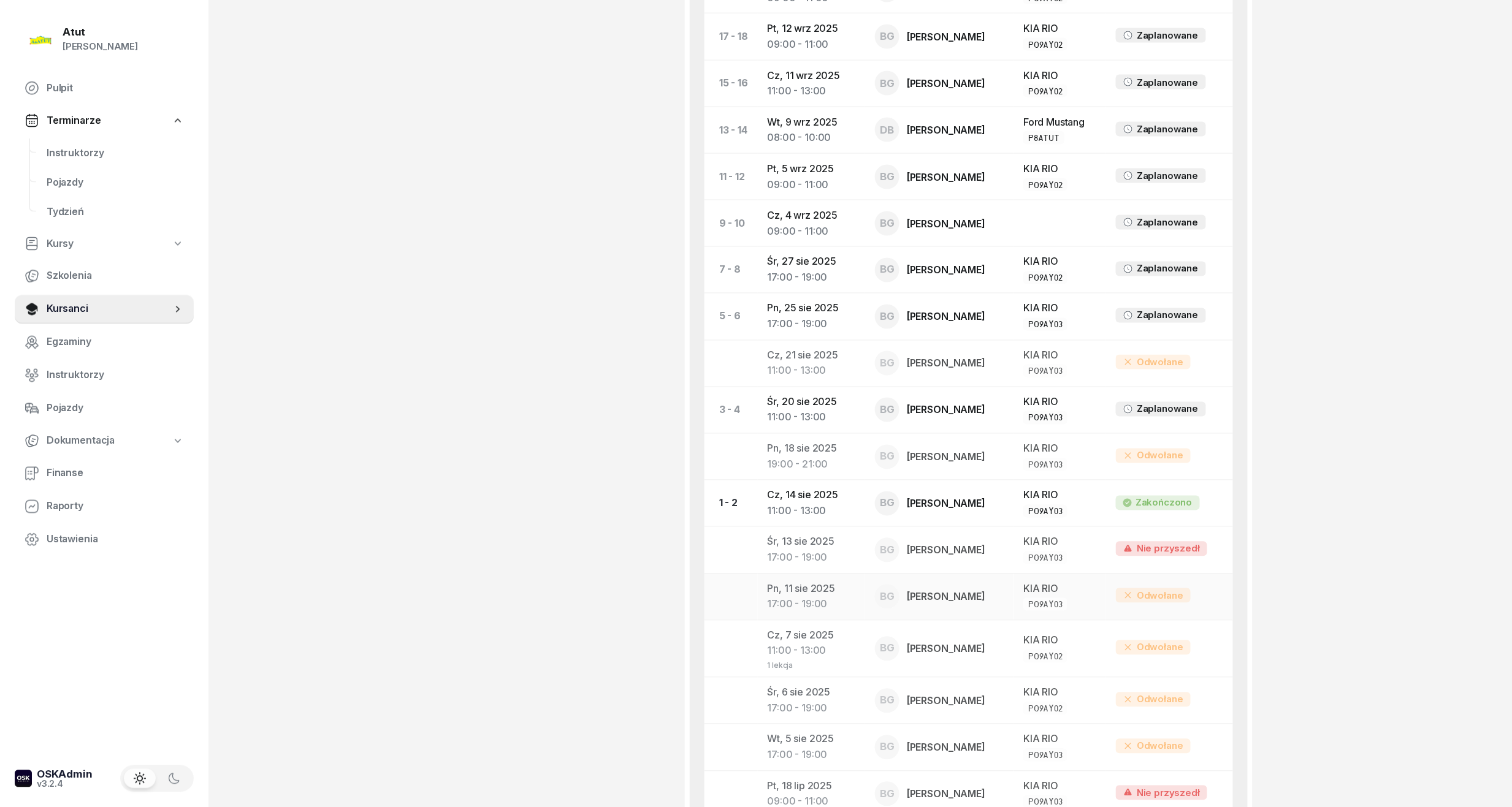
scroll to position [1126, 0]
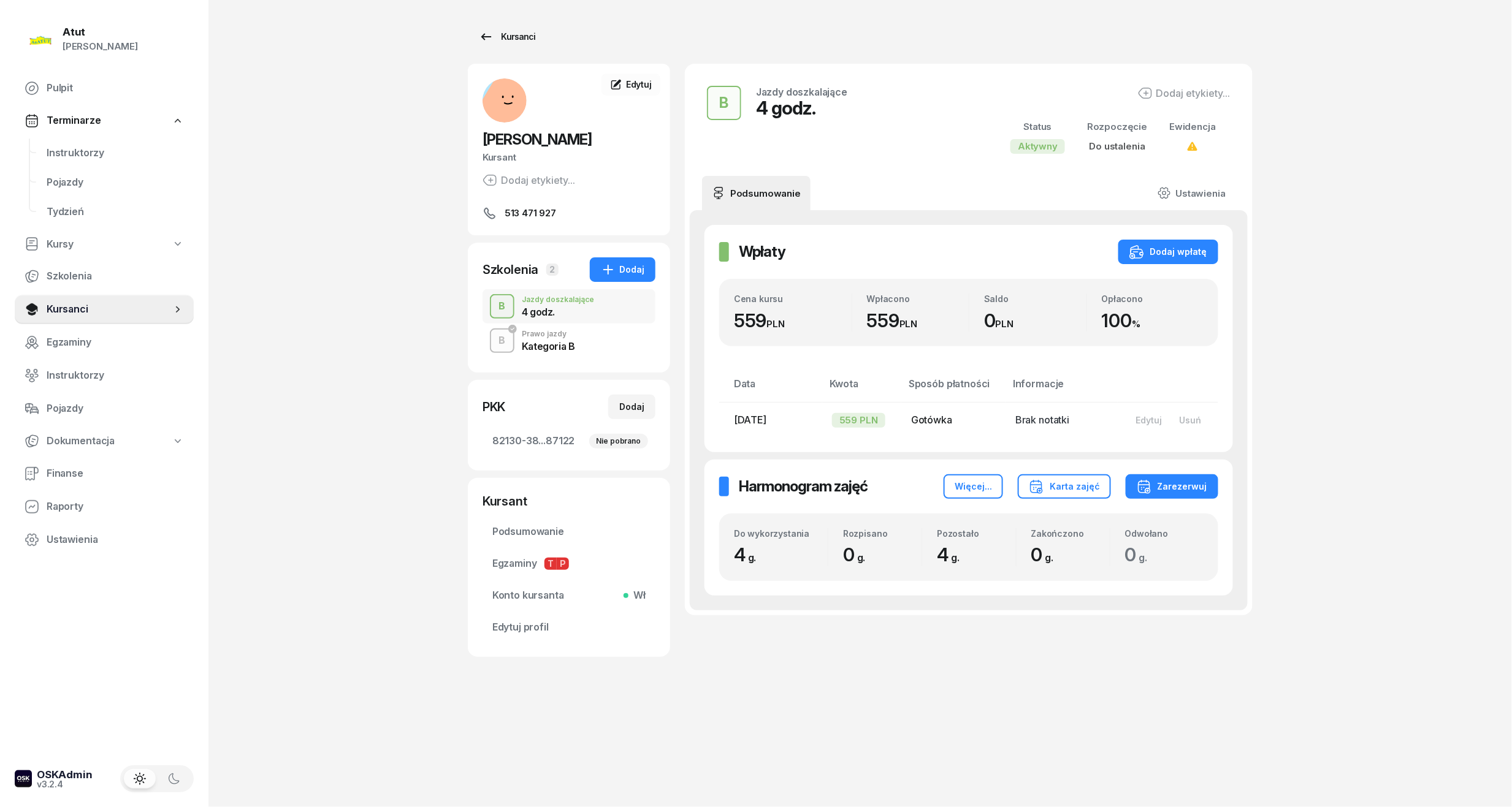
click at [521, 47] on link "Kursanci" at bounding box center [507, 37] width 78 height 25
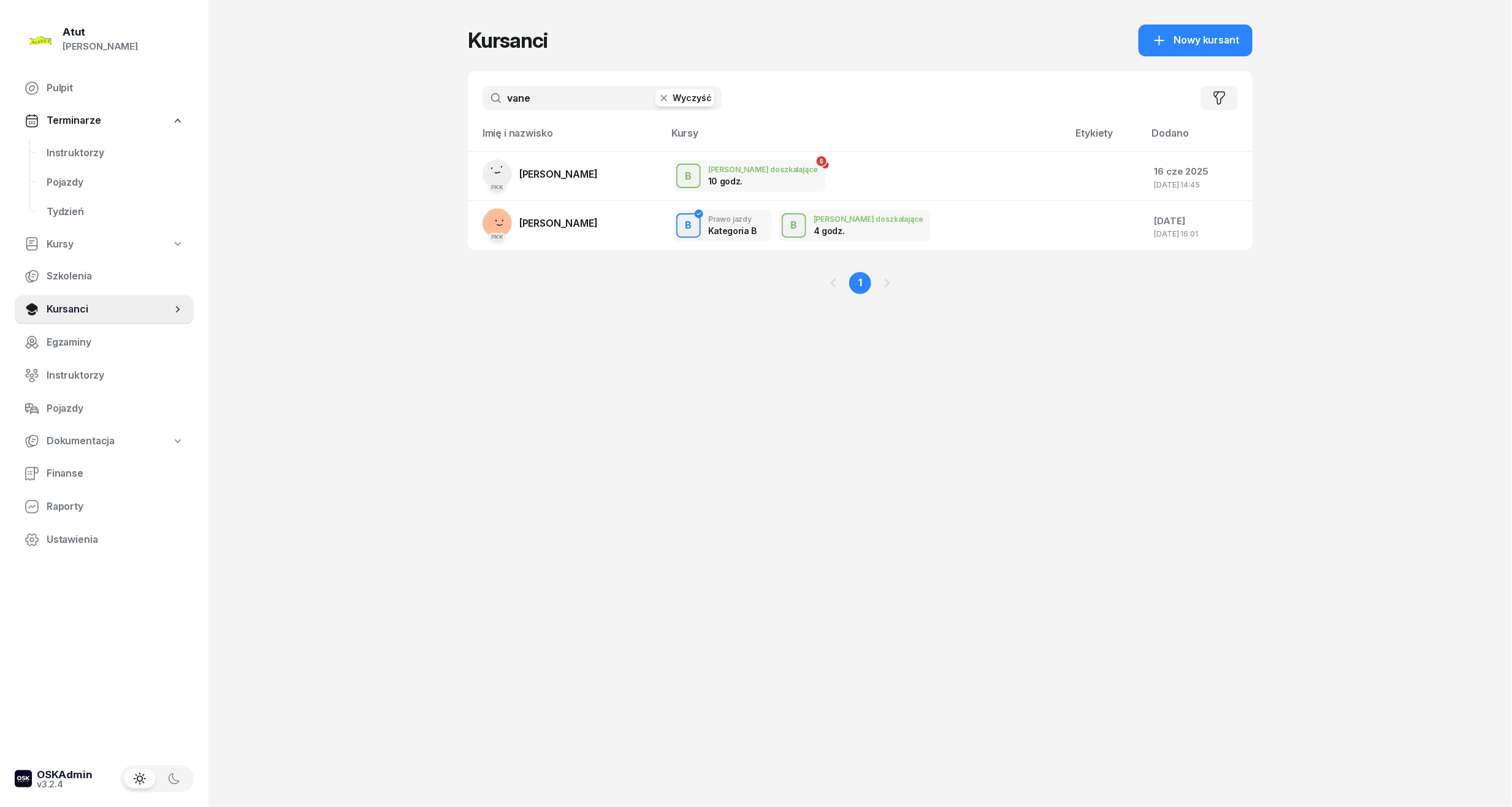
click at [694, 90] on button "Wyczyść" at bounding box center [684, 98] width 59 height 18
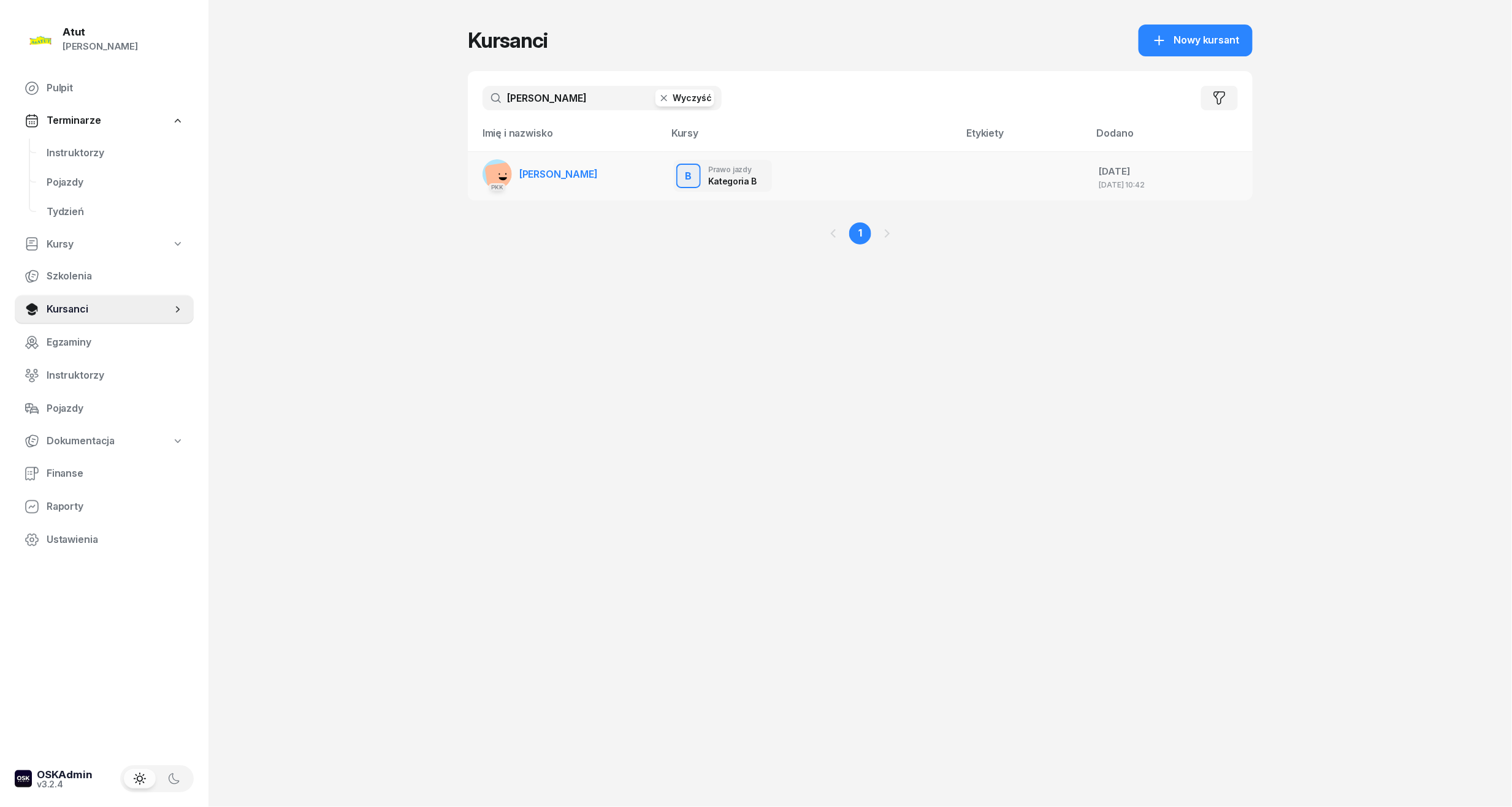
type input "jarecki"
click at [596, 172] on span "[PERSON_NAME]" at bounding box center [558, 174] width 78 height 12
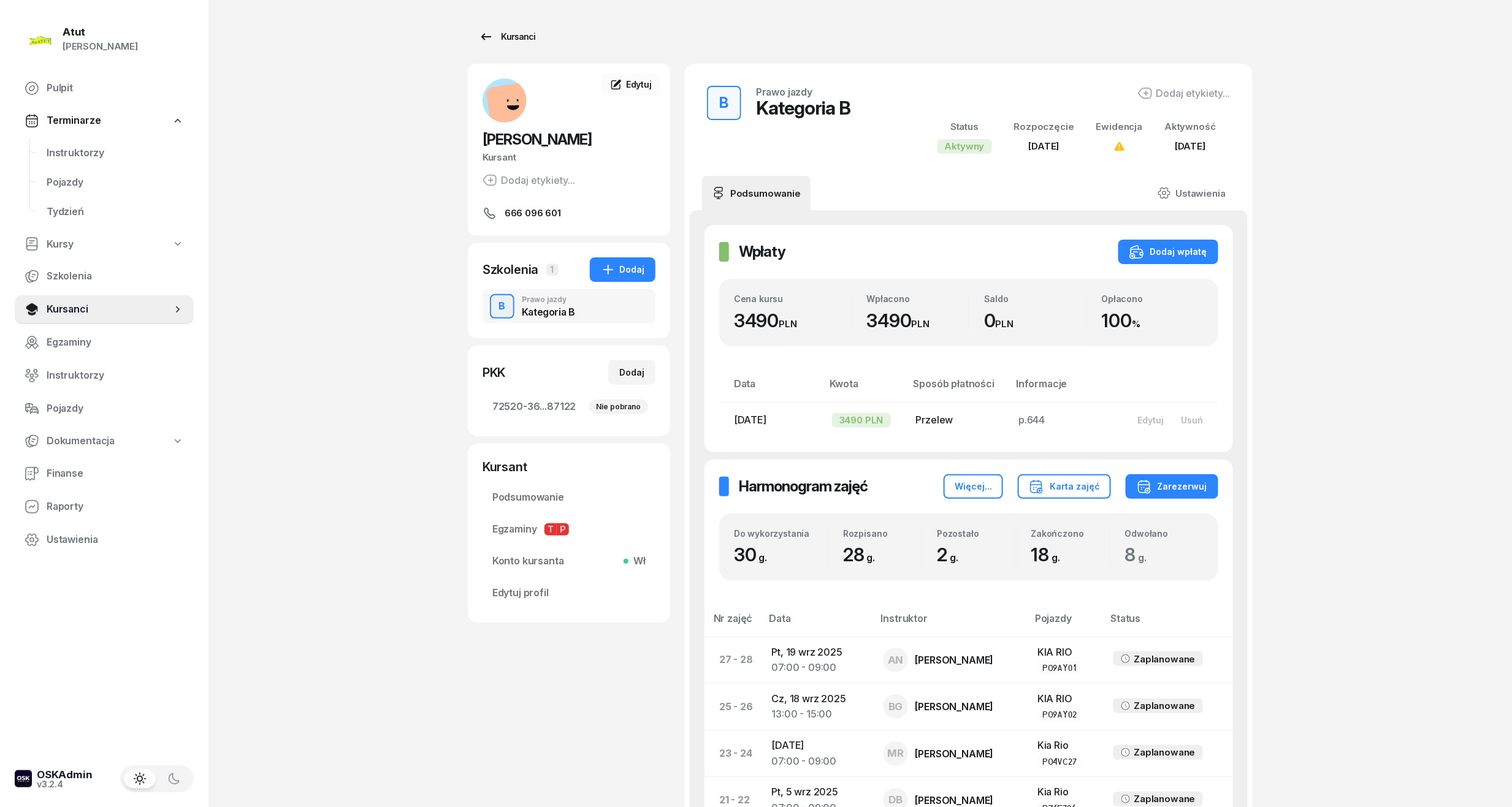
click at [519, 40] on div "Kursanci" at bounding box center [507, 36] width 56 height 15
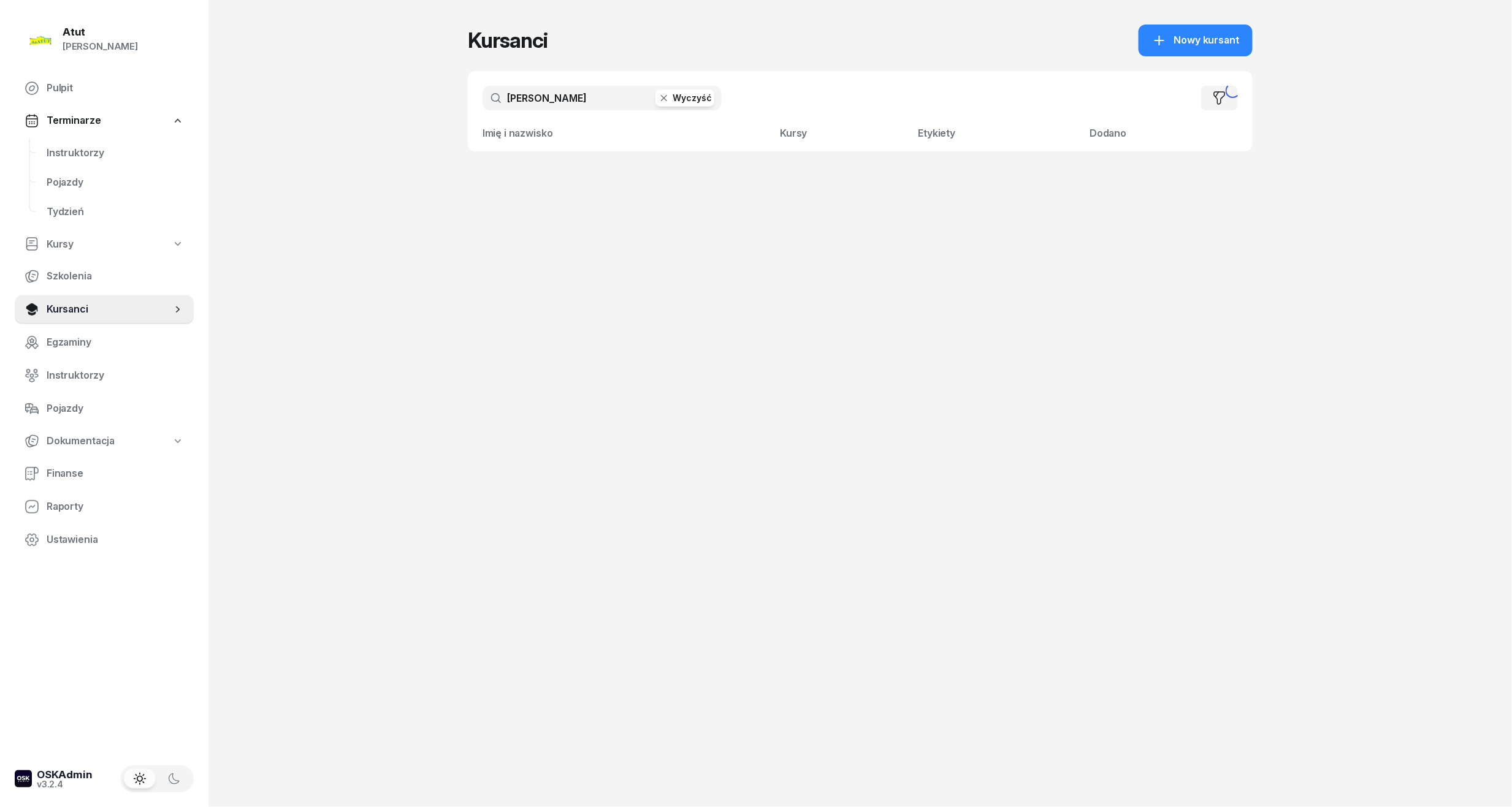
click at [679, 98] on button "Wyczyść" at bounding box center [684, 98] width 59 height 18
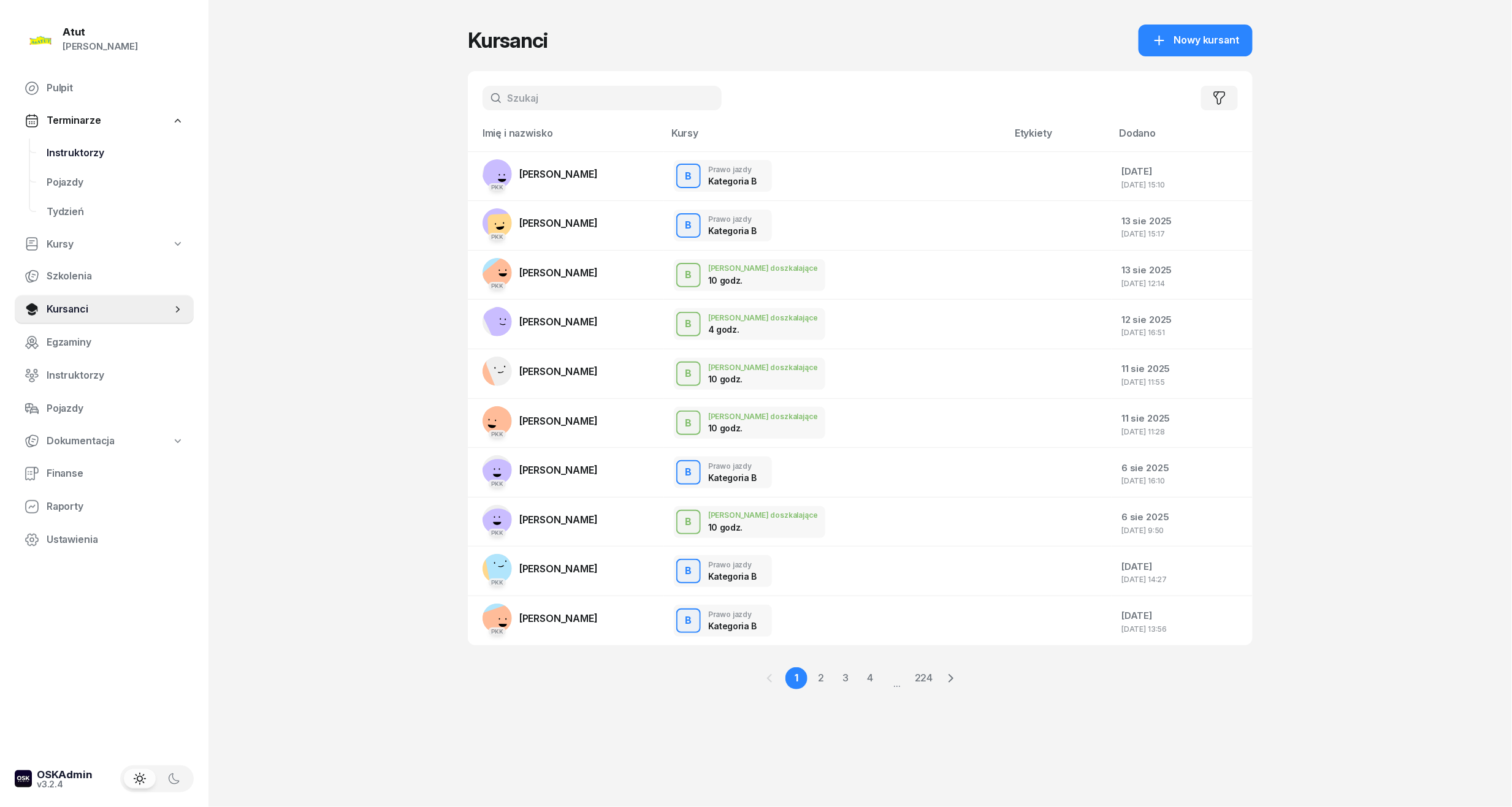
click at [93, 148] on span "Instruktorzy" at bounding box center [115, 153] width 137 height 16
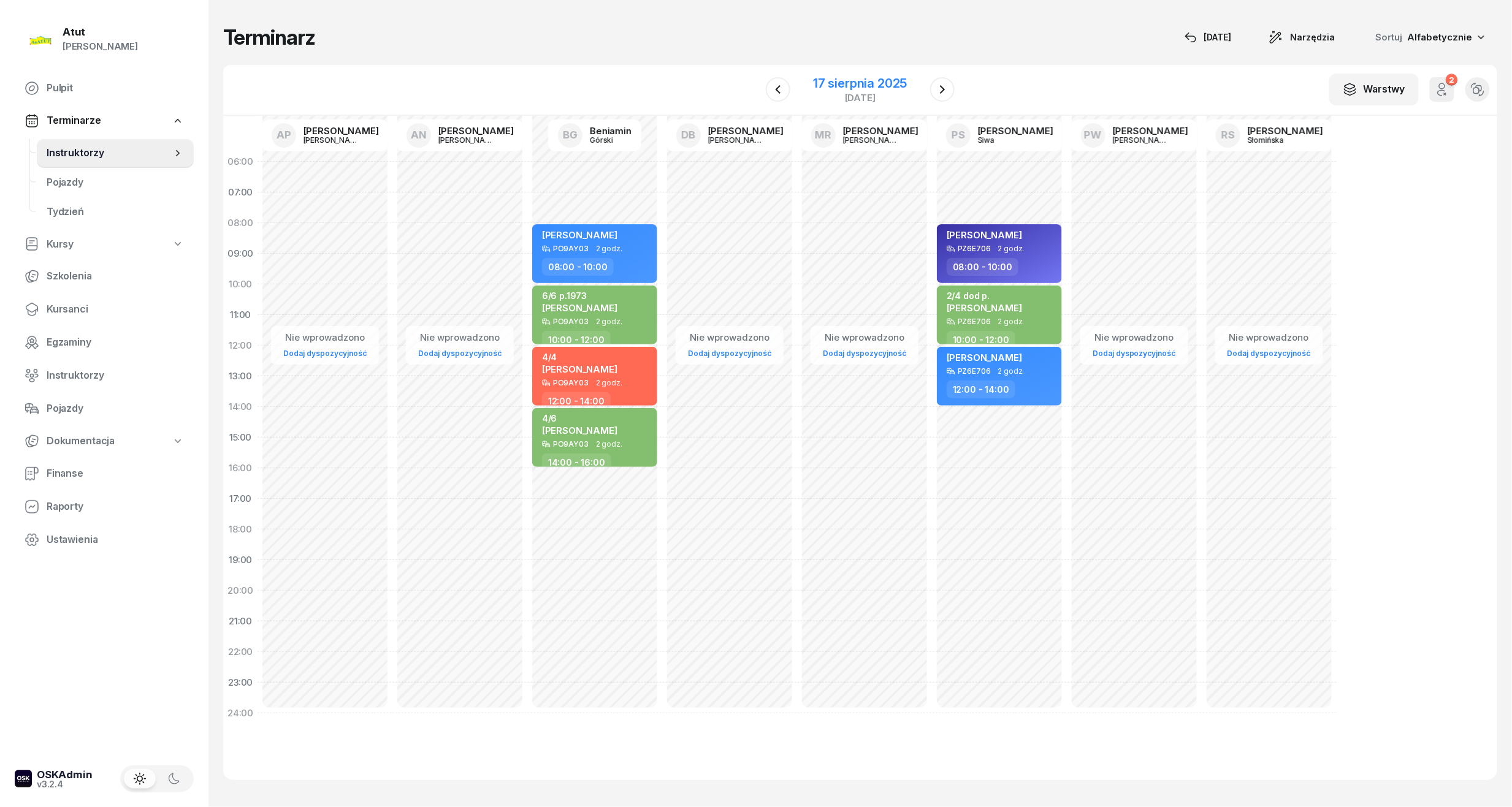
click at [839, 86] on div "17 sierpnia 2025" at bounding box center [859, 84] width 94 height 12
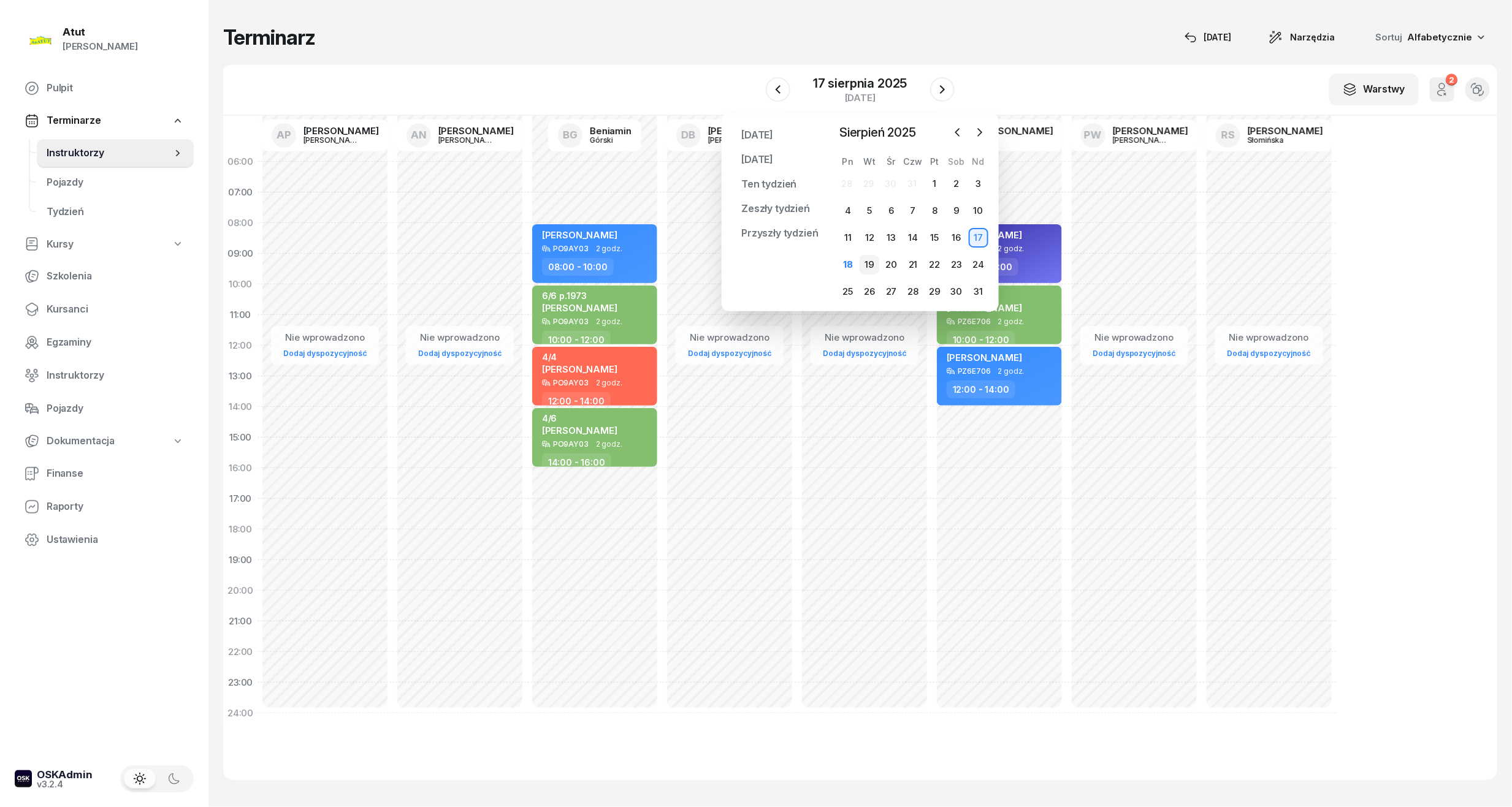
click at [873, 267] on div "19" at bounding box center [869, 265] width 19 height 19
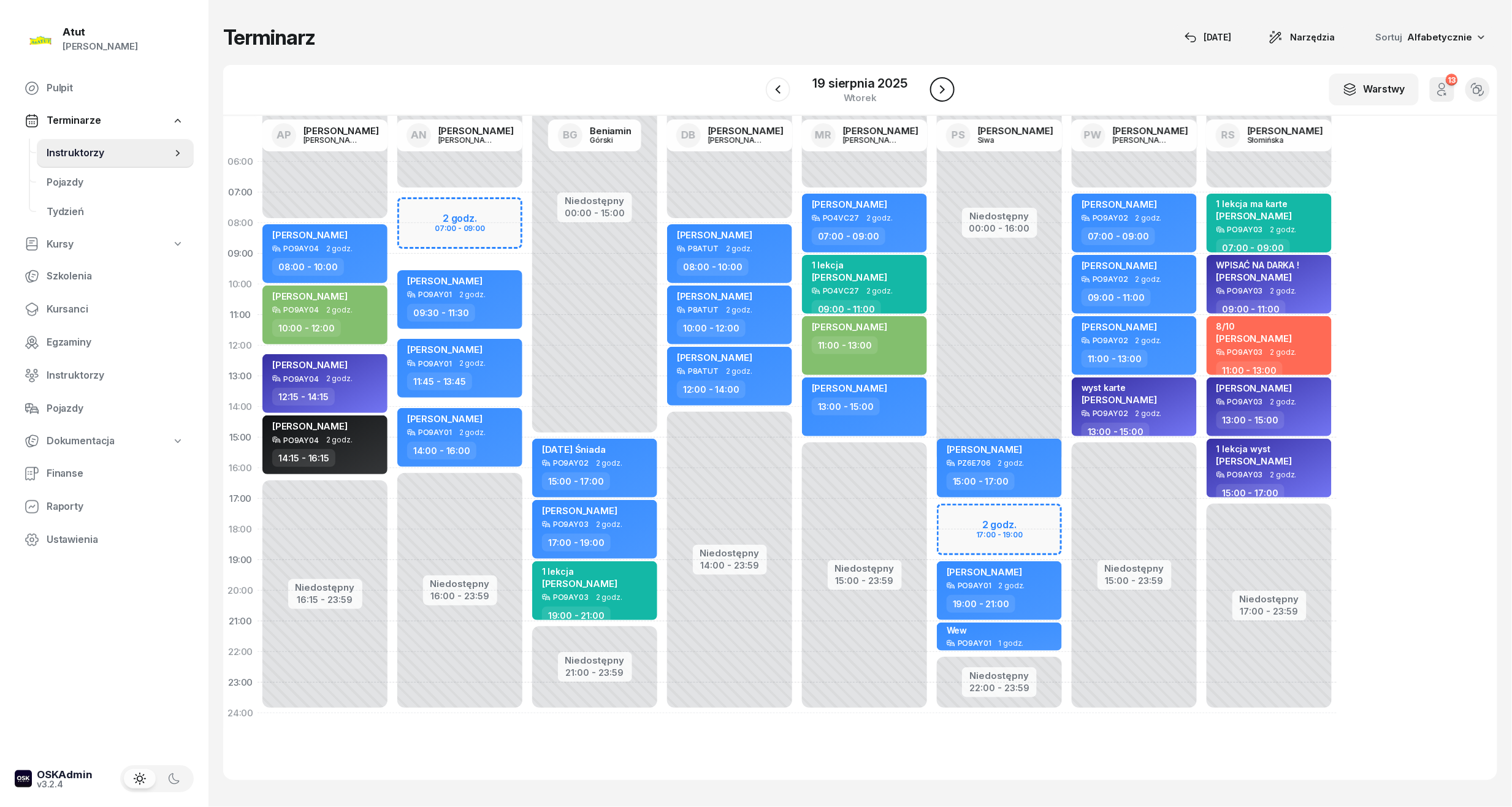
click at [940, 89] on icon "button" at bounding box center [942, 89] width 15 height 15
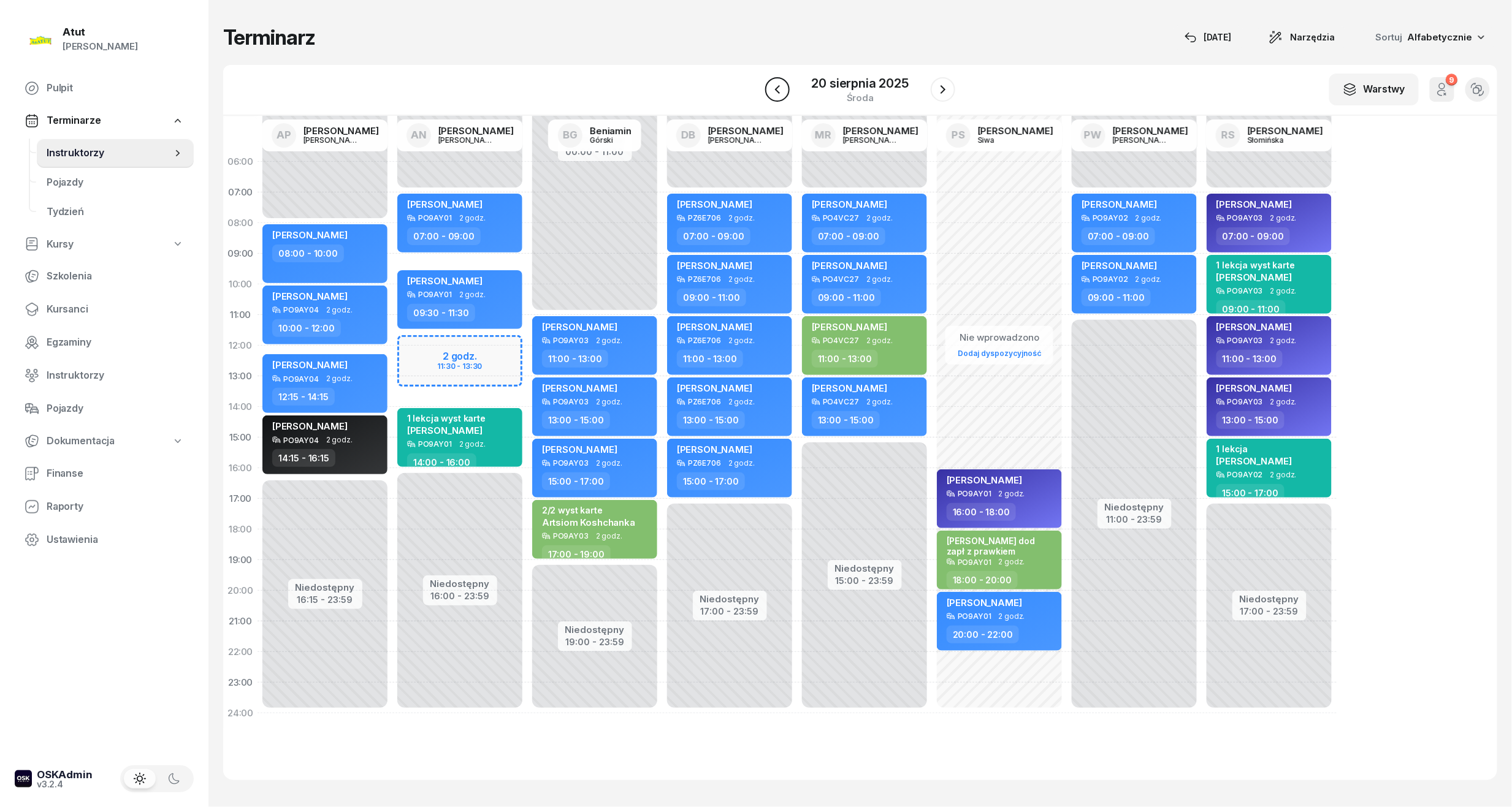
click at [784, 92] on icon "button" at bounding box center [777, 89] width 15 height 15
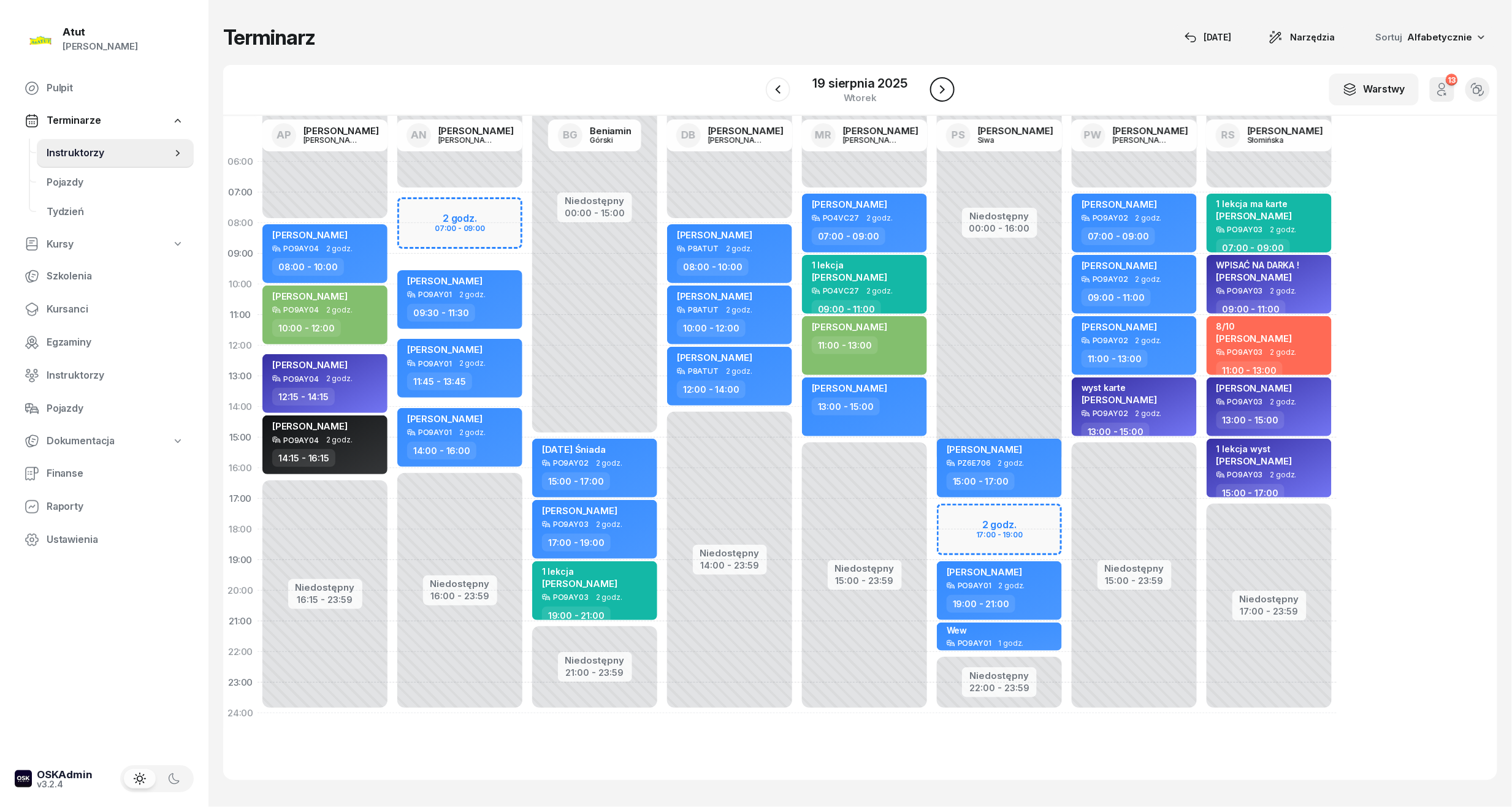
click at [949, 87] on icon "button" at bounding box center [942, 89] width 15 height 15
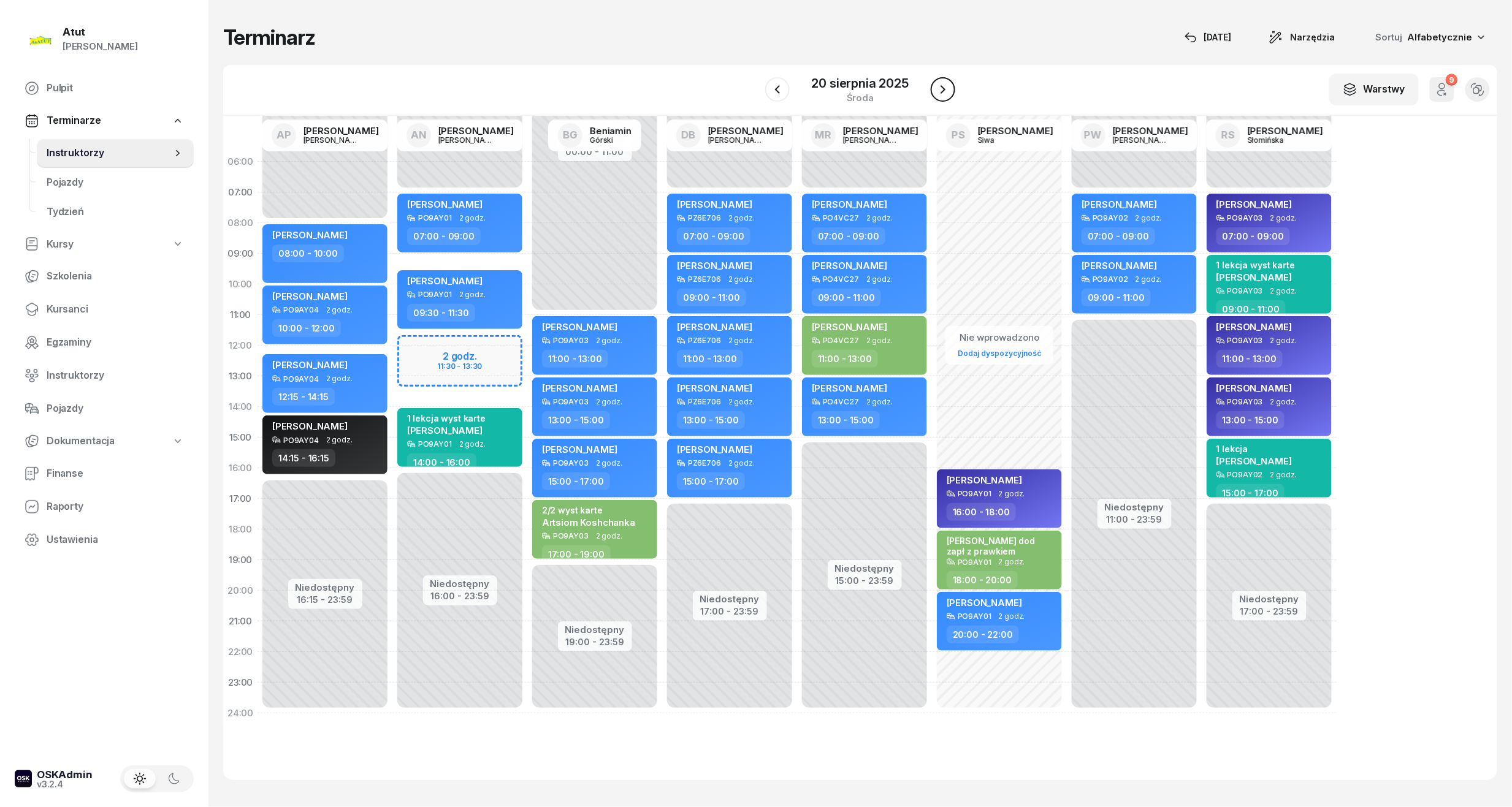
click at [946, 92] on icon "button" at bounding box center [943, 89] width 15 height 15
click at [946, 92] on icon "button" at bounding box center [942, 89] width 15 height 15
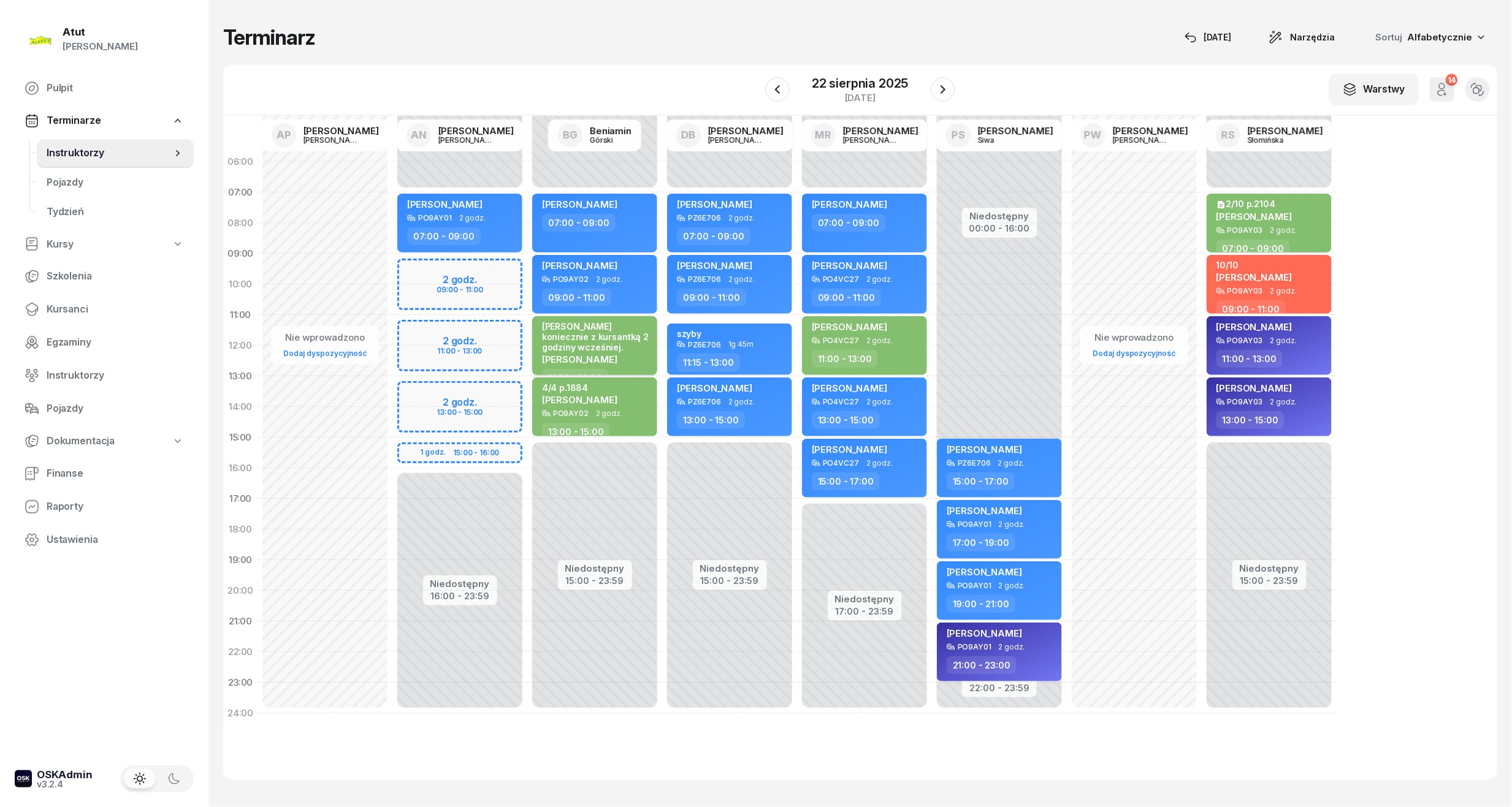
click at [618, 327] on div "[PERSON_NAME] koniecznie z kursantką 2 godziny wcześniej." at bounding box center [595, 337] width 108 height 32
select select "11"
select select "13"
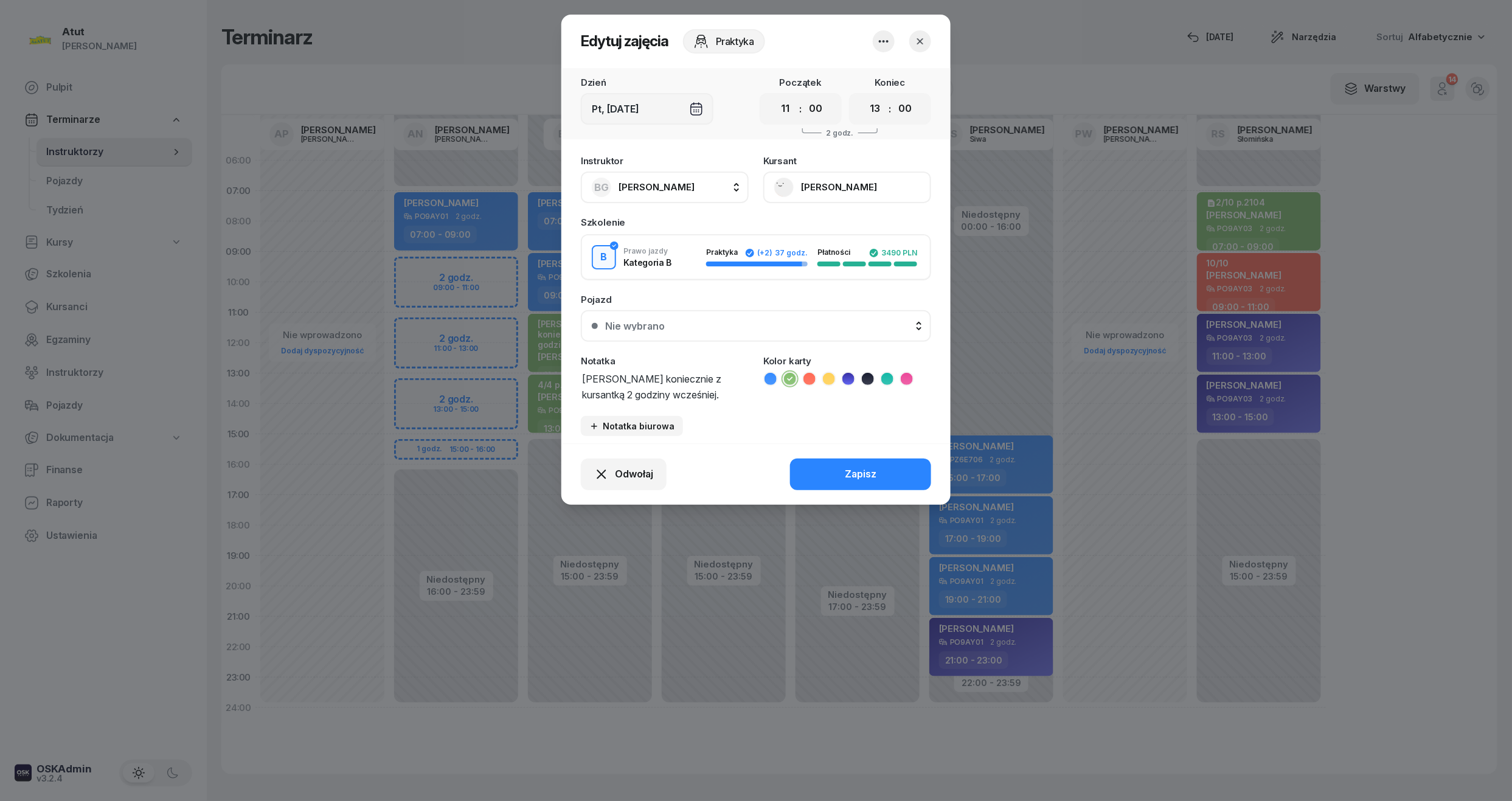
click at [915, 37] on icon "button" at bounding box center [920, 41] width 12 height 12
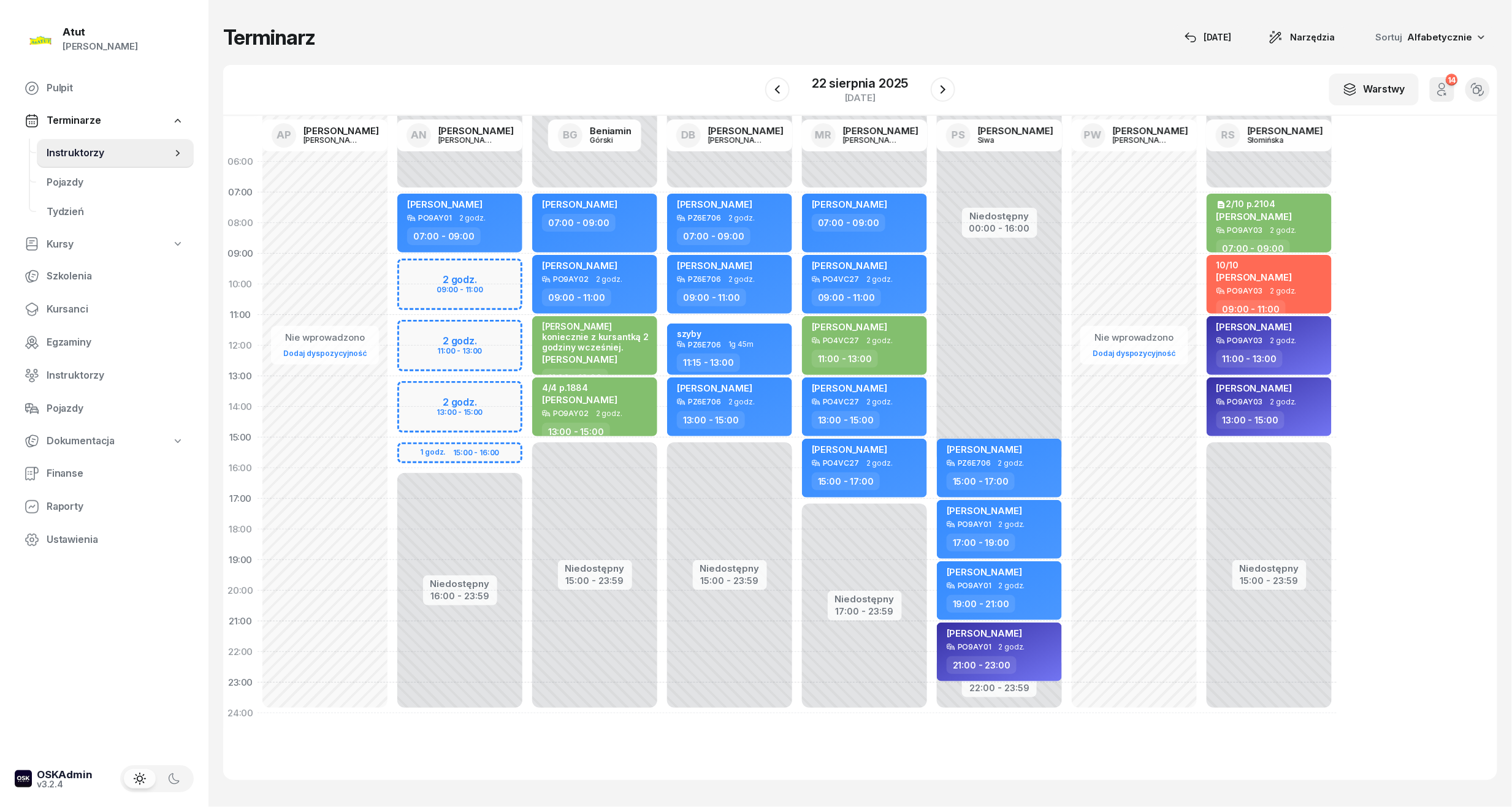
click at [766, 101] on div at bounding box center [778, 90] width 25 height 25
click at [771, 98] on button "button" at bounding box center [778, 90] width 25 height 25
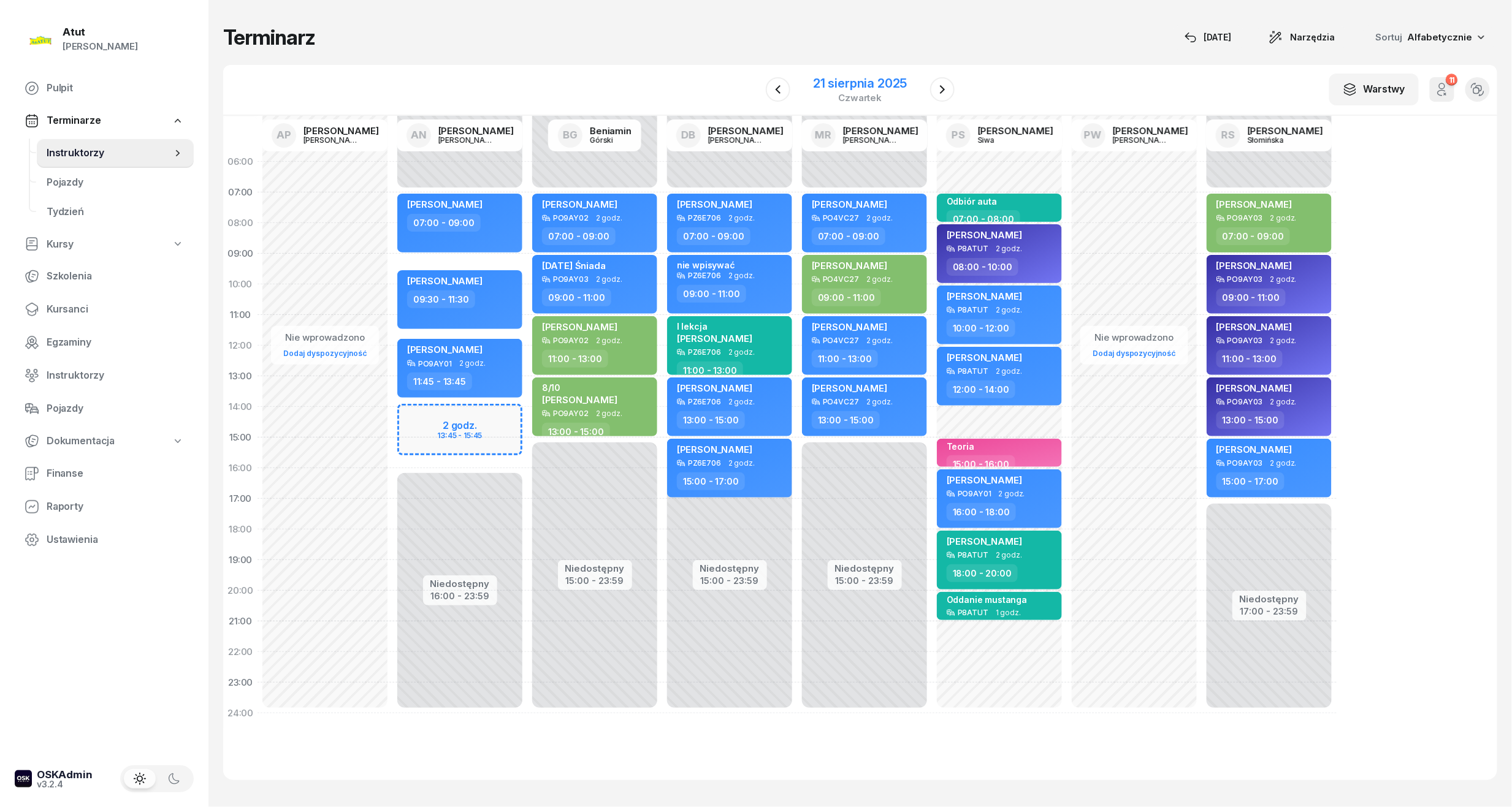
click at [852, 93] on div "czwartek" at bounding box center [859, 98] width 94 height 9
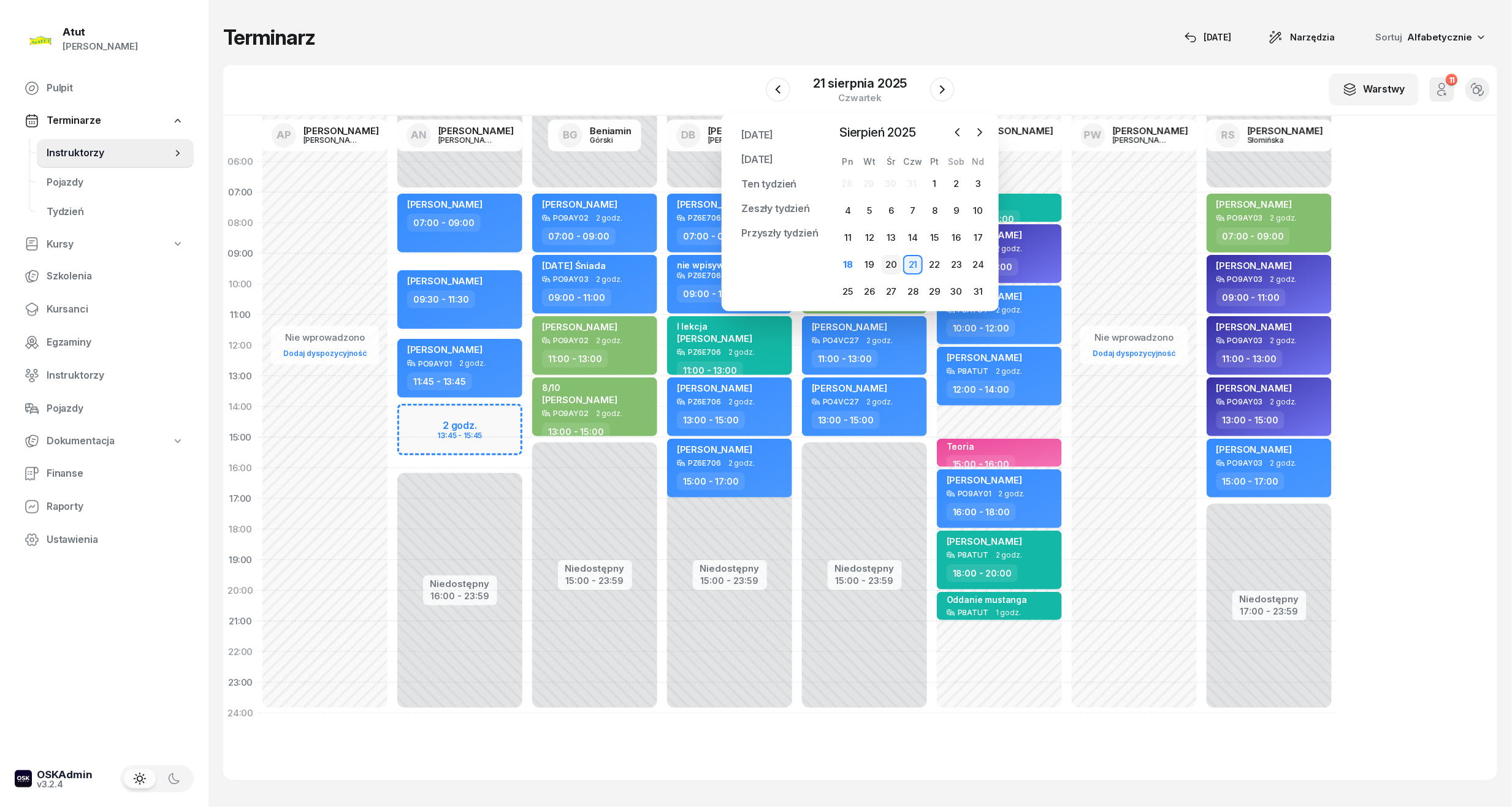
click at [891, 270] on div "20" at bounding box center [891, 265] width 19 height 19
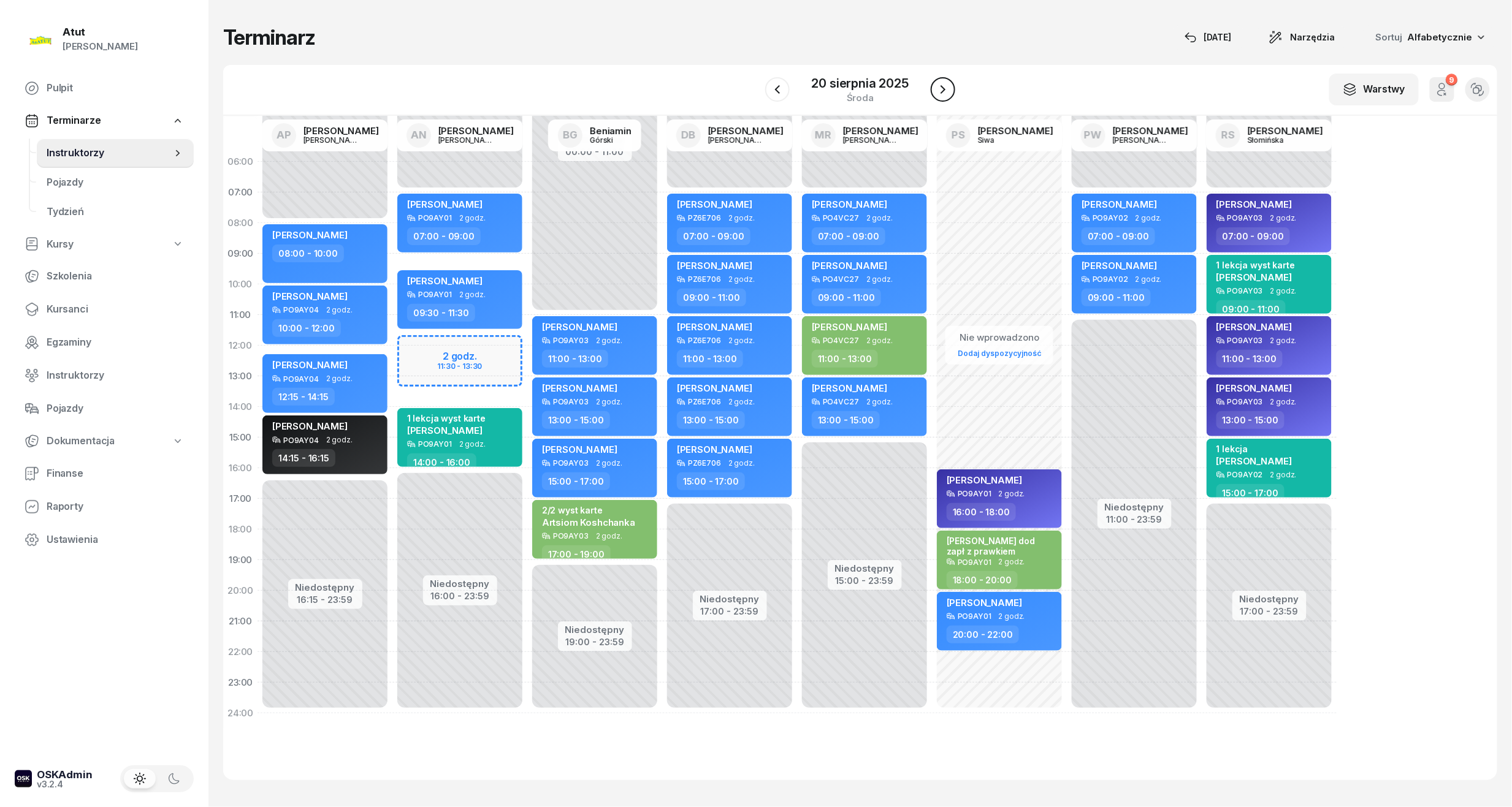
click at [948, 92] on icon "button" at bounding box center [943, 89] width 15 height 15
click at [948, 92] on icon "button" at bounding box center [942, 89] width 15 height 15
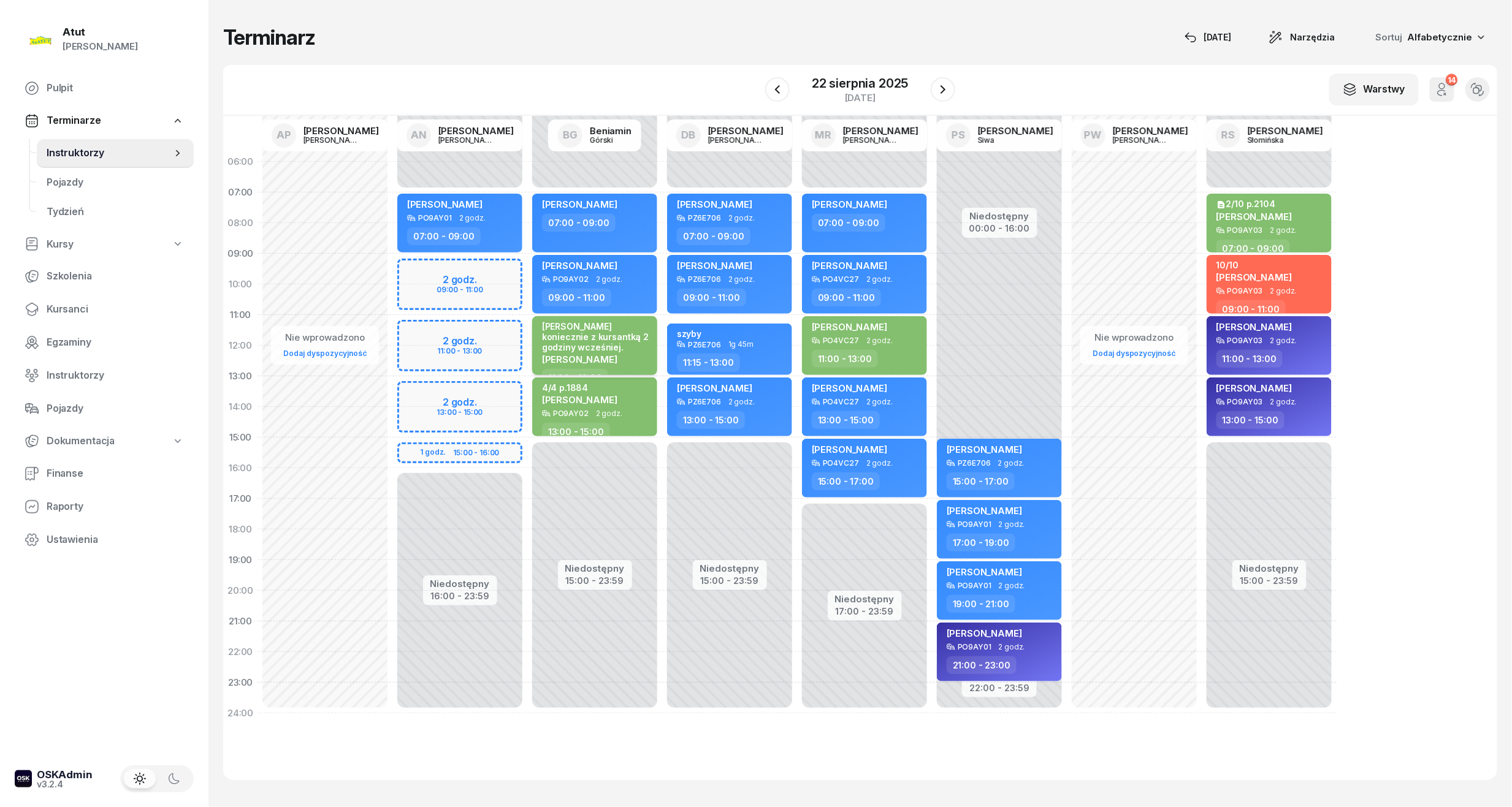
click at [628, 329] on div "[PERSON_NAME] koniecznie z kursantką 2 godziny wcześniej." at bounding box center [595, 337] width 108 height 32
select select "11"
select select "13"
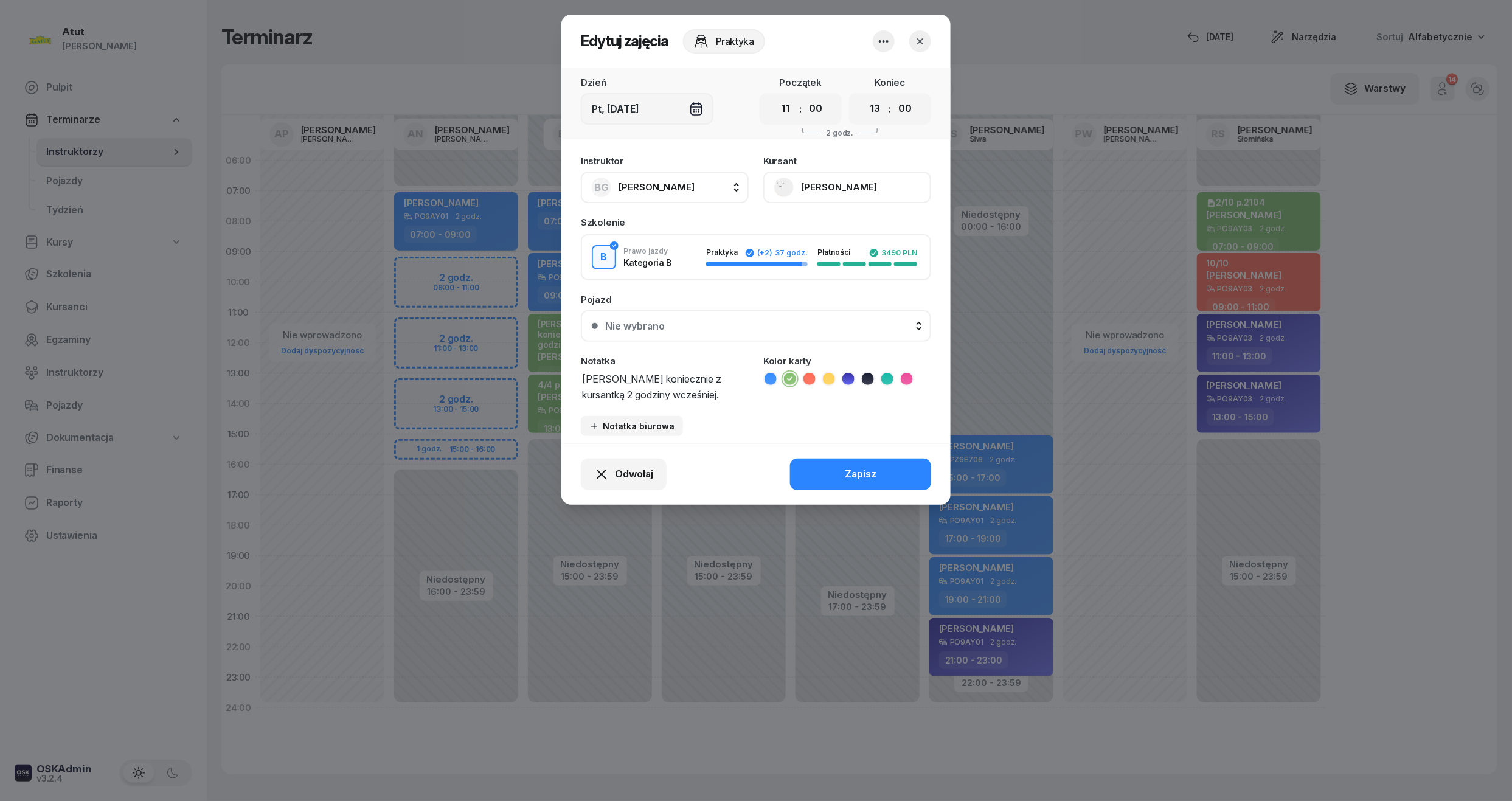
click at [824, 189] on button "[PERSON_NAME]" at bounding box center [847, 188] width 168 height 31
click at [839, 185] on button "[PERSON_NAME]" at bounding box center [847, 188] width 168 height 31
click at [920, 40] on icon "button" at bounding box center [920, 41] width 6 height 6
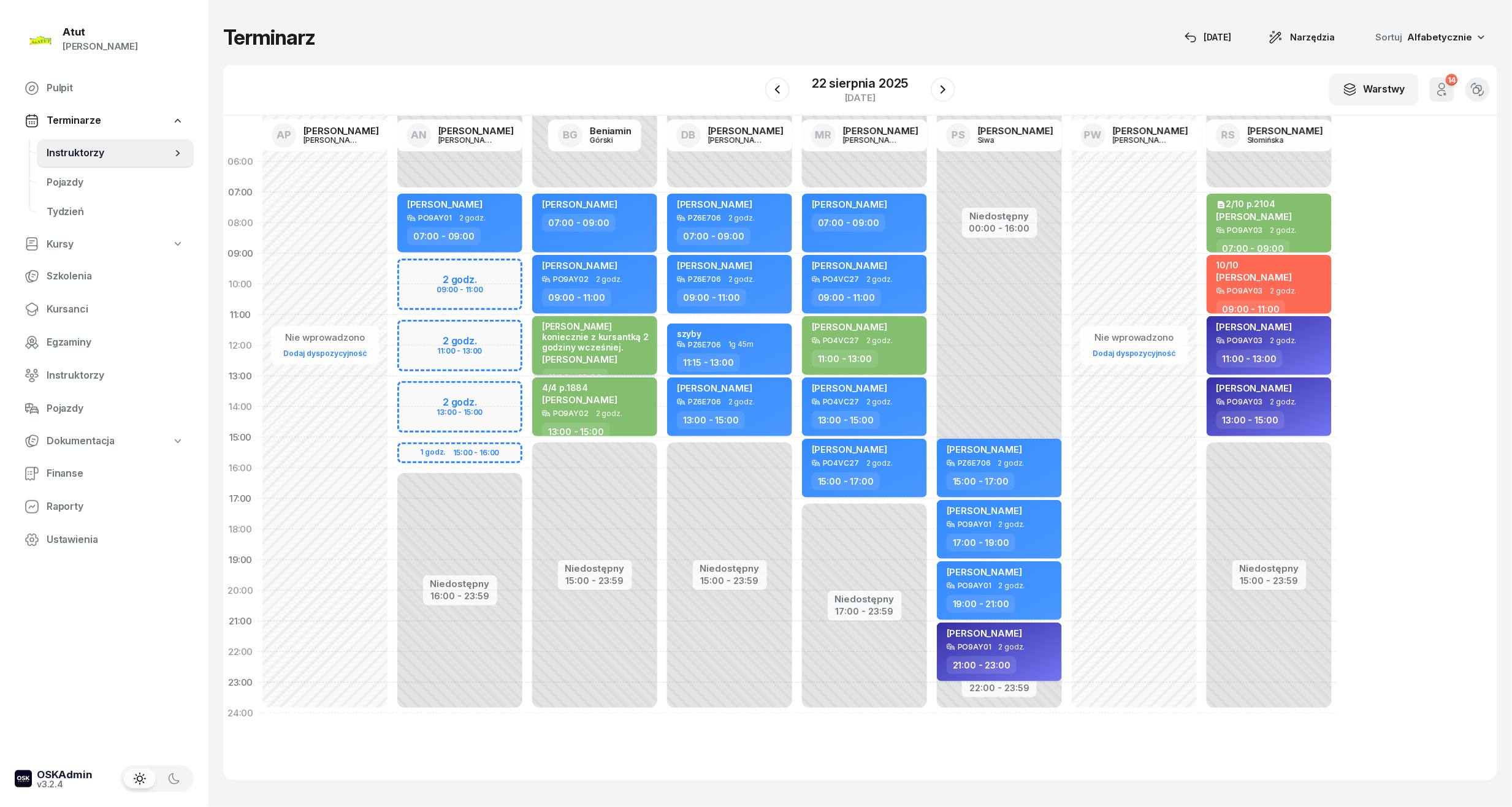
click at [614, 323] on div "[PERSON_NAME] koniecznie z kursantką 2 godziny wcześniej." at bounding box center [595, 337] width 108 height 32
select select "11"
select select "13"
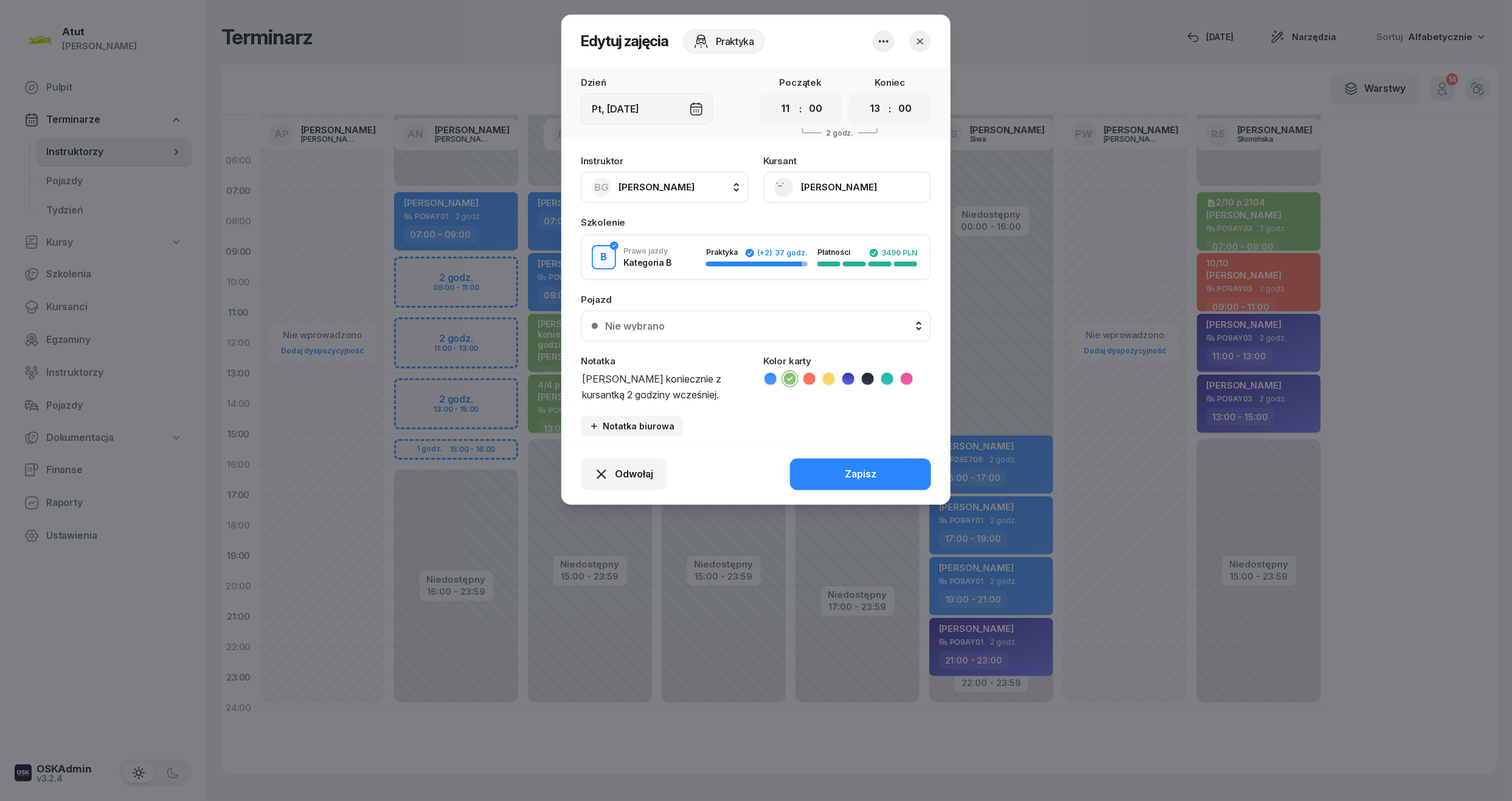
click at [854, 188] on button "[PERSON_NAME]" at bounding box center [847, 188] width 168 height 31
click at [626, 475] on span "Odwołaj" at bounding box center [634, 475] width 38 height 16
click at [643, 373] on link "My odwołaliśmy" at bounding box center [617, 369] width 161 height 31
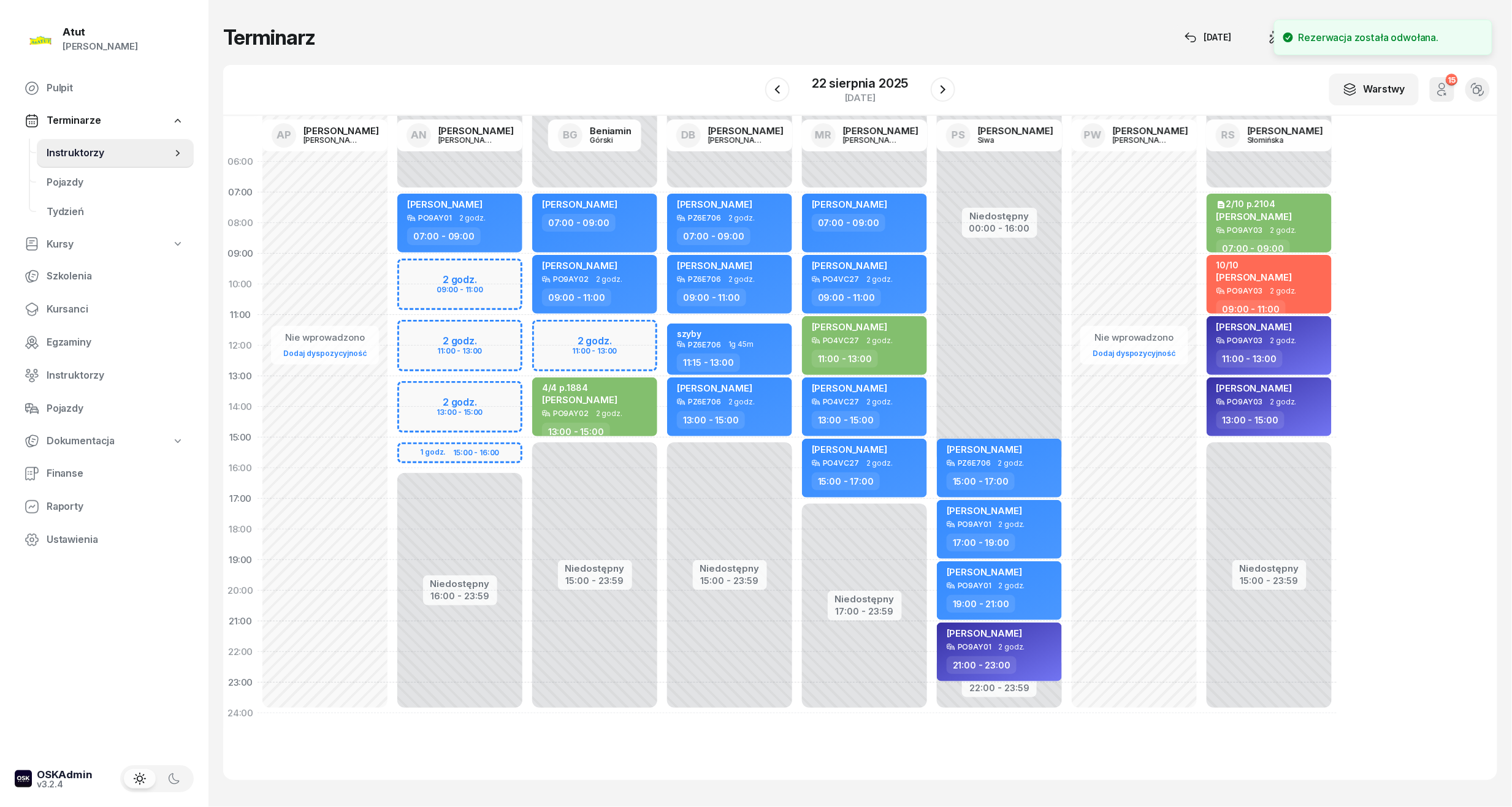
click at [662, 331] on div "Niedostępny 00:00 - 07:00 Niedostępny 15:00 - 23:59 Jolanta Siepielska 07:00 - …" at bounding box center [729, 438] width 135 height 582
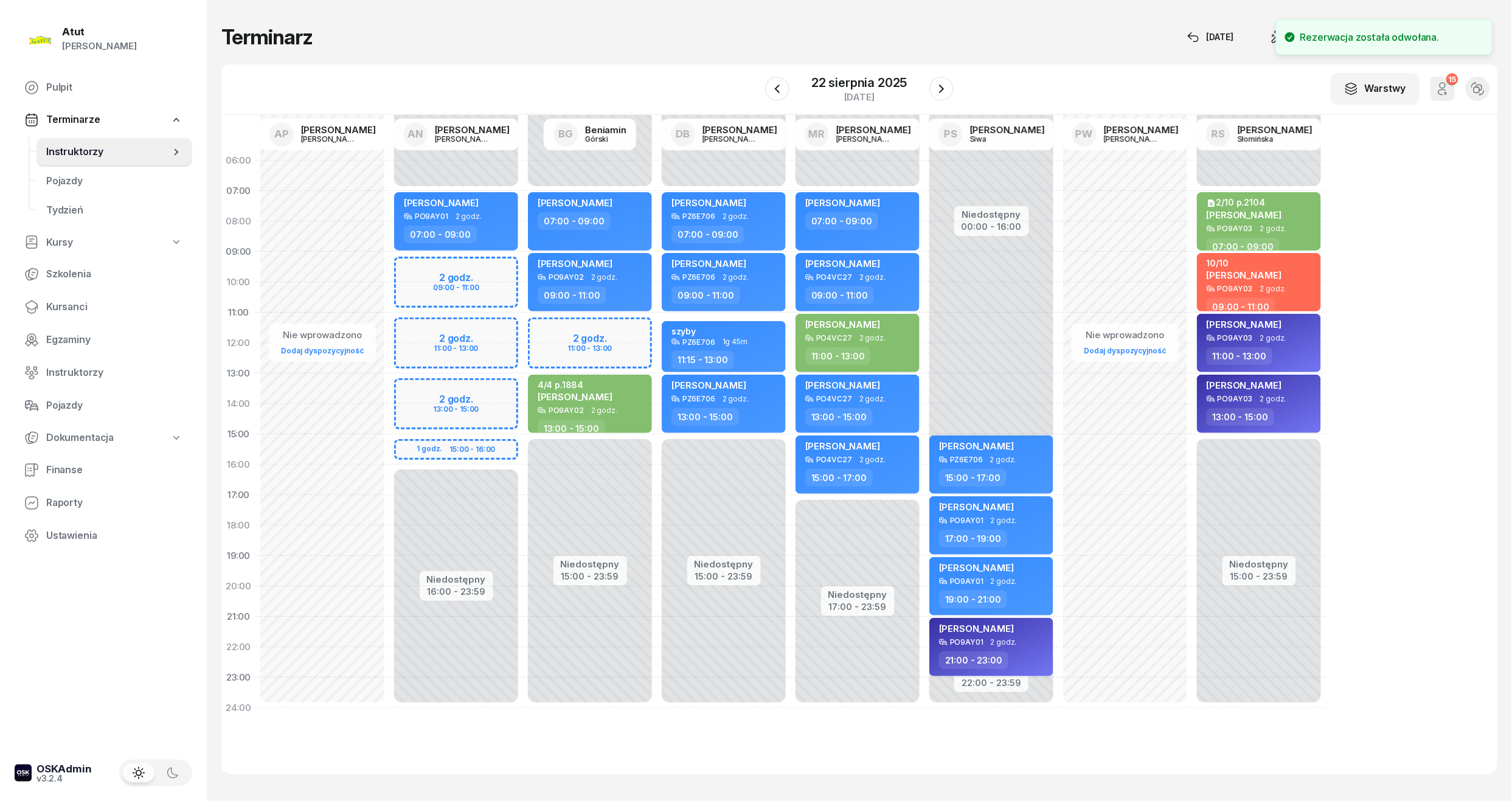
select select "11"
select select "13"
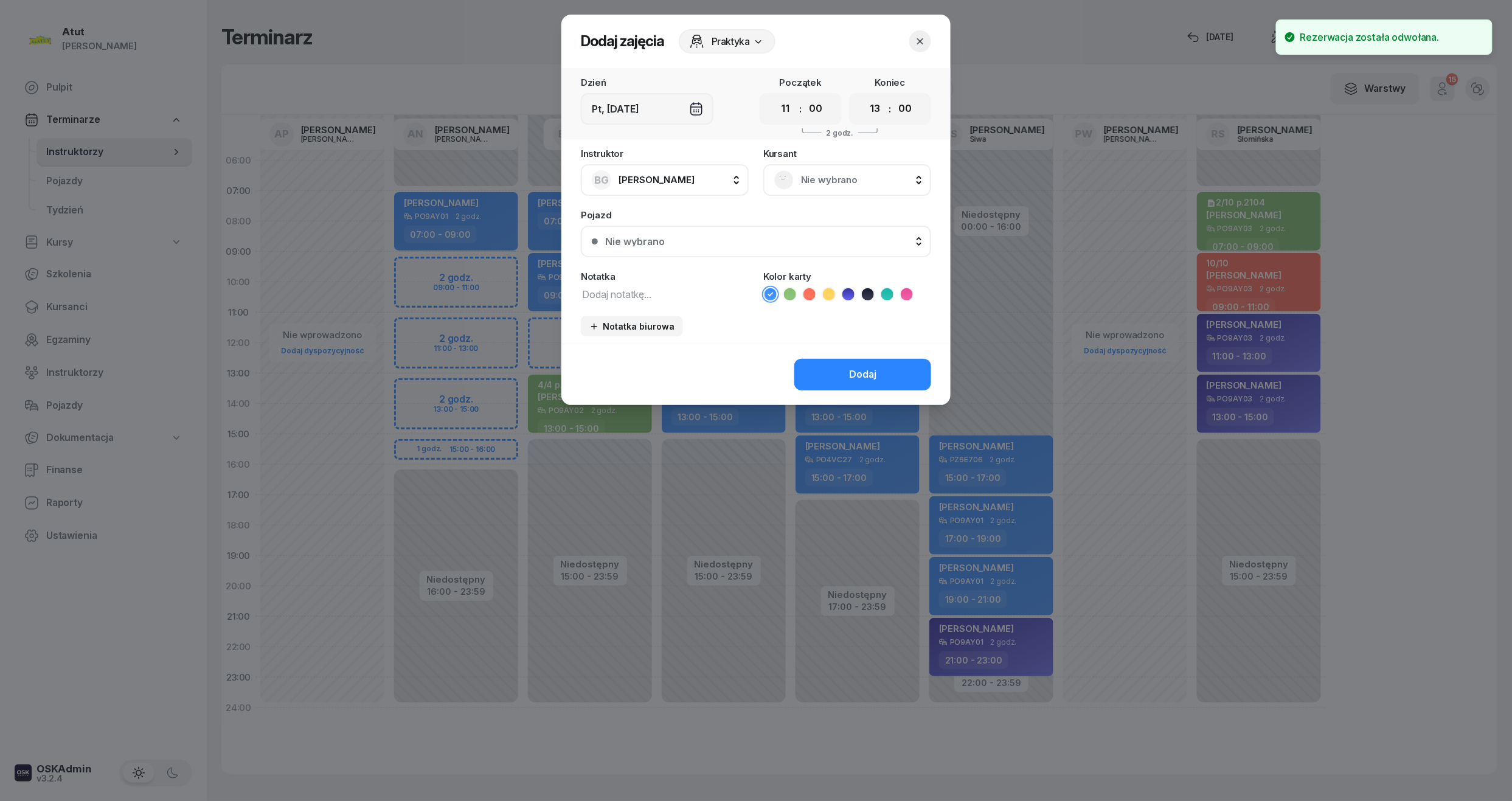
click at [833, 180] on span "Nie wybrano" at bounding box center [860, 180] width 120 height 16
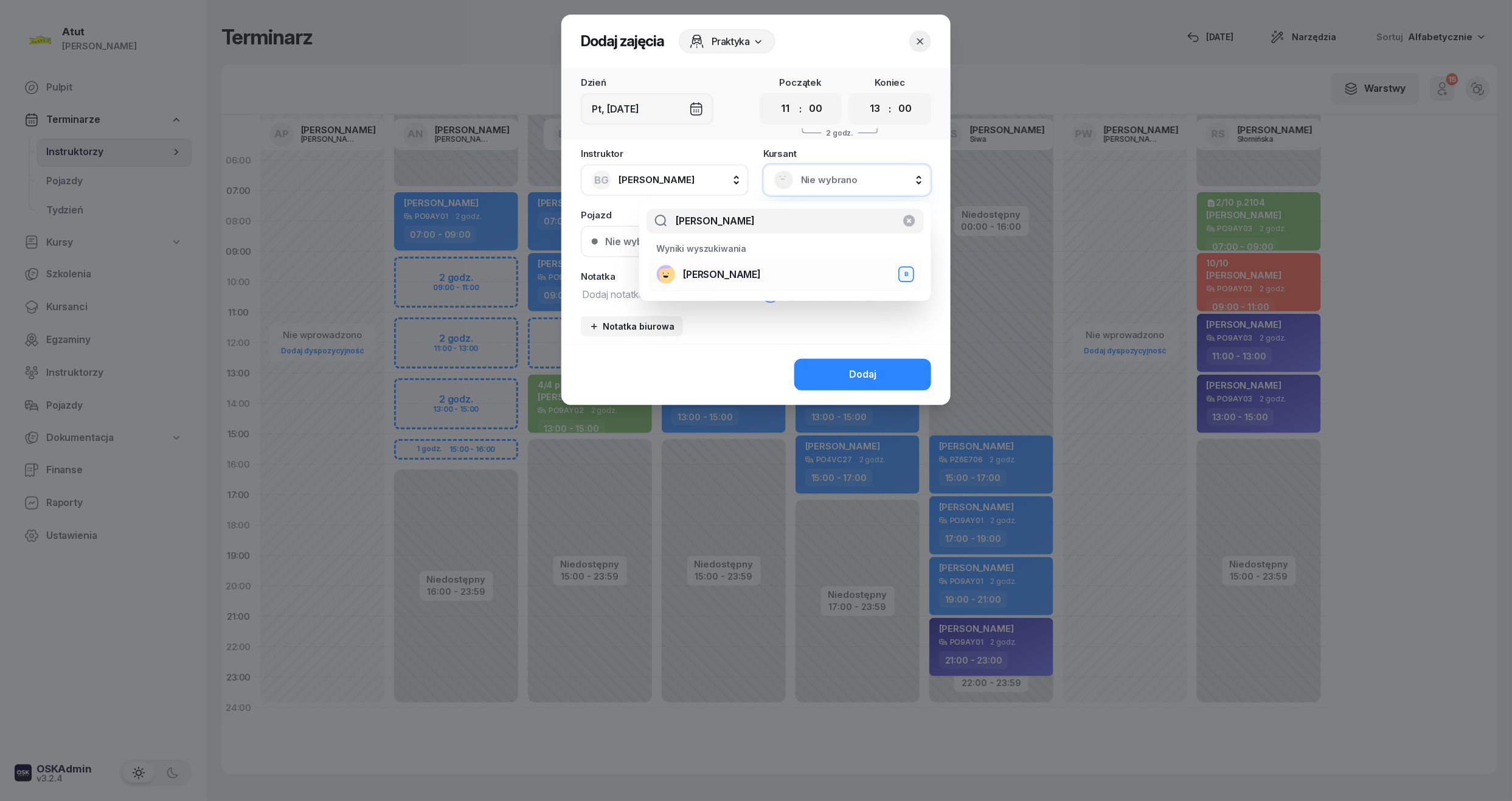
type input "dorote"
click at [761, 276] on span "[PERSON_NAME]" at bounding box center [722, 275] width 78 height 16
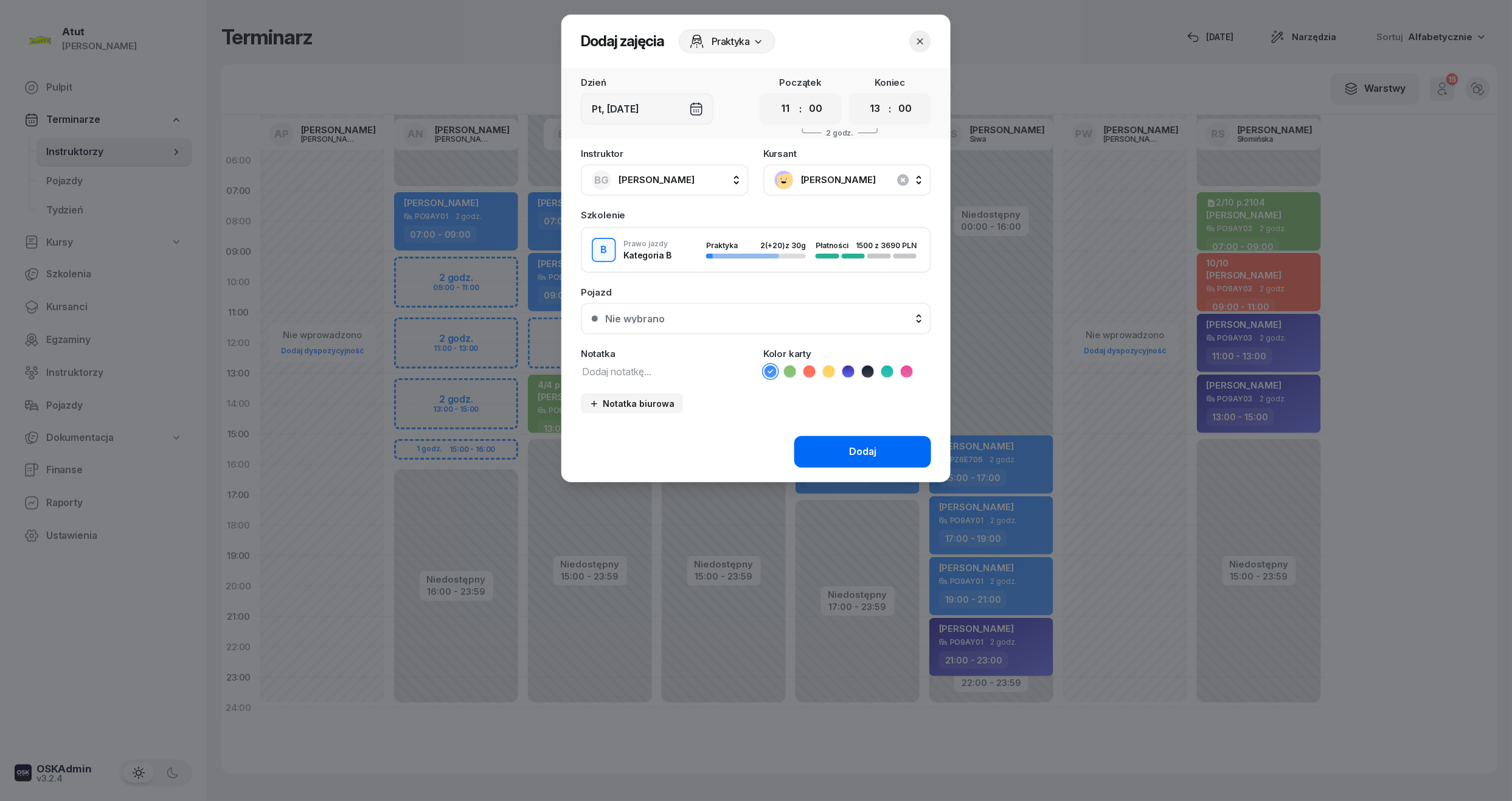
click at [832, 456] on button "Dodaj" at bounding box center [862, 452] width 137 height 31
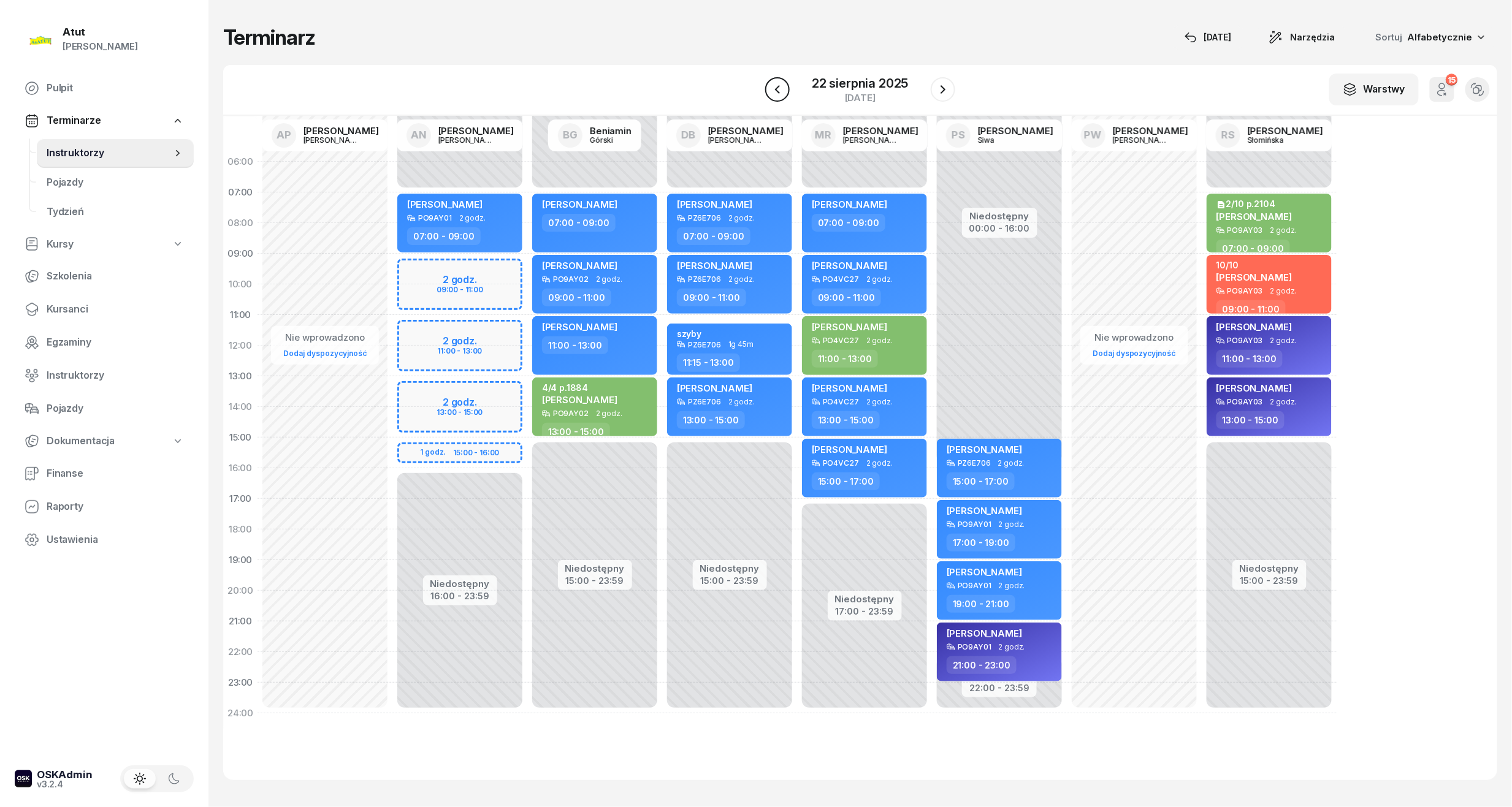
click at [778, 91] on icon "button" at bounding box center [778, 90] width 5 height 9
click at [778, 91] on icon "button" at bounding box center [778, 89] width 15 height 15
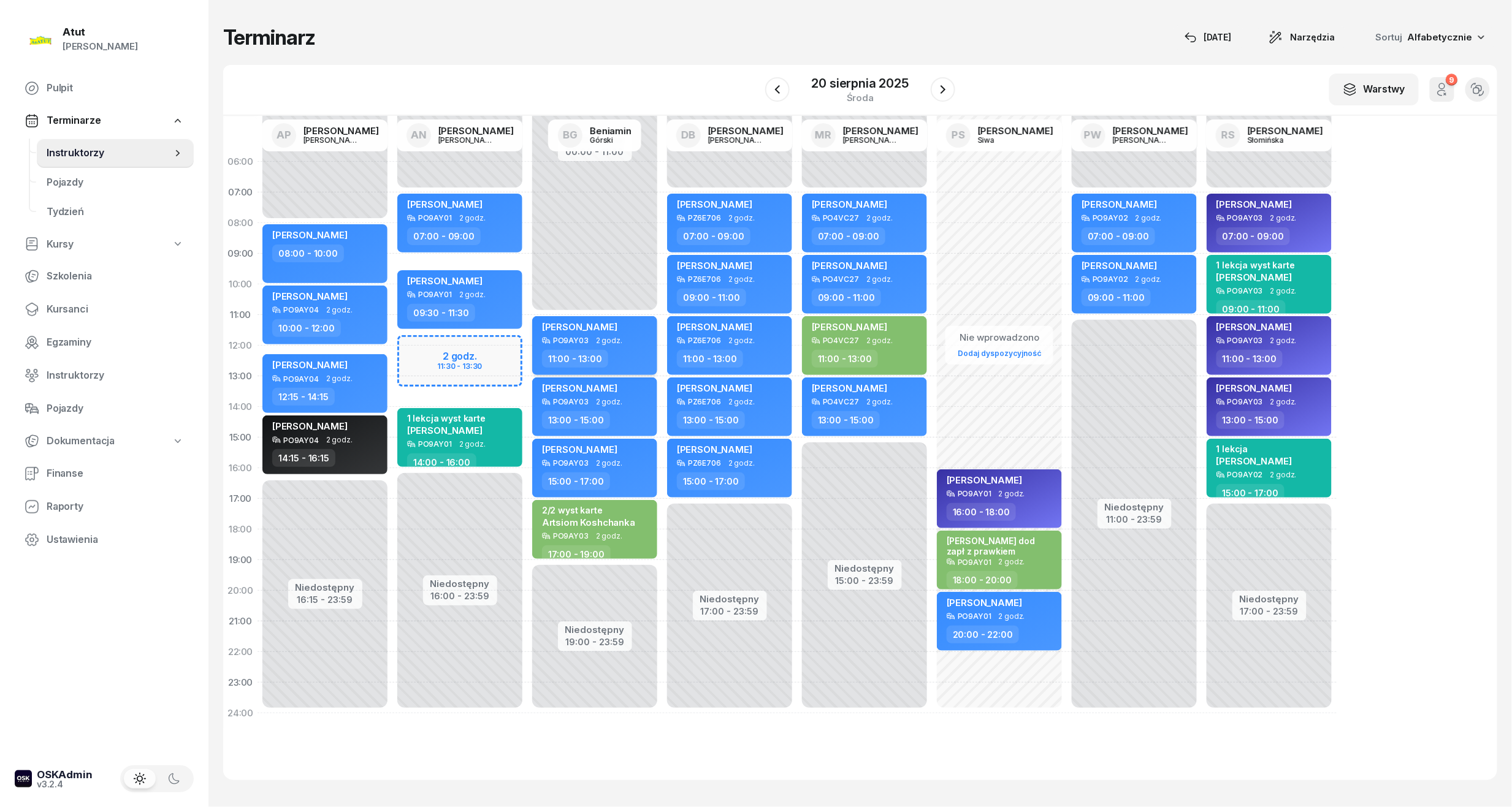
click at [617, 322] on span "[PERSON_NAME]" at bounding box center [580, 326] width 76 height 11
select select "11"
select select "13"
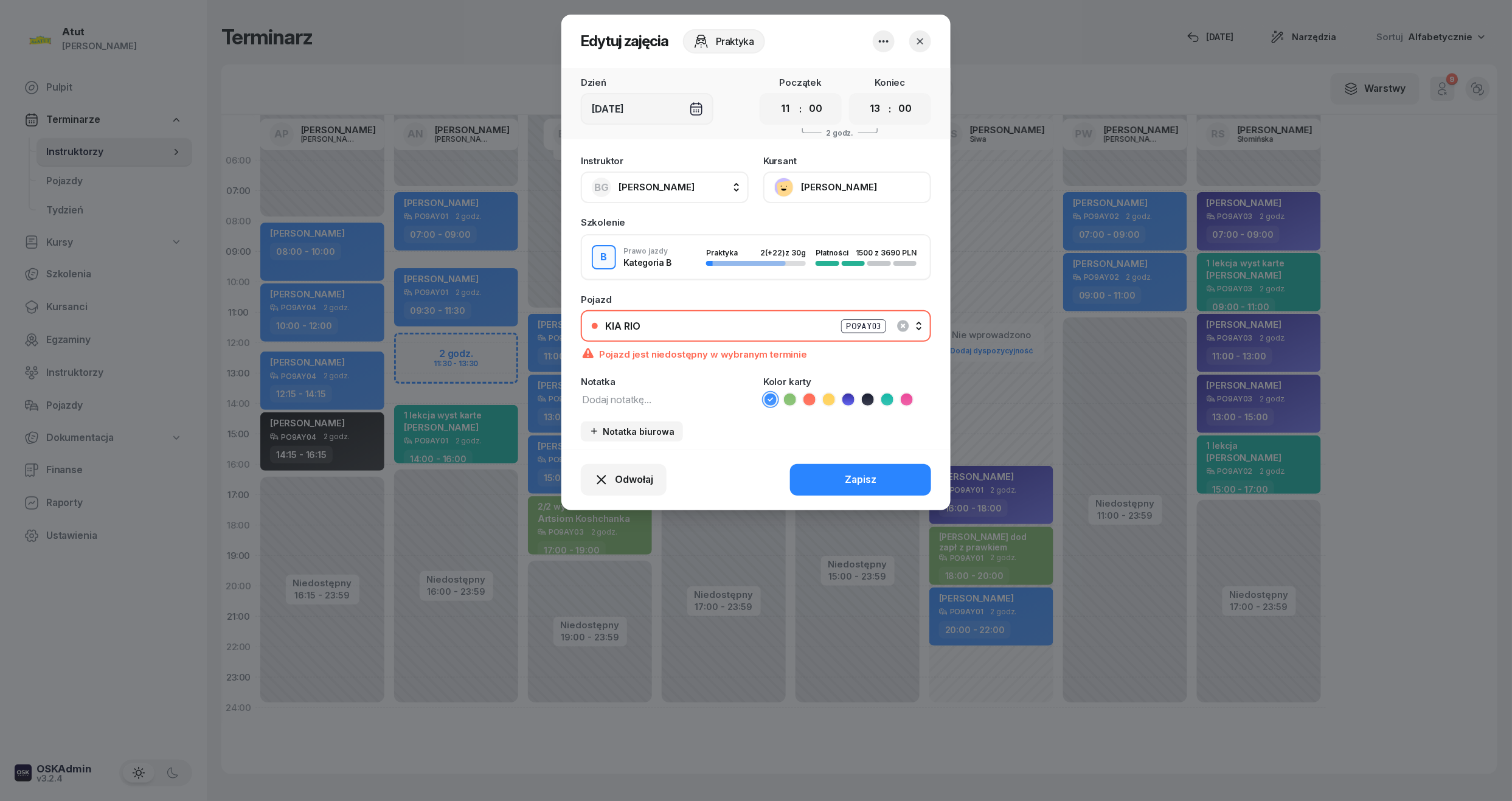
click at [852, 191] on button "[PERSON_NAME]" at bounding box center [847, 188] width 168 height 31
click at [599, 483] on icon "button" at bounding box center [601, 480] width 15 height 15
click at [630, 375] on div "My odwołaliśmy" at bounding box center [603, 375] width 73 height 16
click at [611, 374] on div "My odwołaliśmy" at bounding box center [603, 375] width 73 height 16
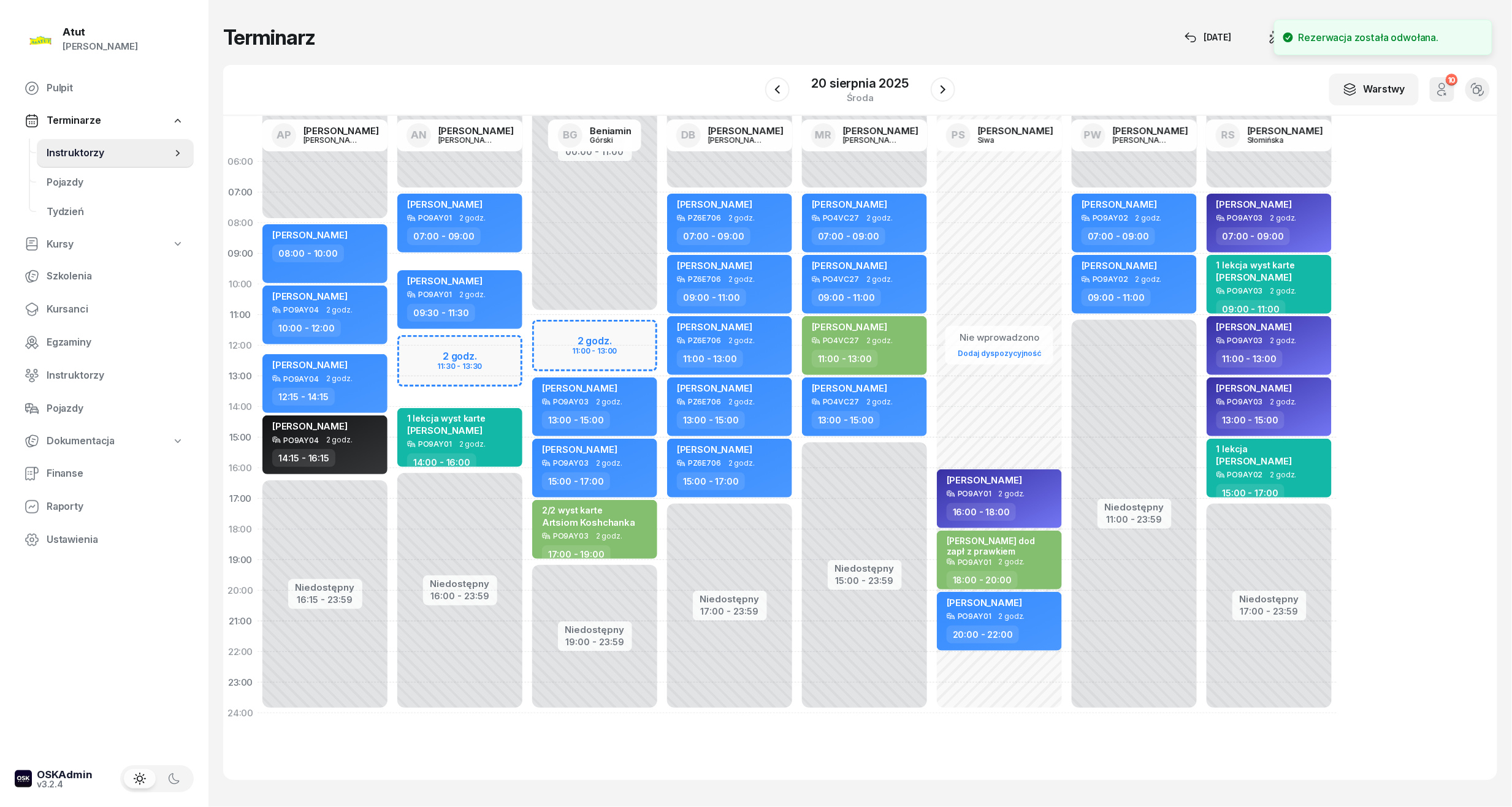
click at [662, 338] on div "Niedostępny 00:00 - 11:00 Niedostępny 19:00 - 23:59 my odwołaliśmy Dorotea Moni…" at bounding box center [729, 438] width 135 height 582
select select "11"
select select "13"
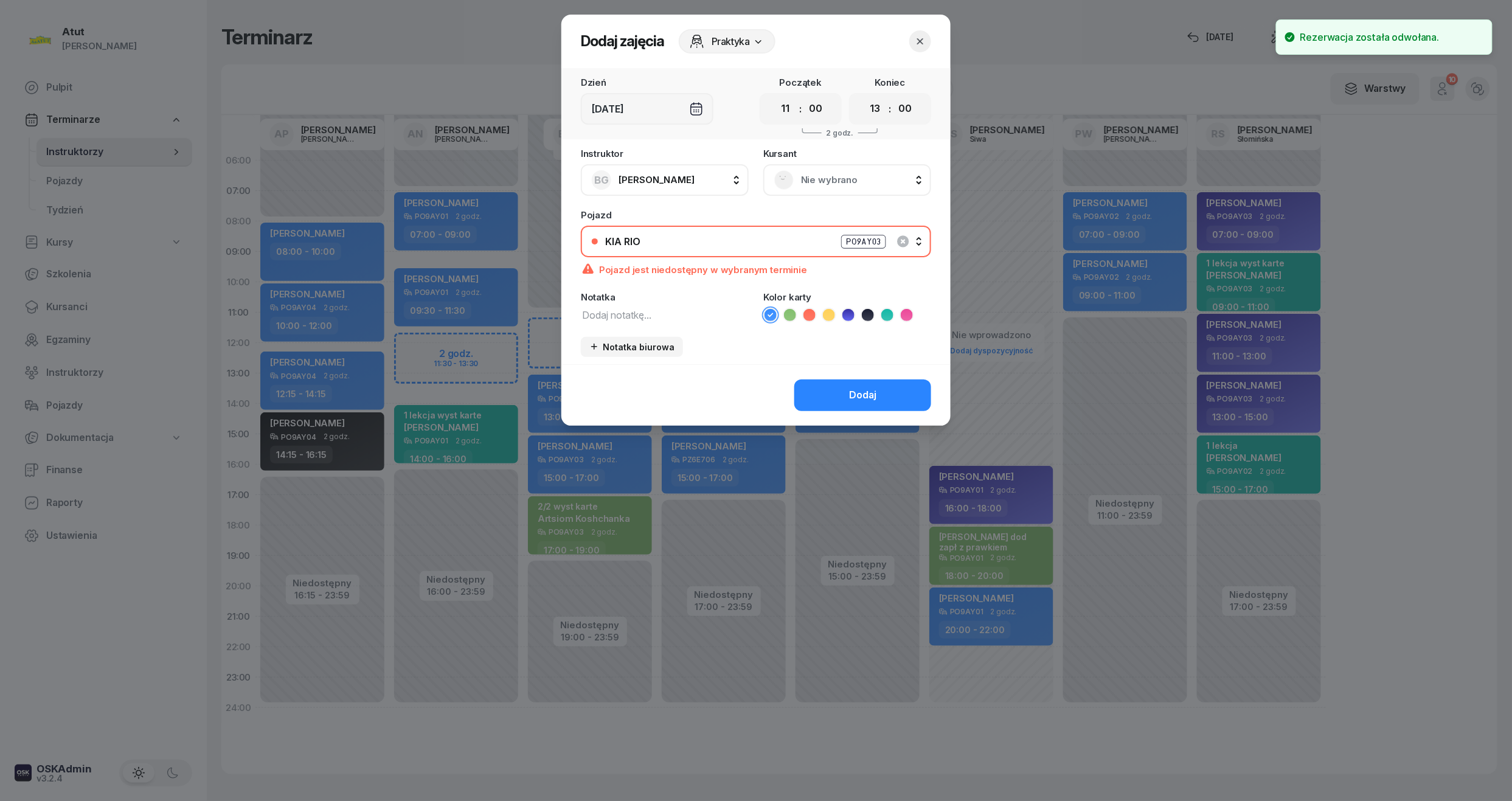
click at [852, 174] on span "Nie wybrano" at bounding box center [860, 180] width 120 height 16
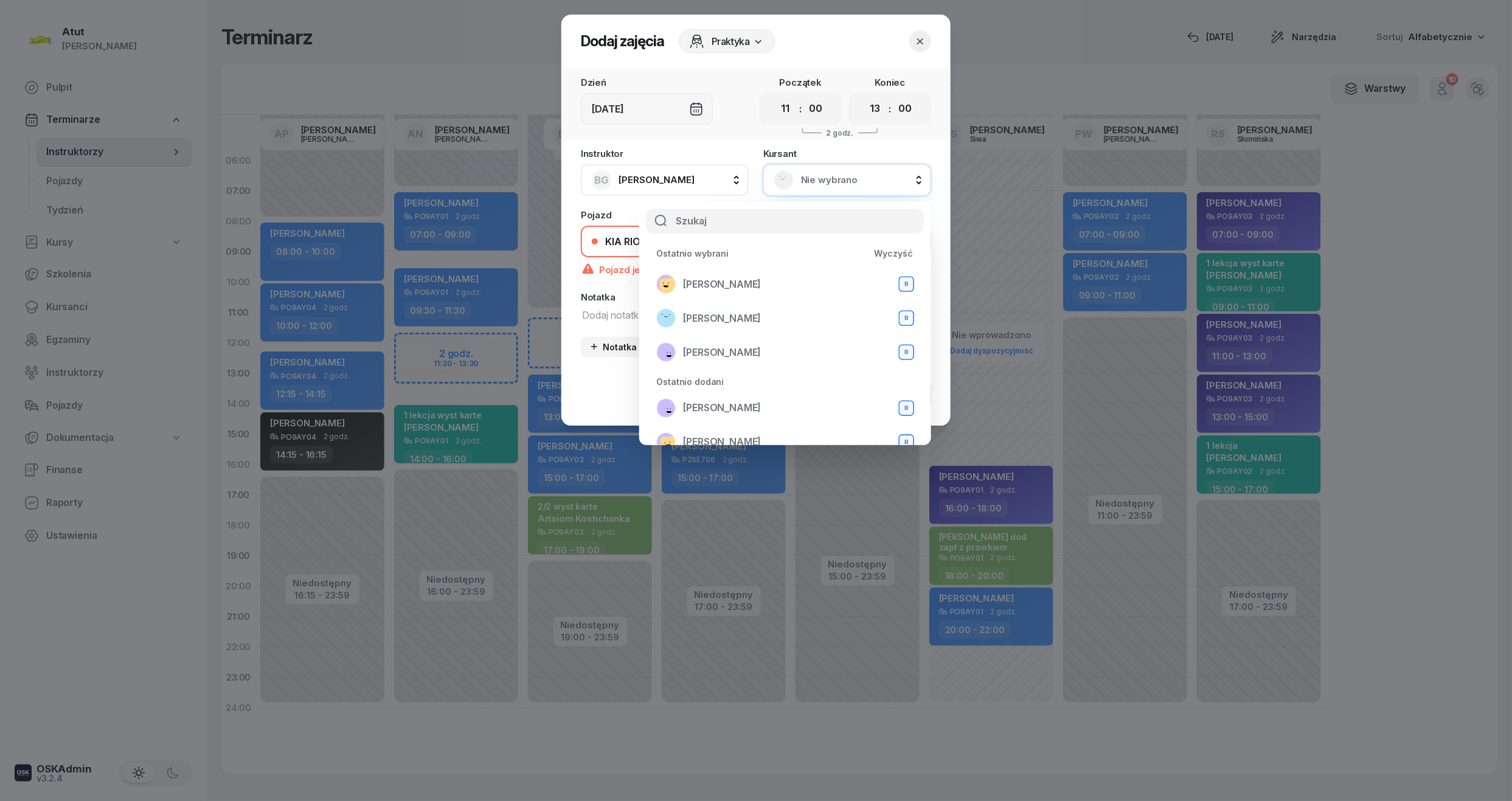
click at [720, 210] on input "text" at bounding box center [785, 221] width 277 height 25
click at [763, 222] on input "text" at bounding box center [785, 221] width 277 height 25
click at [922, 31] on button "button" at bounding box center [920, 41] width 22 height 22
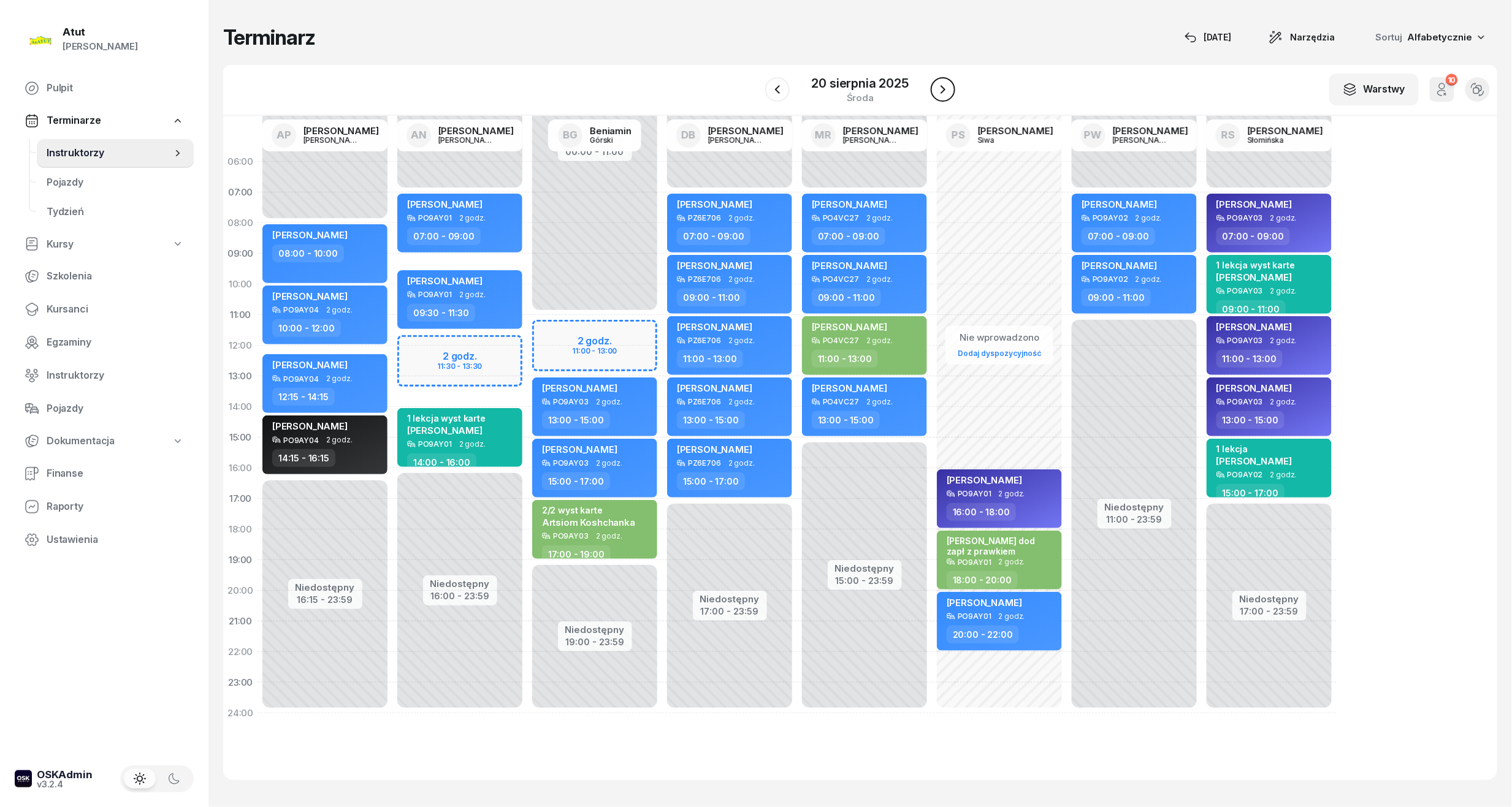
click at [942, 96] on icon "button" at bounding box center [943, 89] width 15 height 15
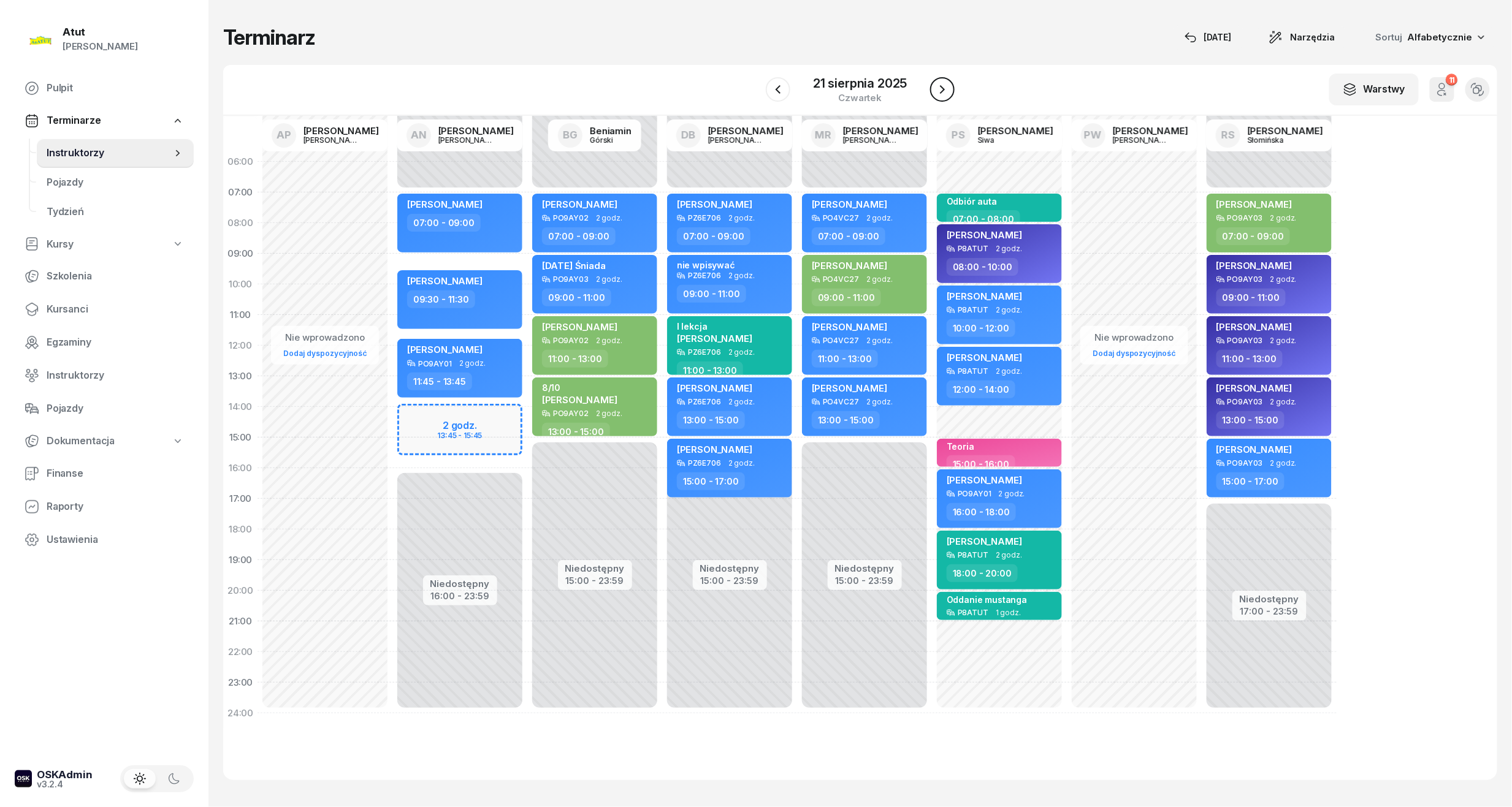
click at [942, 96] on icon "button" at bounding box center [942, 89] width 15 height 15
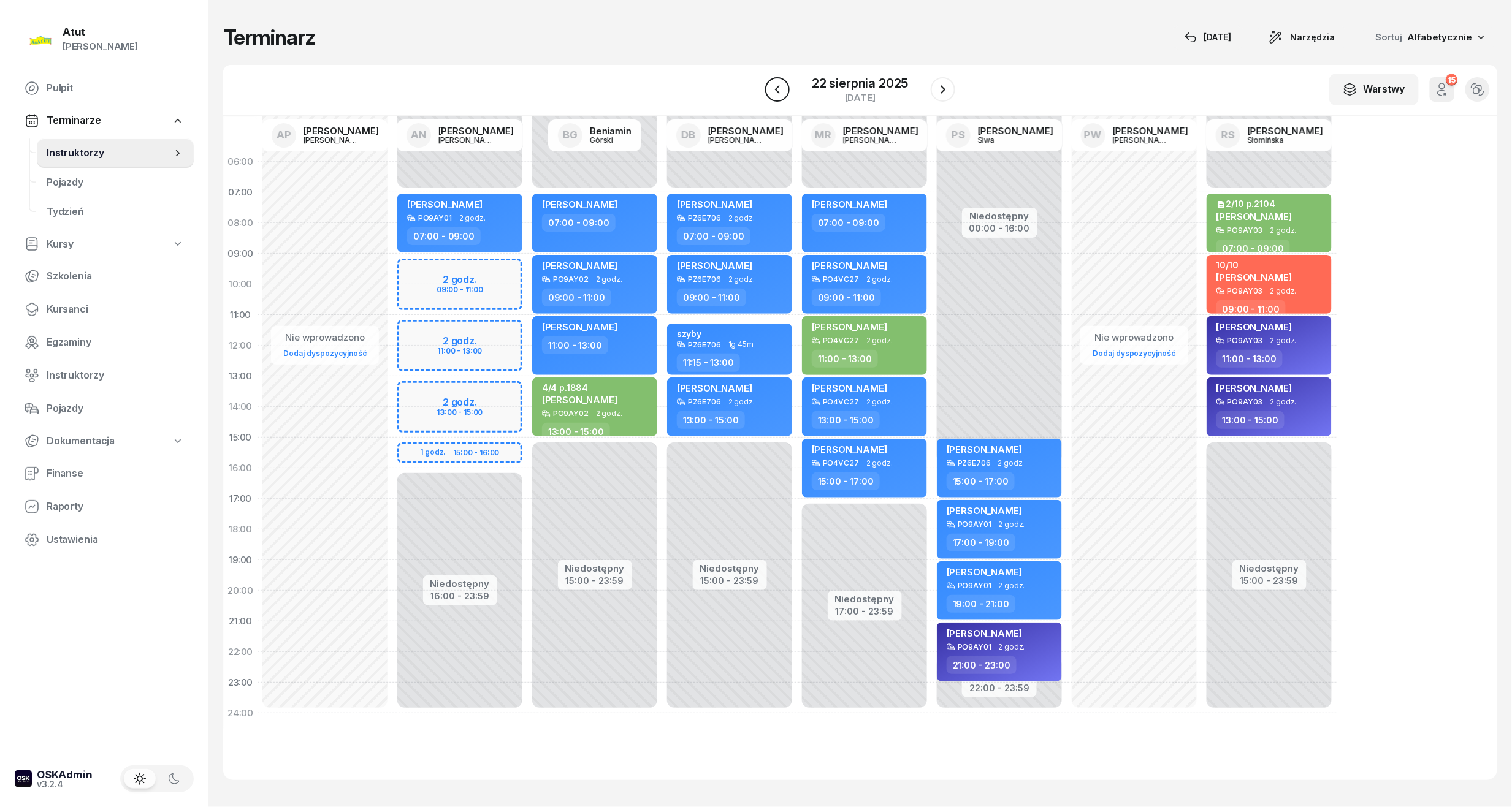
click at [784, 84] on icon "button" at bounding box center [777, 89] width 15 height 15
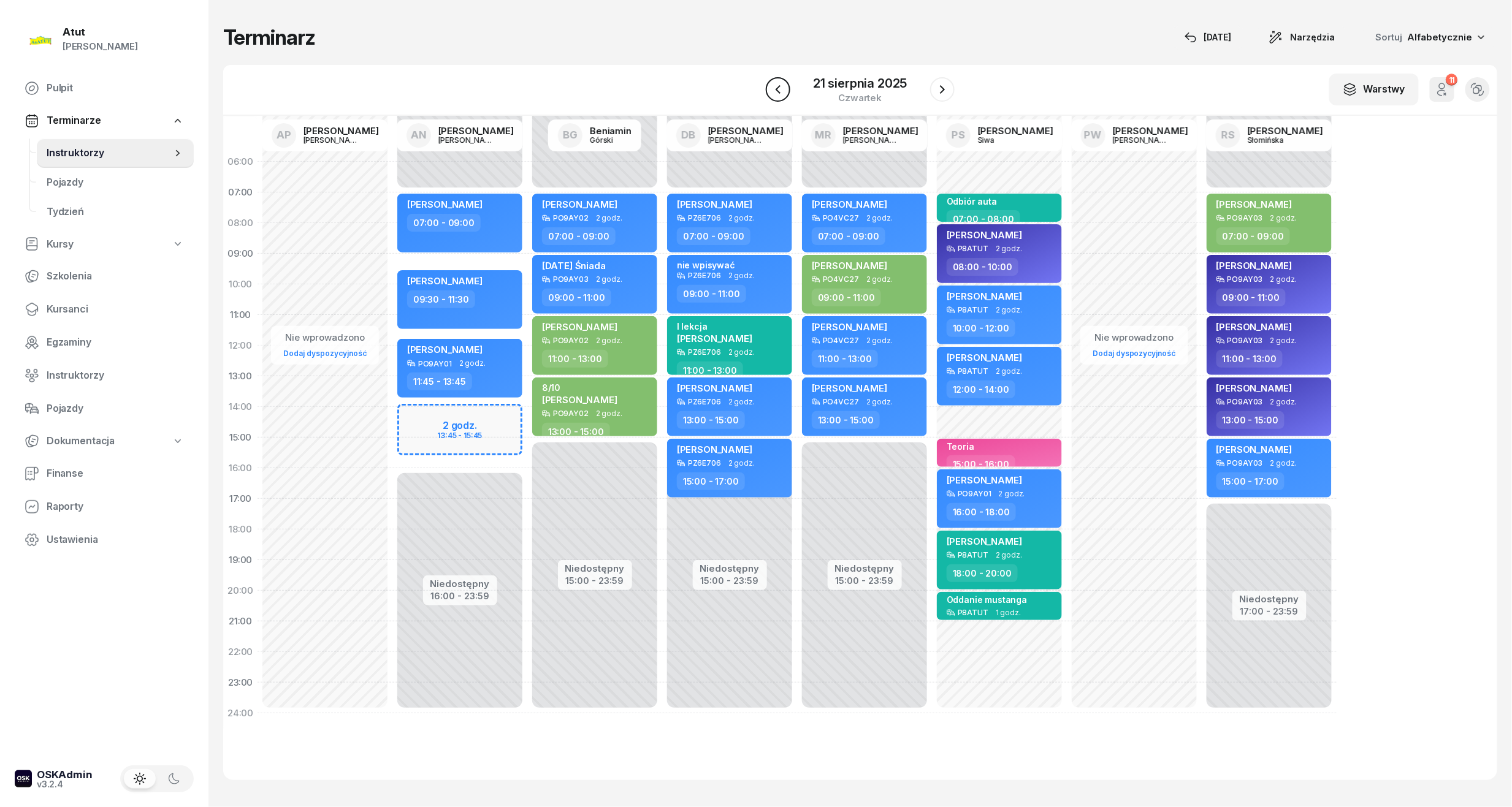
click at [782, 96] on icon "button" at bounding box center [778, 89] width 15 height 15
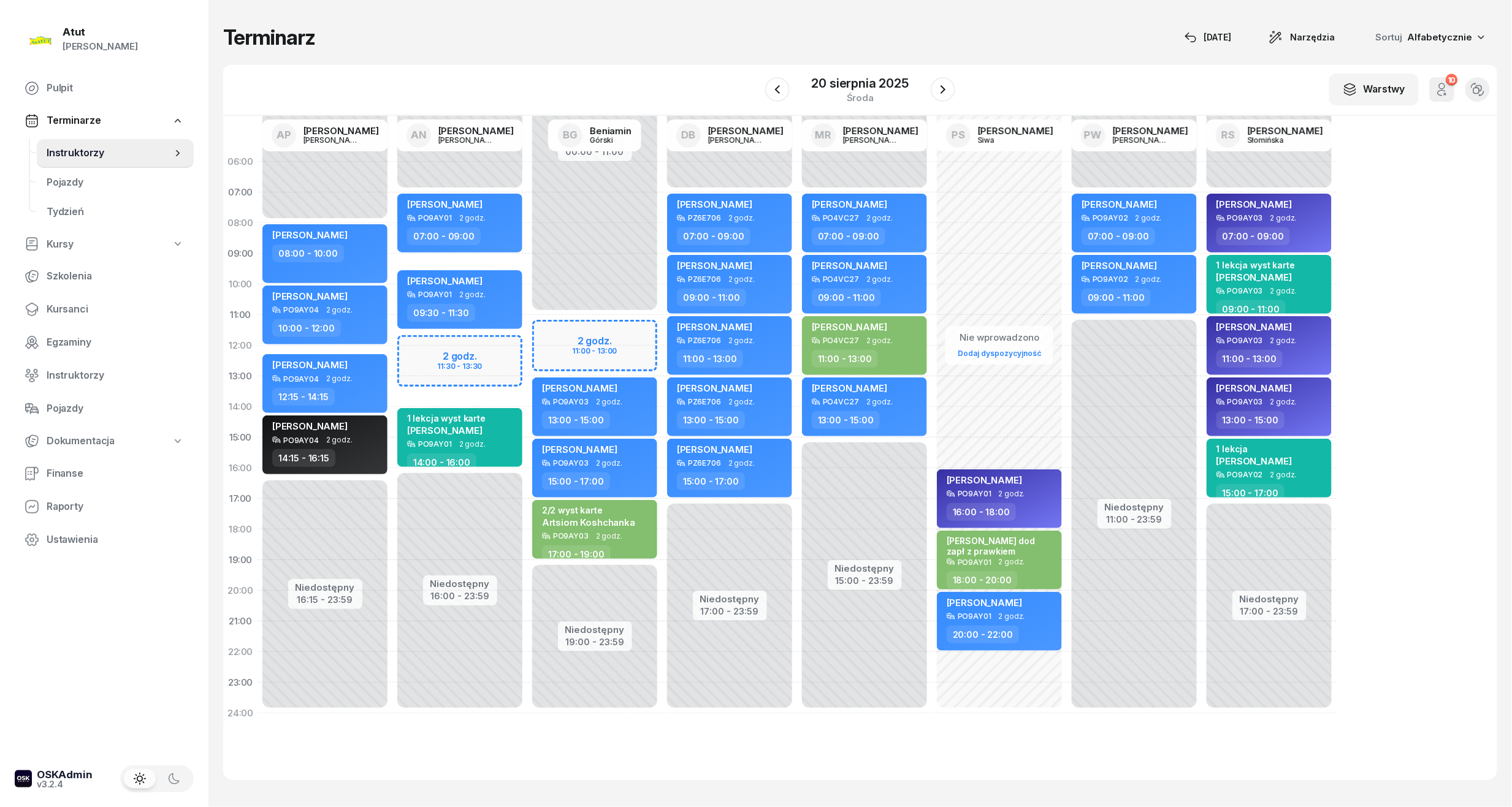
click at [662, 329] on div "Niedostępny 00:00 - 11:00 Niedostępny 19:00 - 23:59 2 godz. 11:00 - 13:00 my od…" at bounding box center [729, 438] width 135 height 582
select select "11"
select select "13"
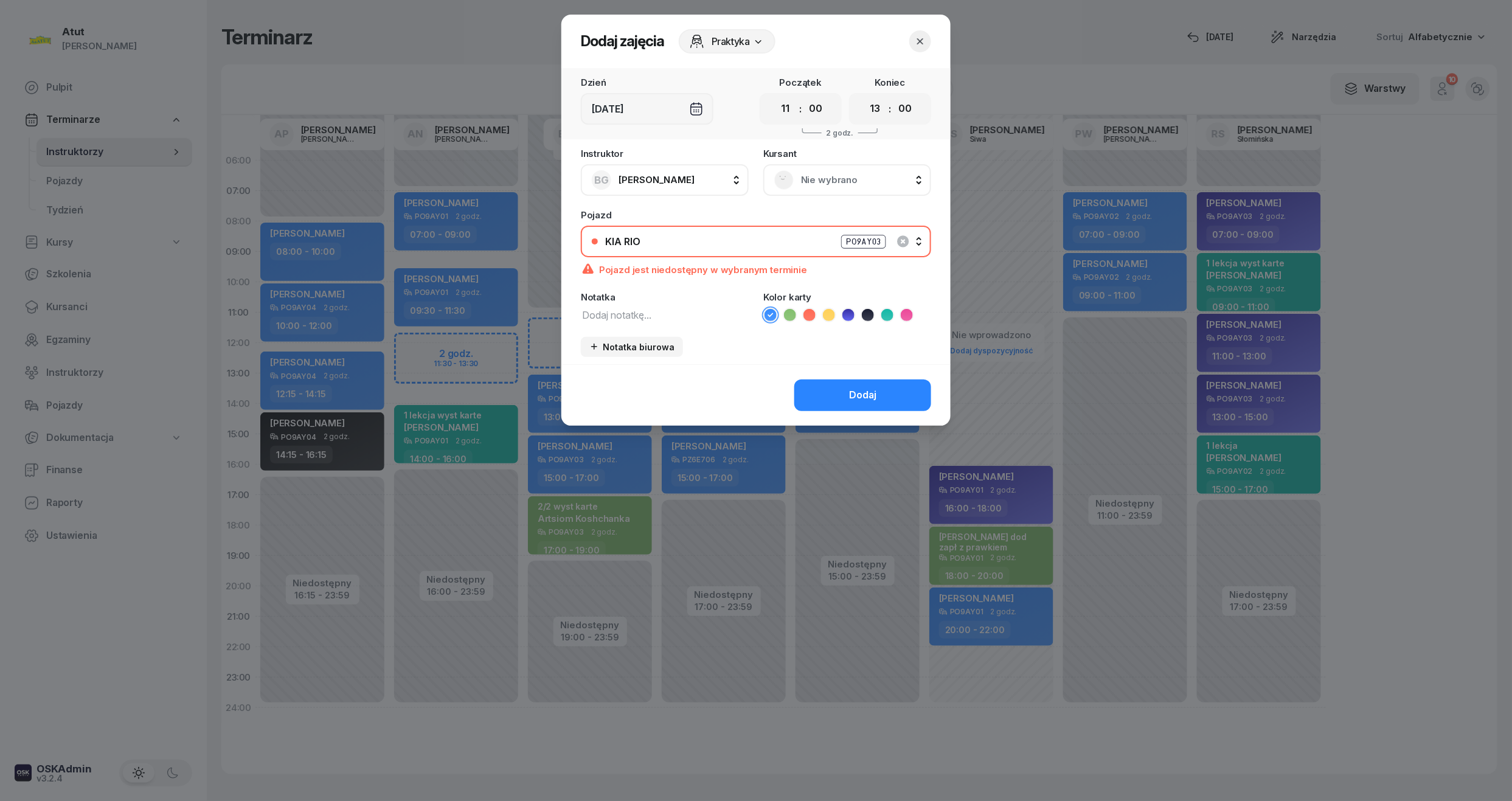
click at [854, 185] on span "Nie wybrano" at bounding box center [860, 180] width 120 height 16
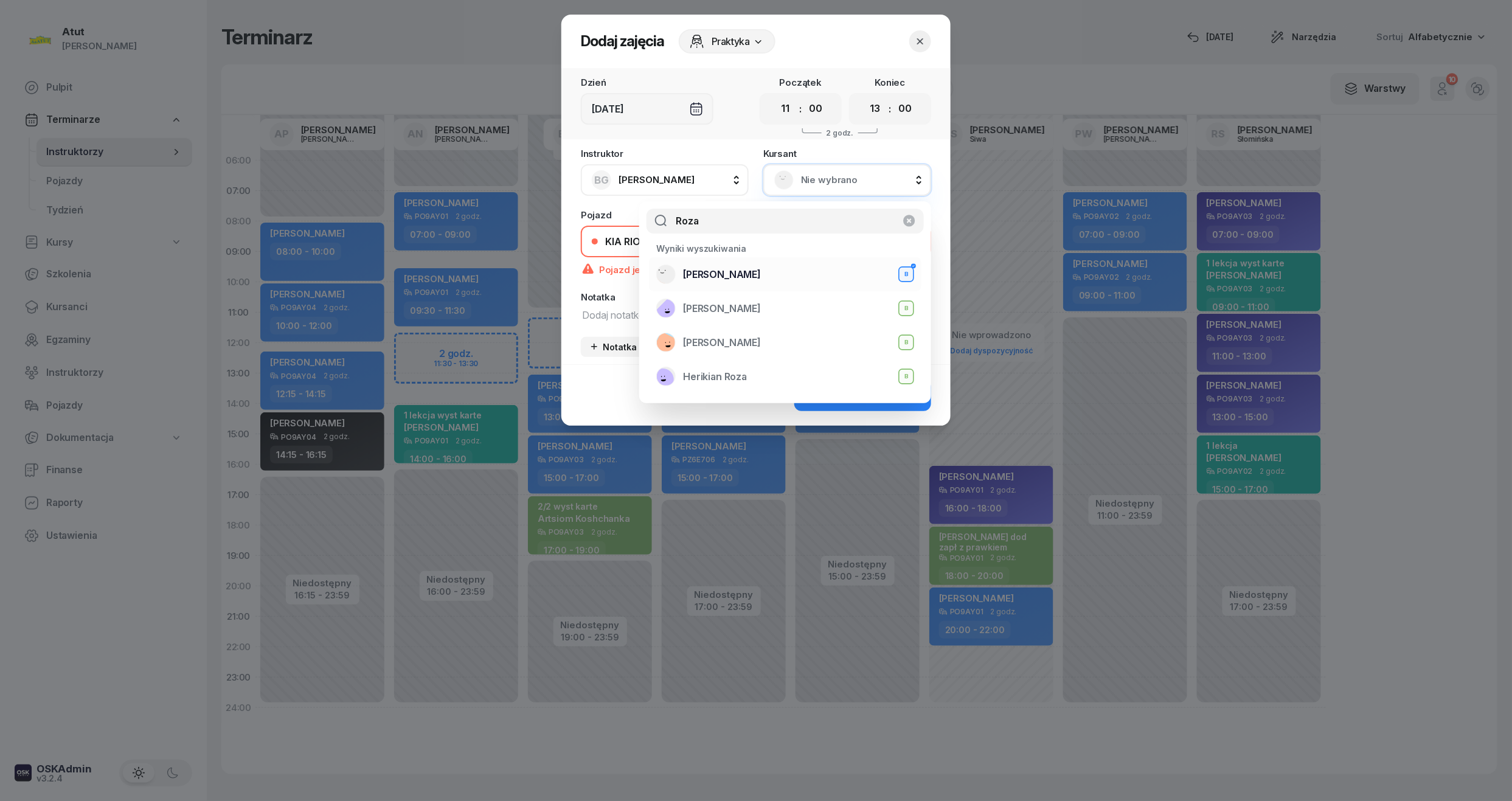
type input "Roza"
click at [755, 270] on div "Roza Orekhova B" at bounding box center [785, 274] width 258 height 19
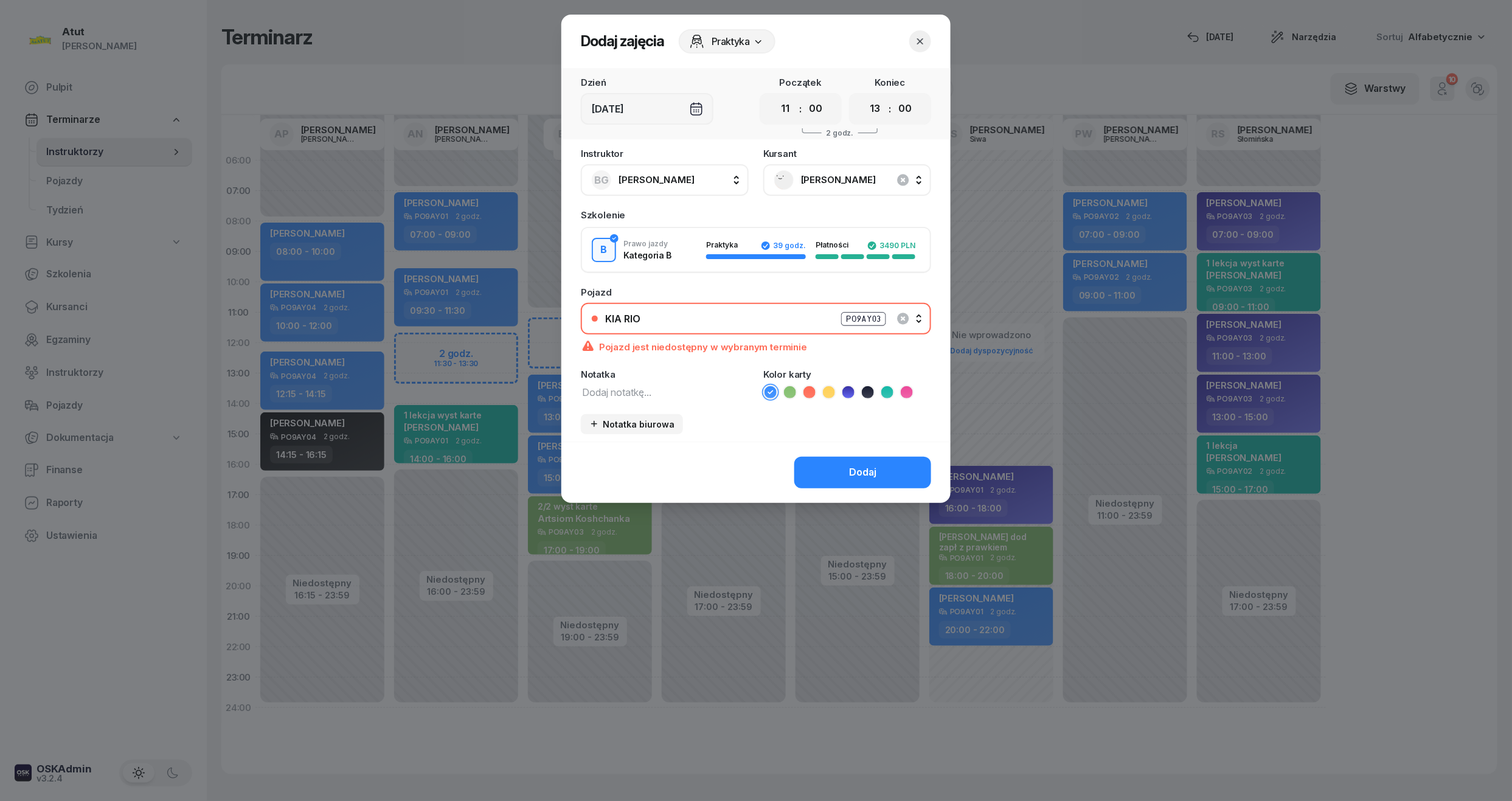
click at [786, 395] on icon at bounding box center [790, 393] width 12 height 12
click at [846, 481] on button "Dodaj" at bounding box center [862, 472] width 137 height 31
